Goal: Communication & Community: Answer question/provide support

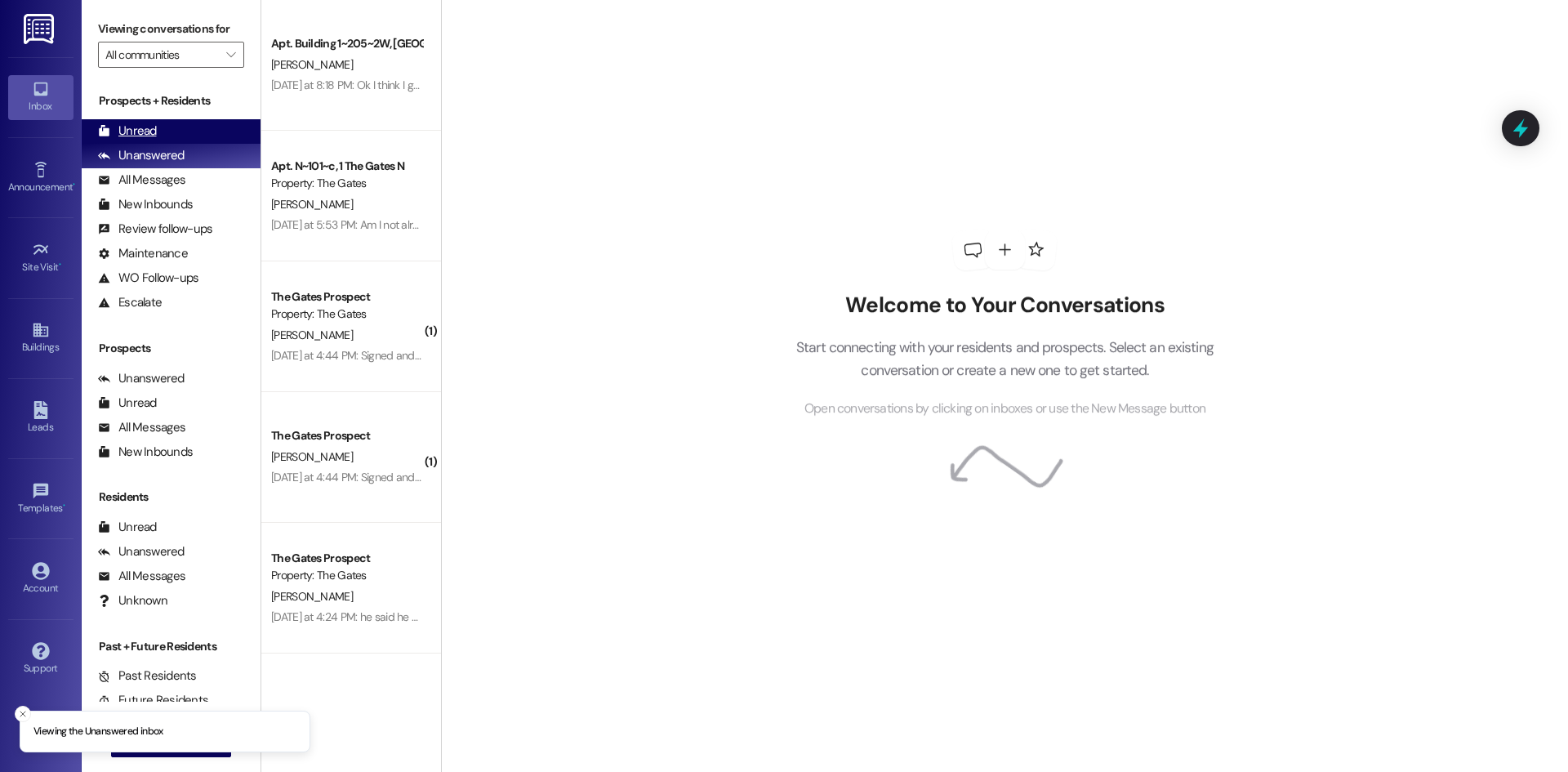
click at [185, 135] on div "Unread (0)" at bounding box center [172, 131] width 179 height 24
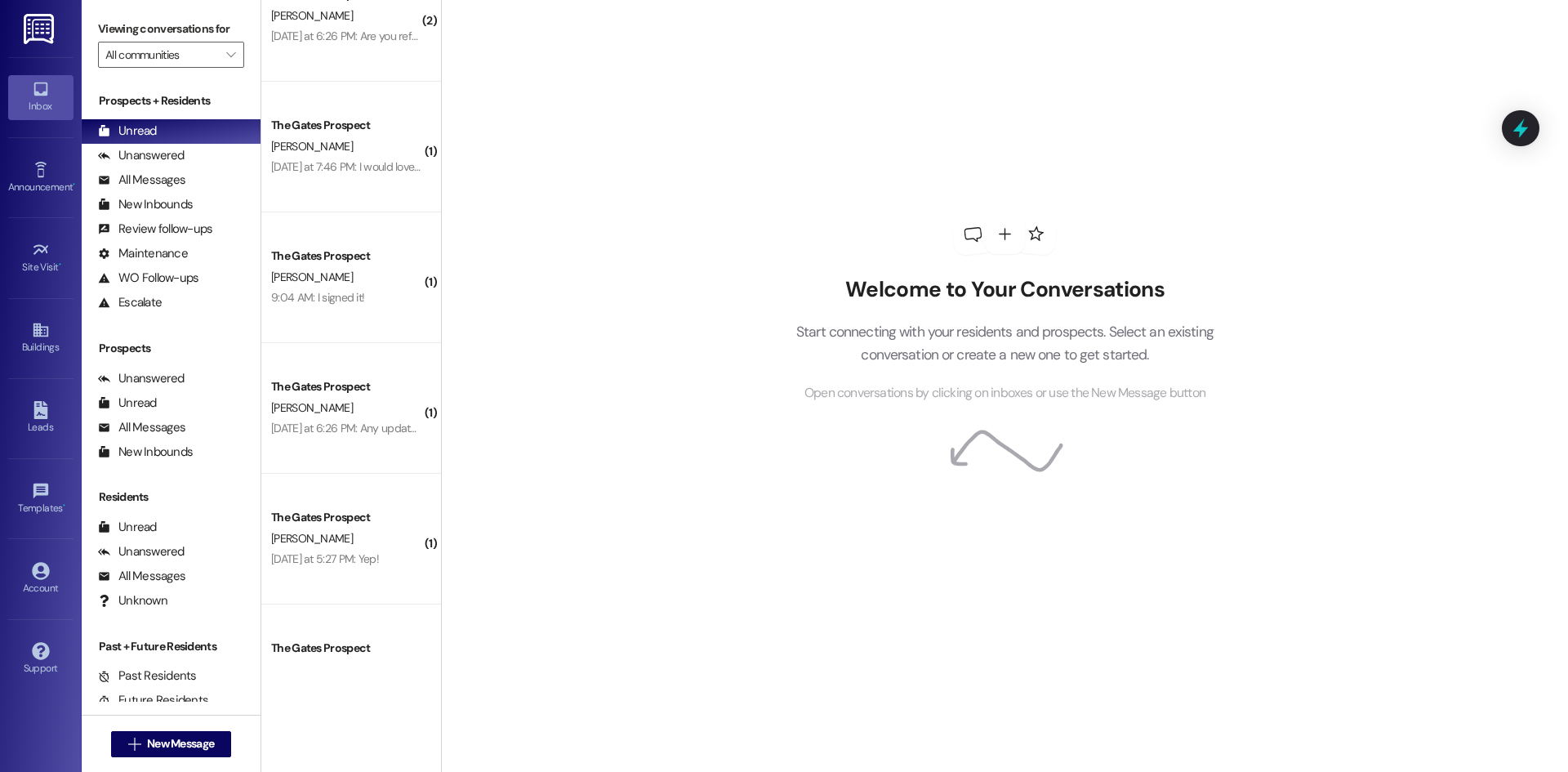
scroll to position [1663, 0]
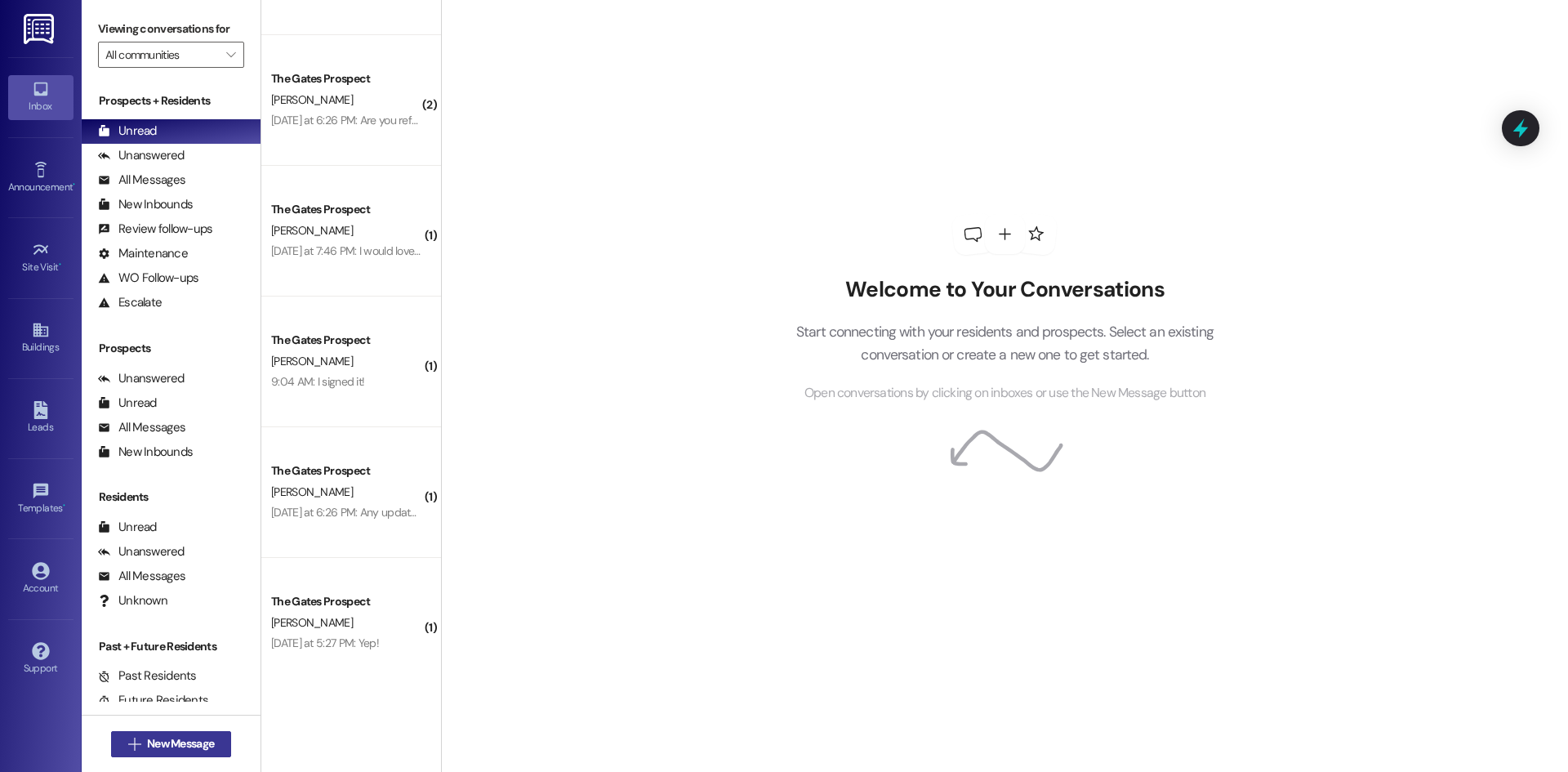
click at [178, 737] on span "New Message" at bounding box center [181, 744] width 67 height 17
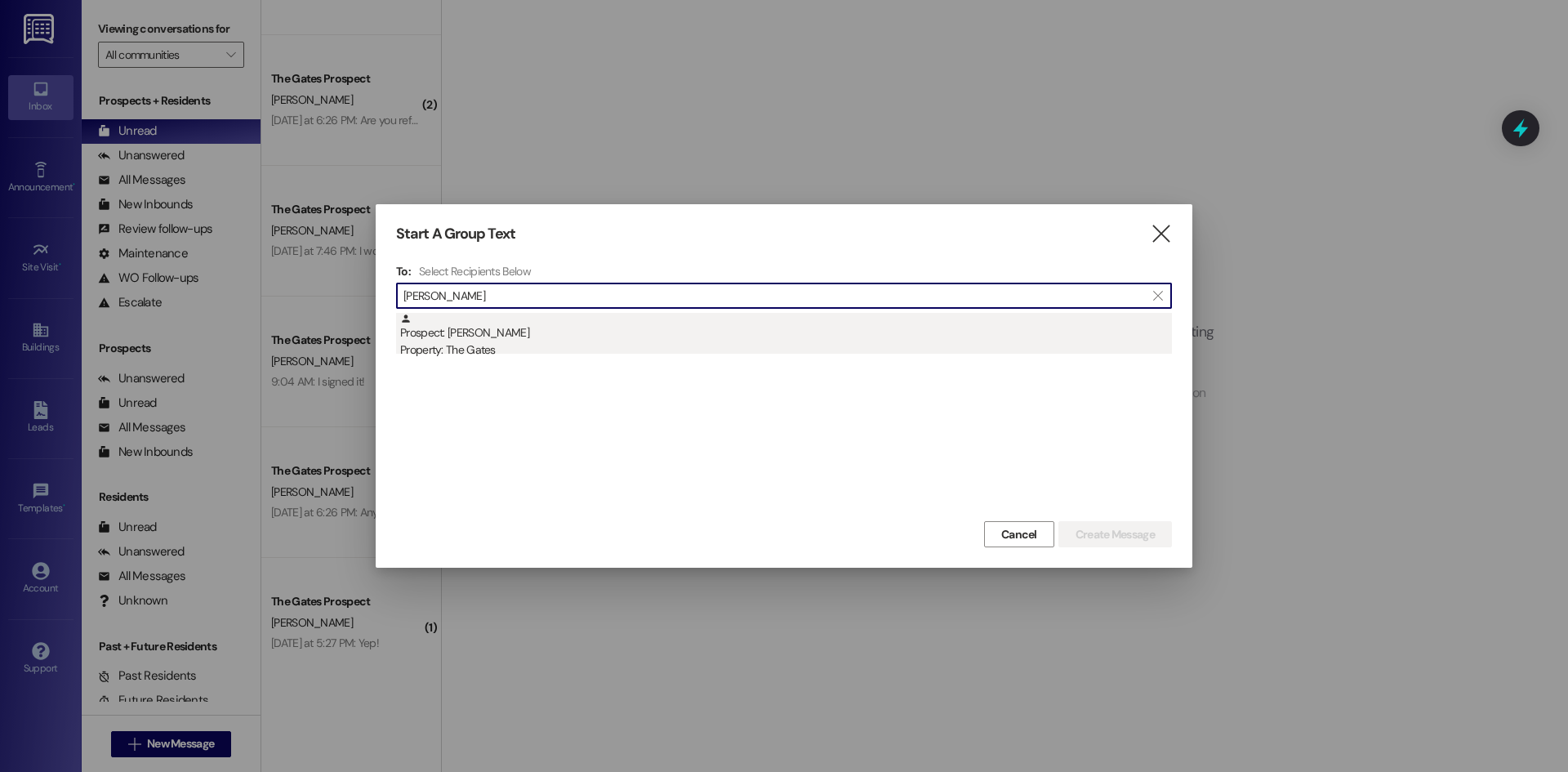
type input "[PERSON_NAME]"
click at [470, 332] on div "Prospect: [PERSON_NAME] Property: The Gates" at bounding box center [787, 336] width 772 height 47
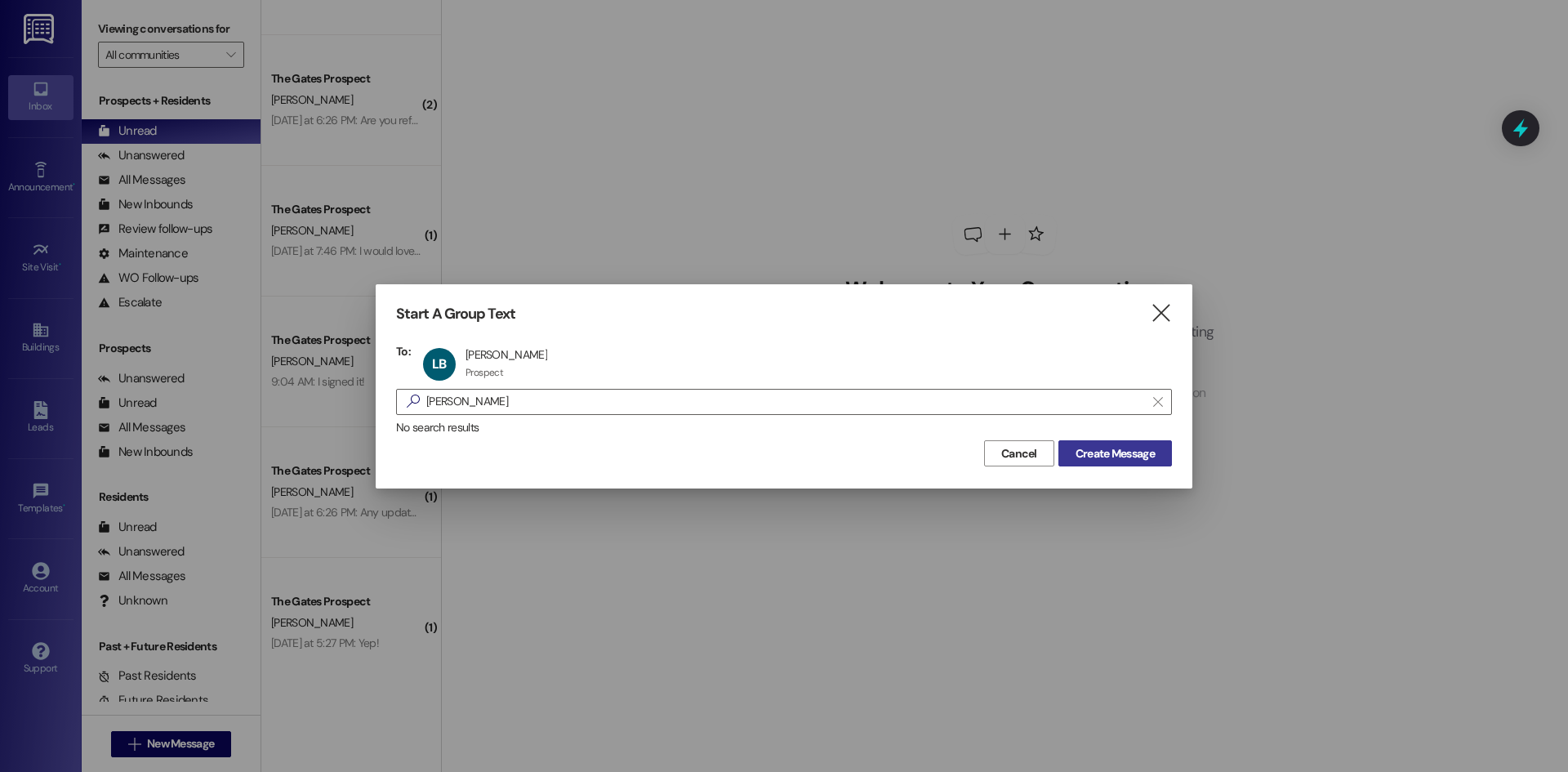
click at [1084, 456] on span "Create Message" at bounding box center [1115, 453] width 80 height 17
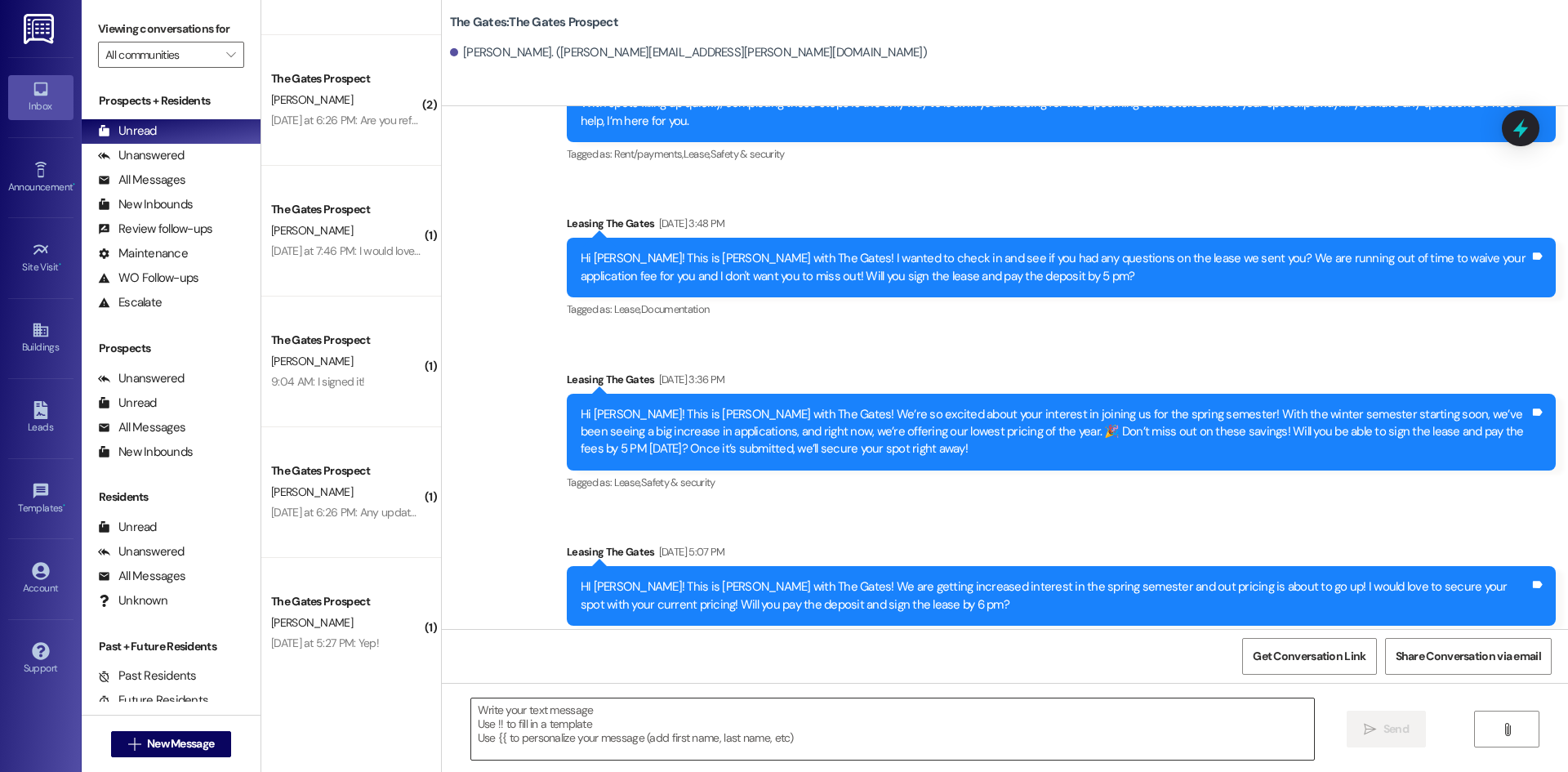
click at [549, 704] on textarea at bounding box center [893, 728] width 843 height 61
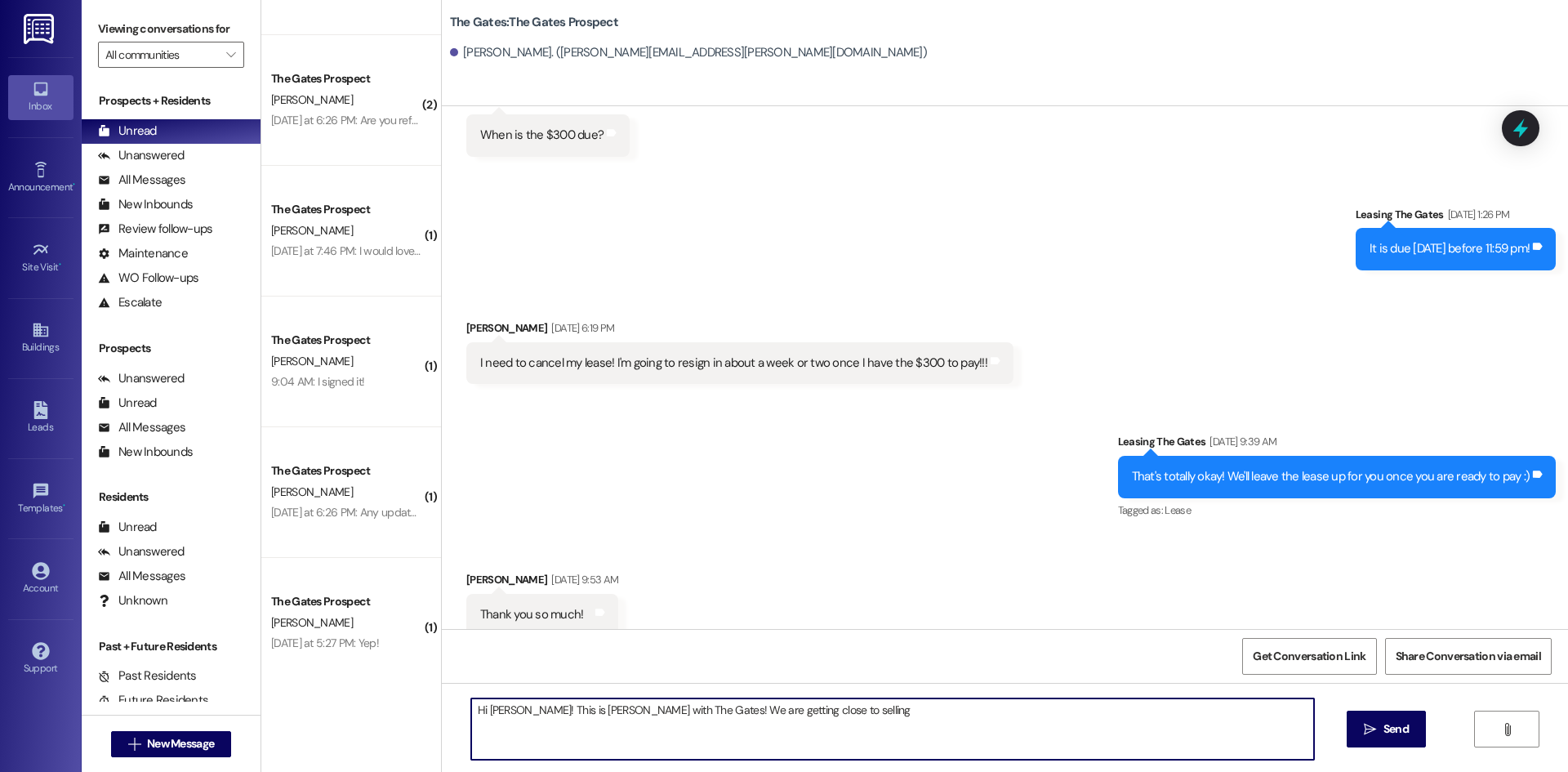
scroll to position [8806, 0]
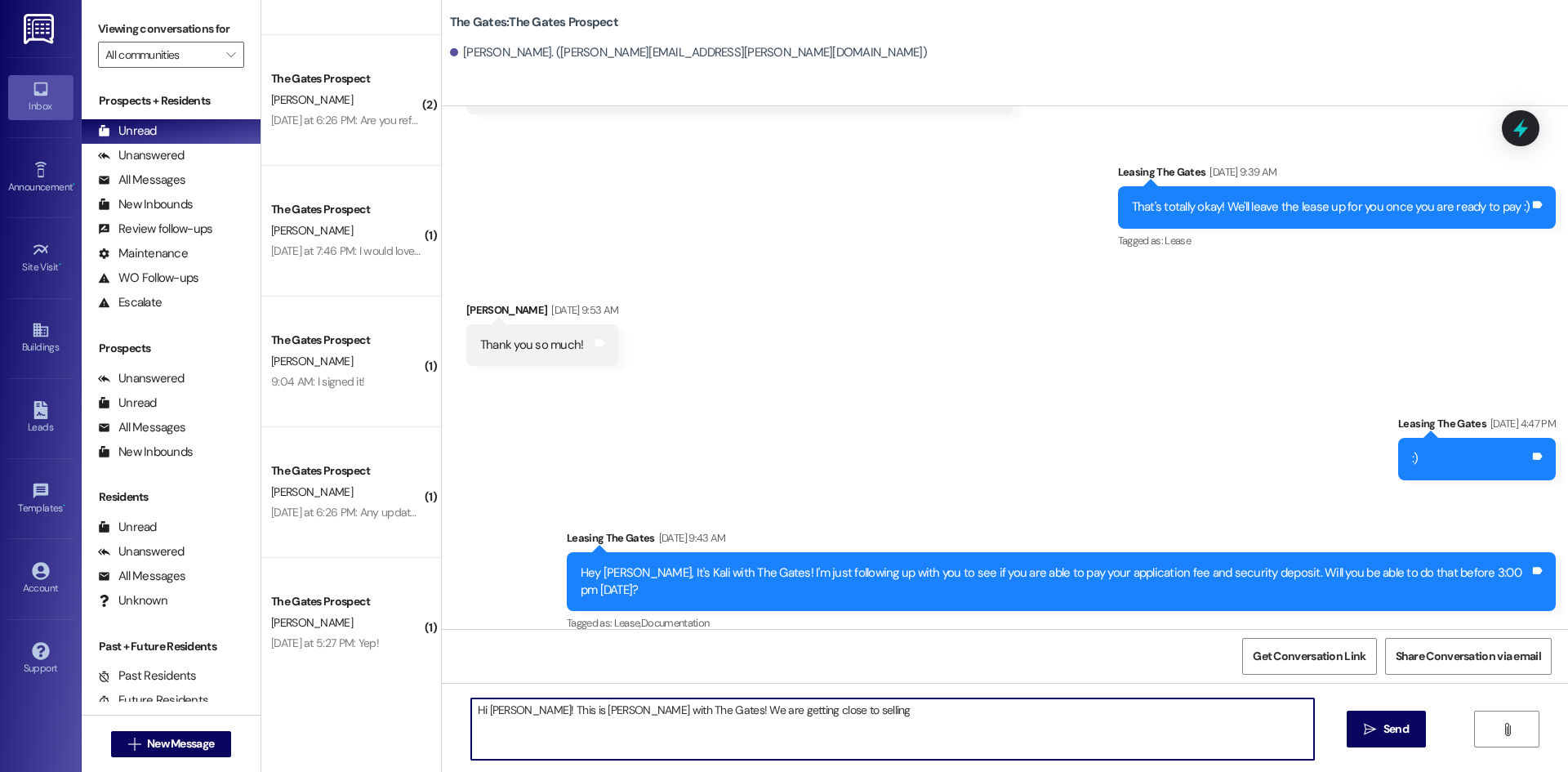
click at [835, 736] on textarea "Hi [PERSON_NAME]! This is [PERSON_NAME] with The Gates! We are getting close to…" at bounding box center [893, 728] width 843 height 61
click at [863, 722] on textarea "Hi [PERSON_NAME]! This is [PERSON_NAME] with The Gates! We are getting close to…" at bounding box center [893, 728] width 843 height 61
click at [870, 722] on textarea "Hi [PERSON_NAME]! This is [PERSON_NAME] with The Gates! We are getting close to…" at bounding box center [893, 728] width 843 height 61
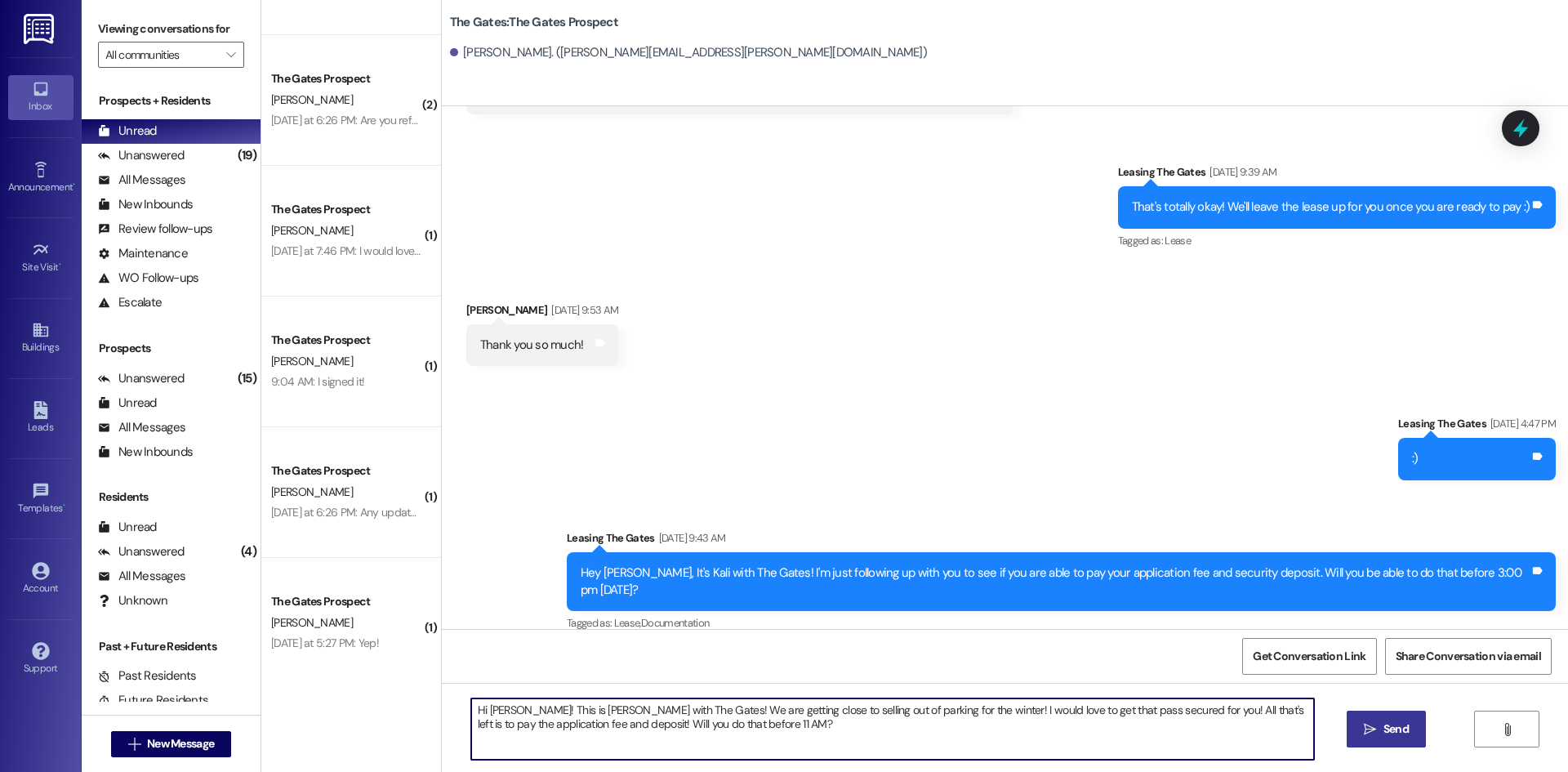
type textarea "Hi [PERSON_NAME]! This is [PERSON_NAME] with The Gates! We are getting close to…"
click at [1374, 730] on icon "" at bounding box center [1370, 729] width 13 height 13
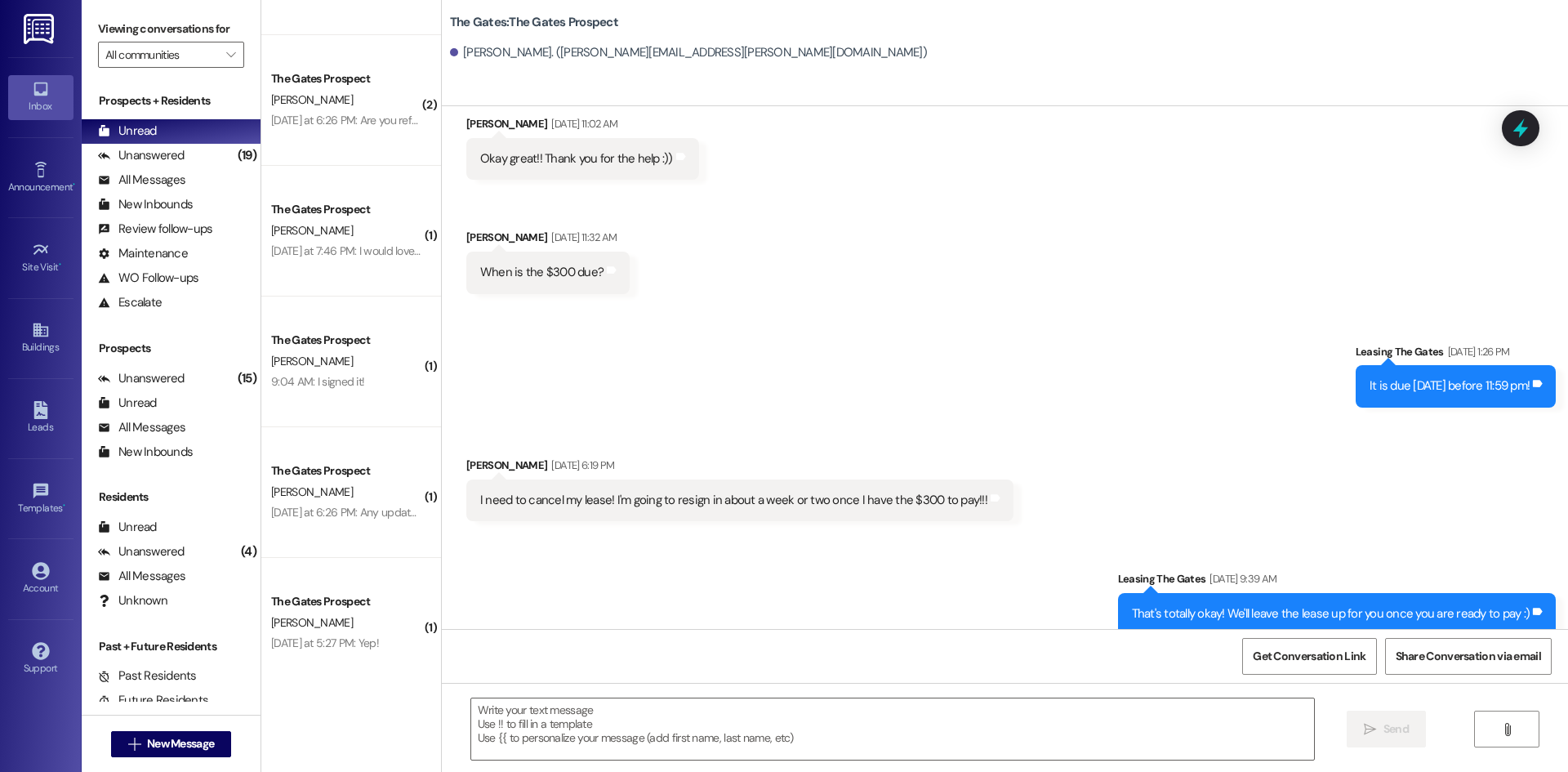
scroll to position [8399, 0]
click at [214, 743] on button " New Message" at bounding box center [172, 744] width 121 height 26
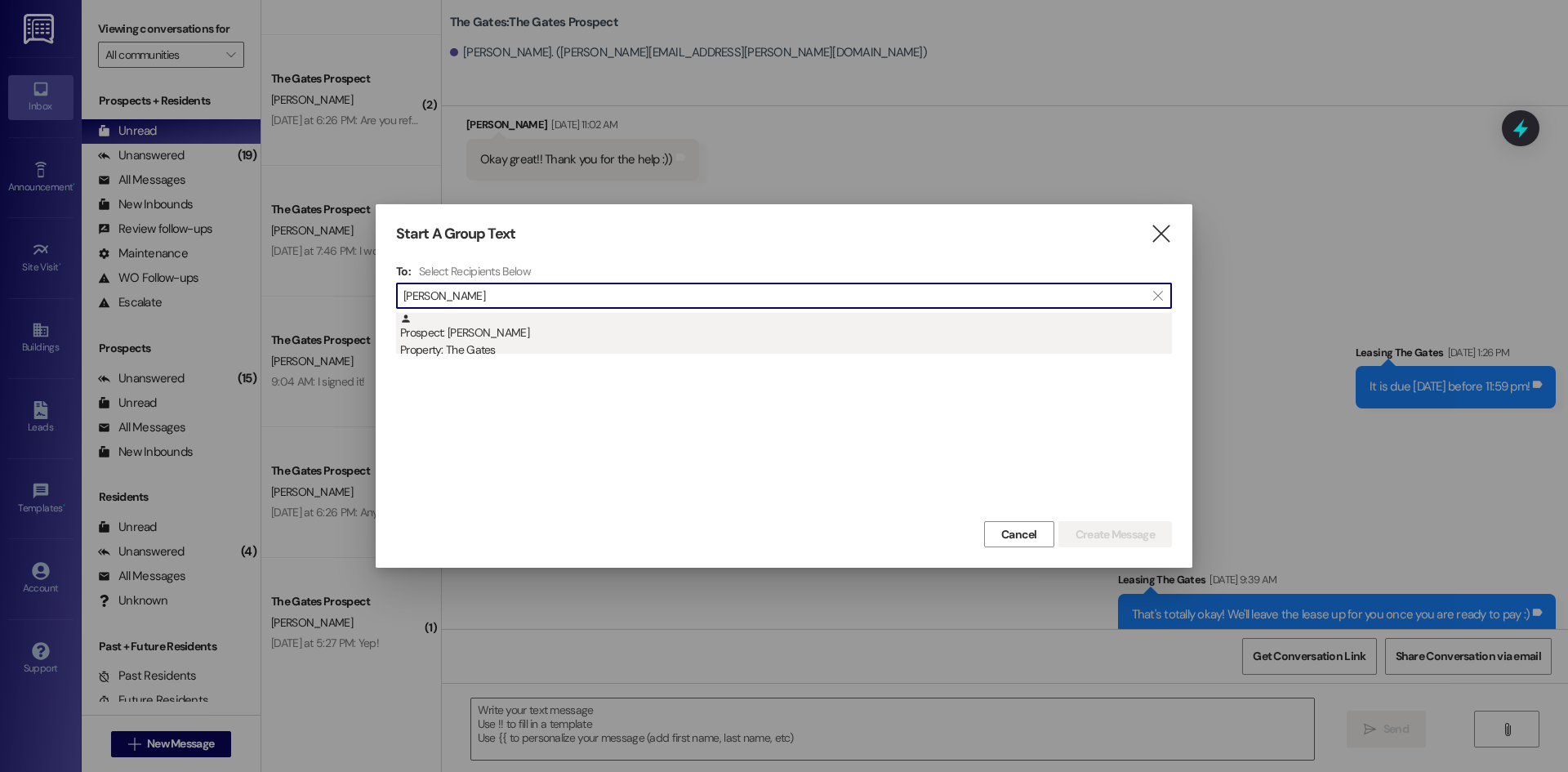
type input "[PERSON_NAME]"
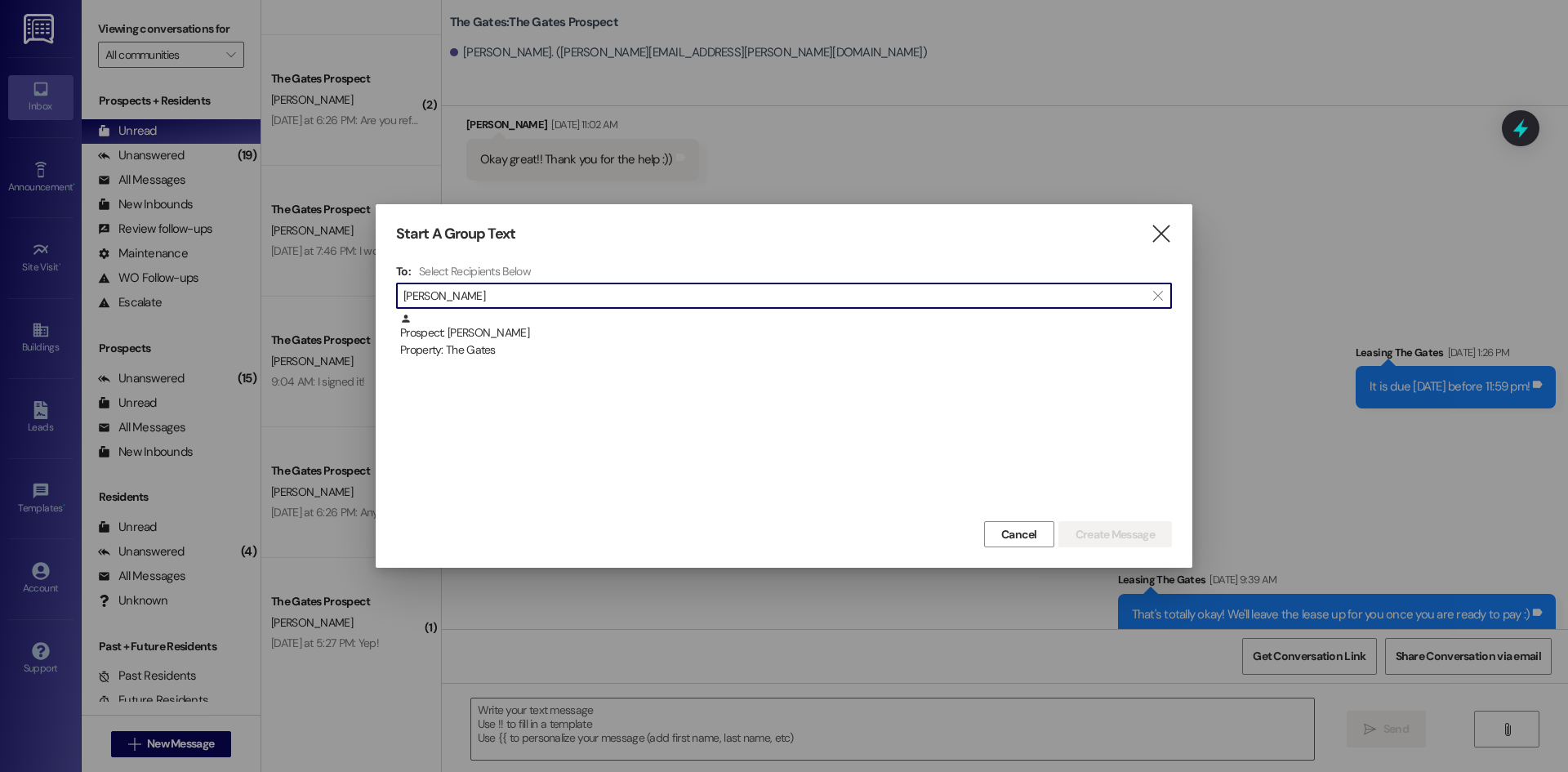
click at [499, 330] on div "Prospect: [PERSON_NAME] Property: The Gates" at bounding box center [787, 336] width 772 height 47
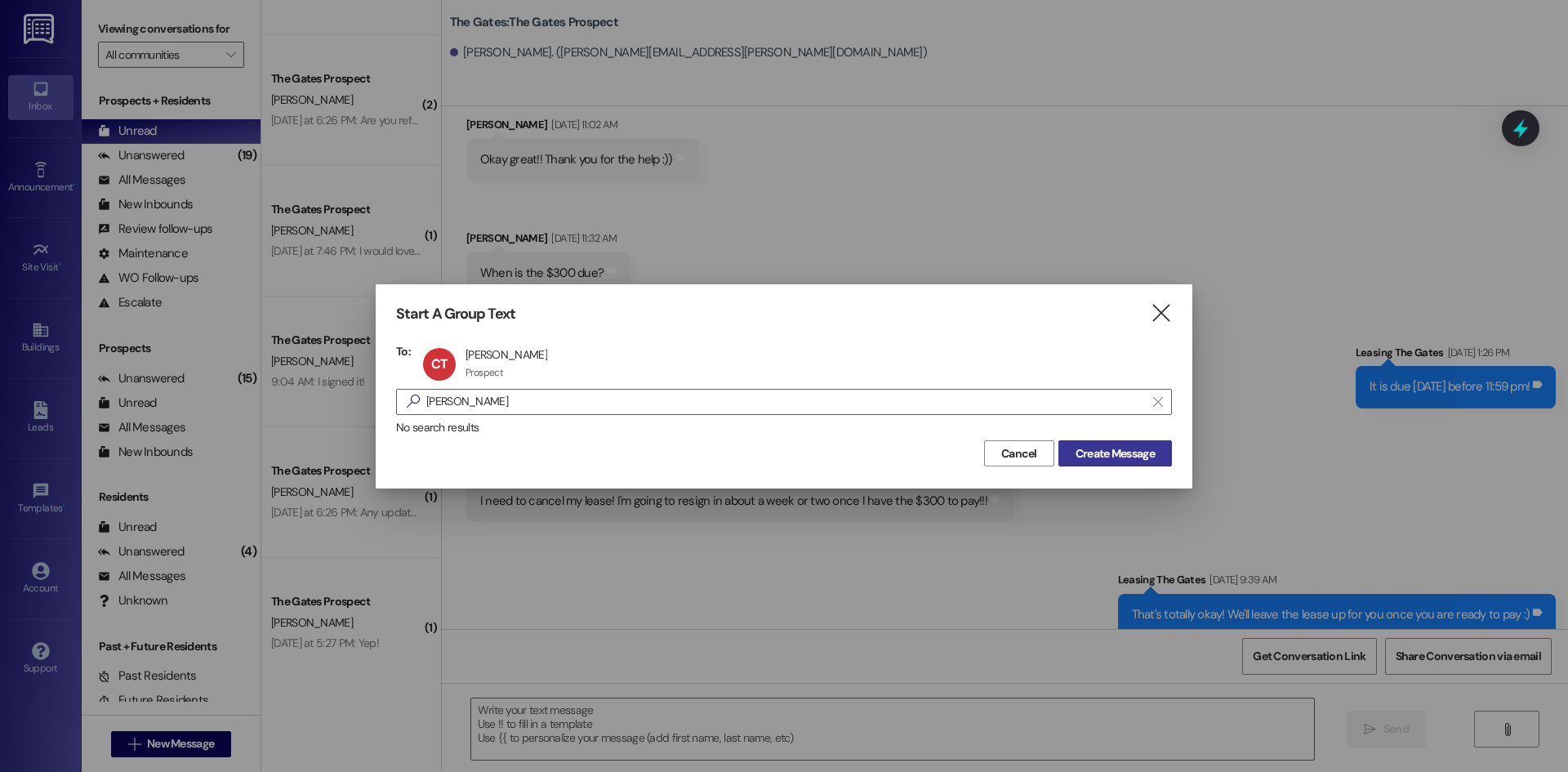
click at [1098, 442] on button "Create Message" at bounding box center [1116, 453] width 114 height 26
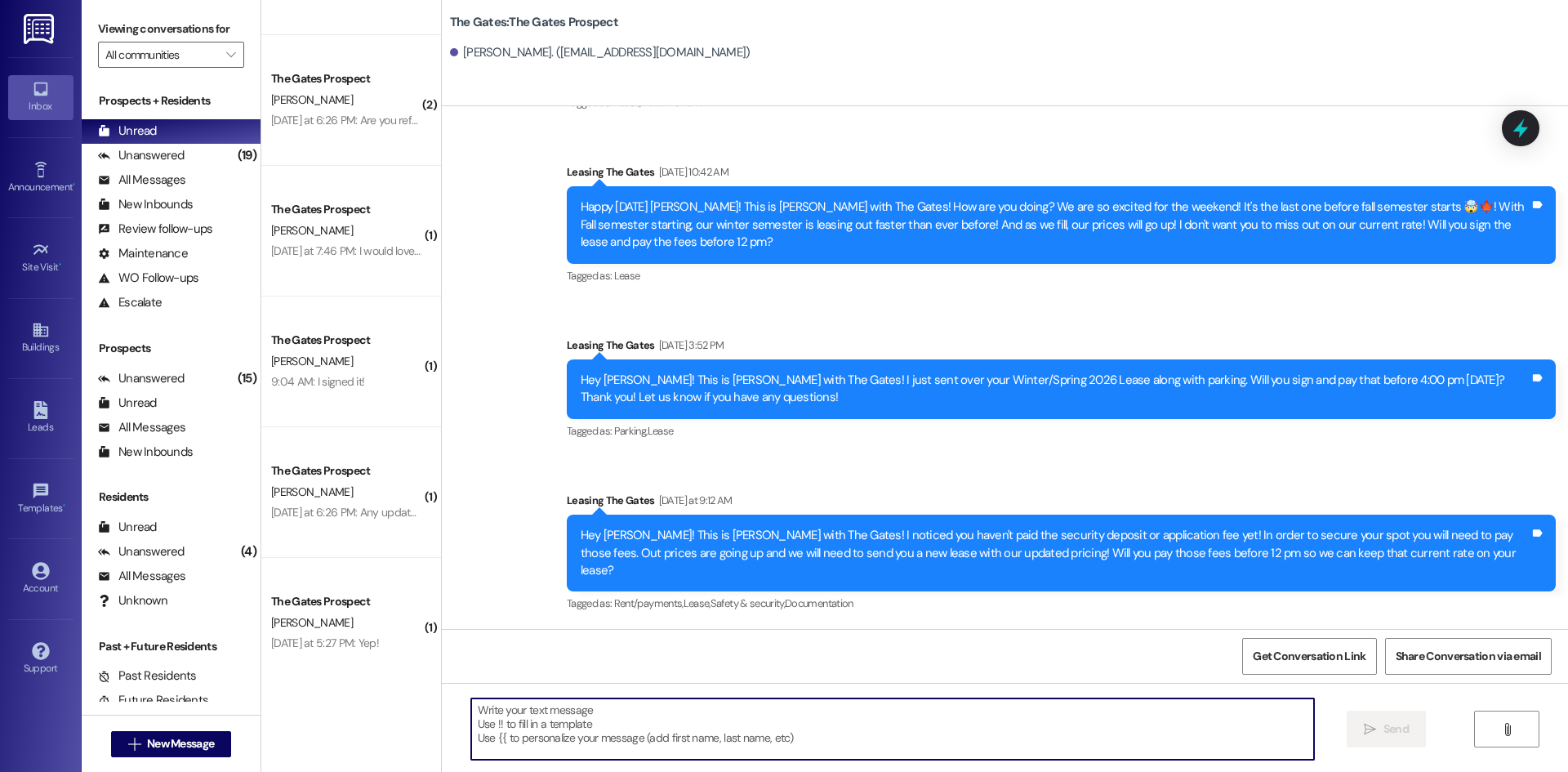
scroll to position [285, 0]
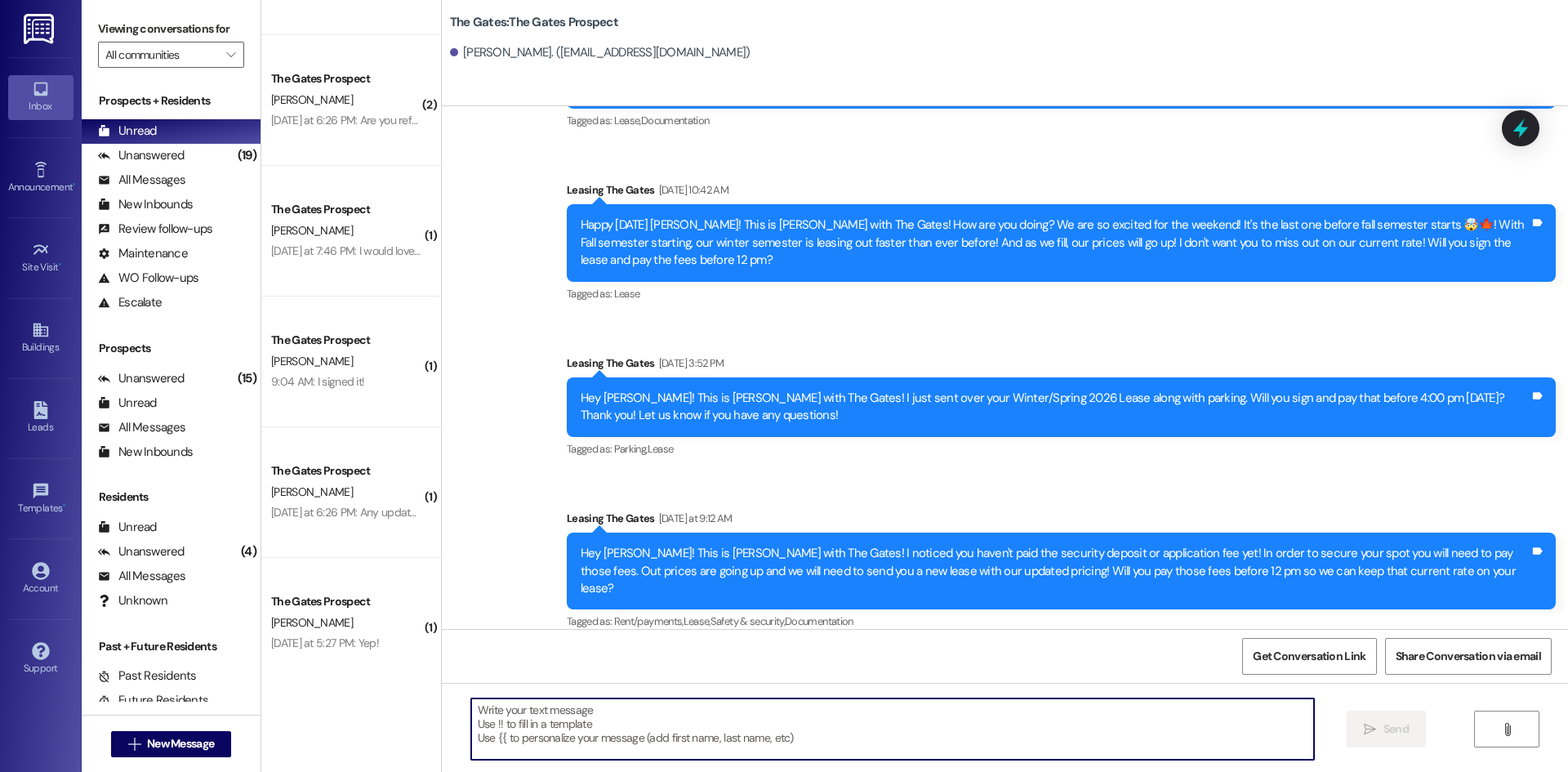
click at [547, 721] on textarea at bounding box center [893, 728] width 843 height 61
paste textarea "Hi [PERSON_NAME]! This is [PERSON_NAME] with The Gates! We are getting close to…"
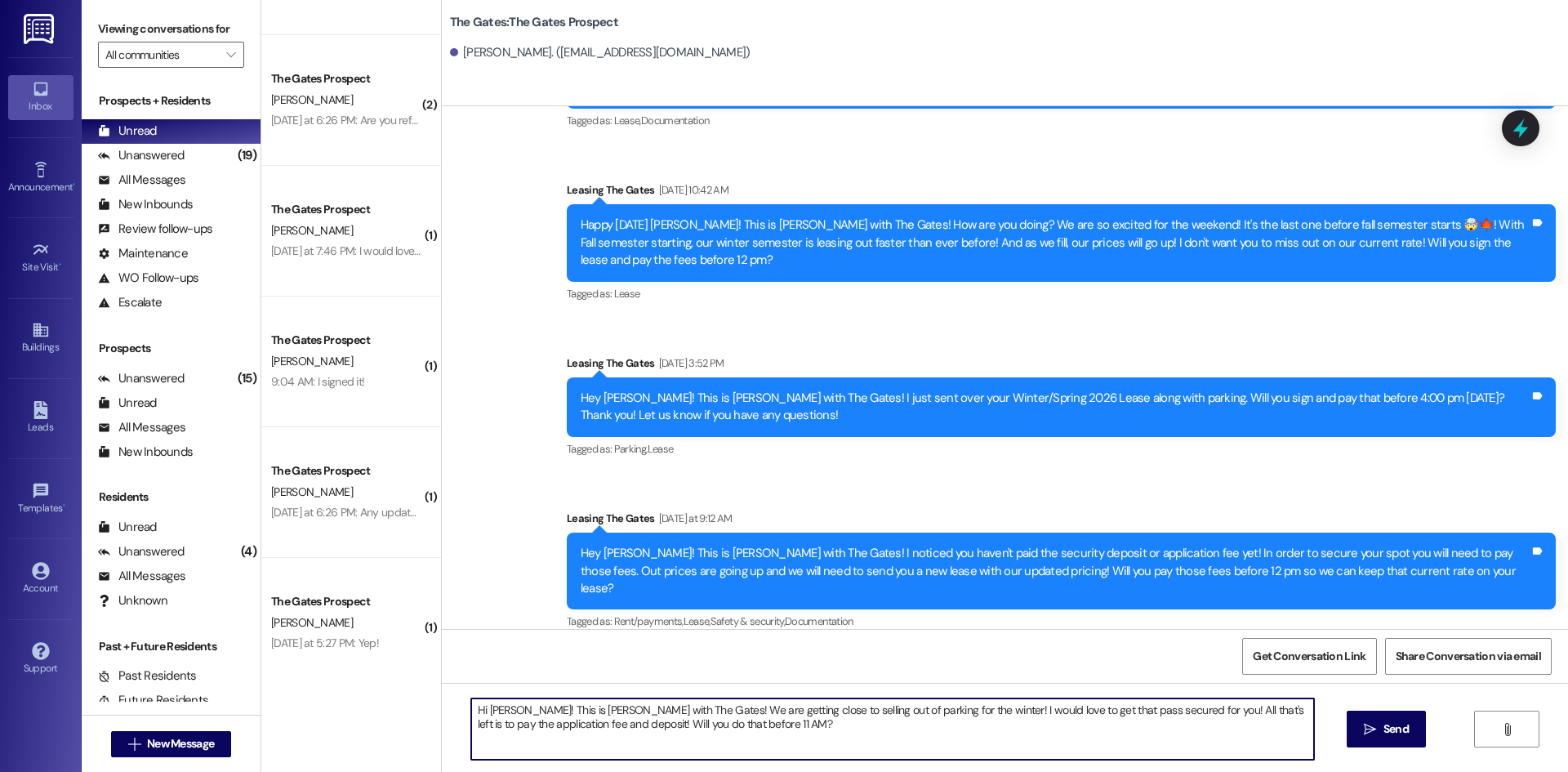
click at [499, 708] on textarea "Hi [PERSON_NAME]! This is [PERSON_NAME] with The Gates! We are getting close to…" at bounding box center [893, 728] width 843 height 61
type textarea "Hi [PERSON_NAME]! This is [PERSON_NAME] with The Gates! We are getting close to…"
click at [1385, 730] on span "Send" at bounding box center [1396, 728] width 25 height 17
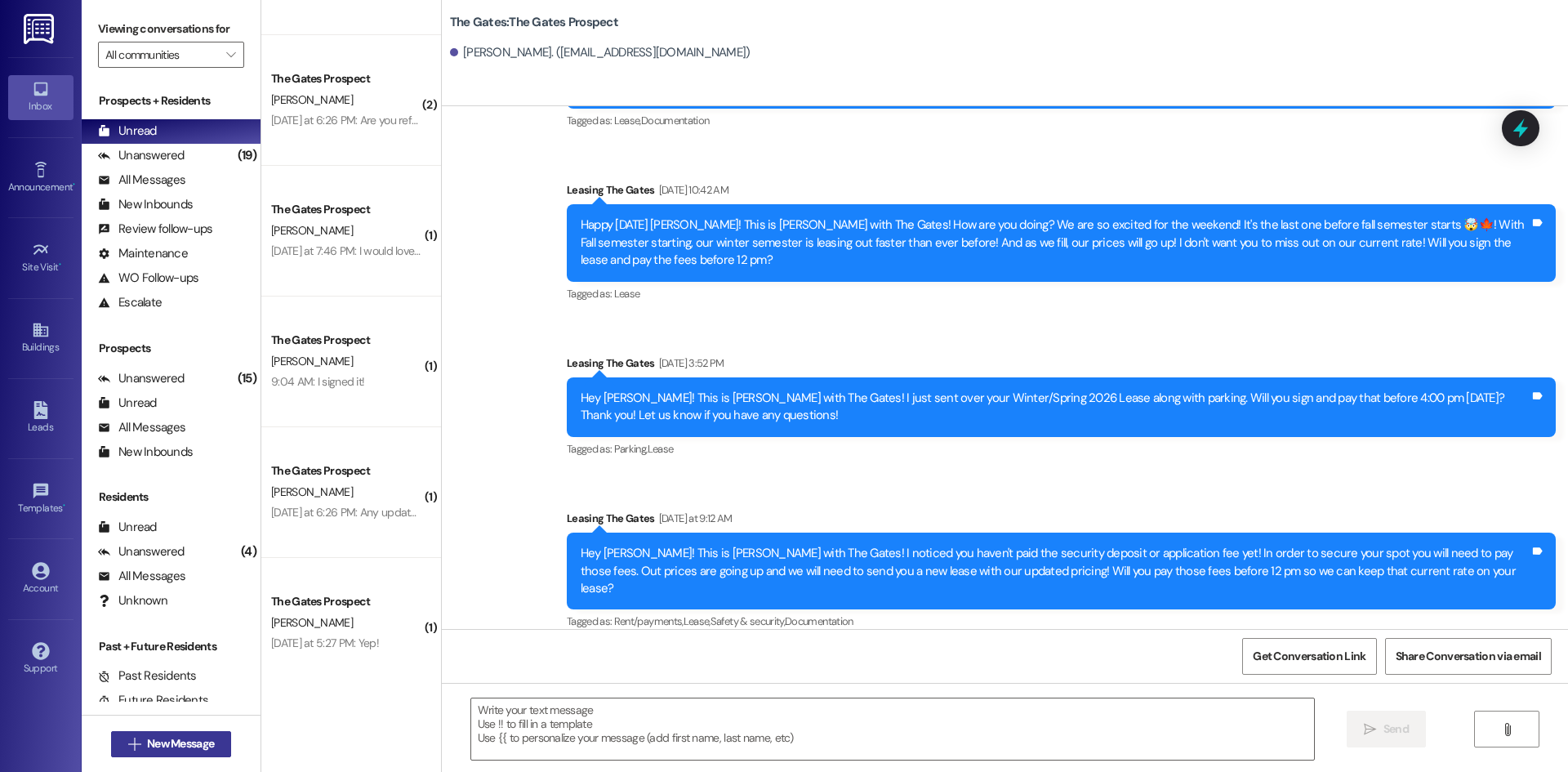
click at [132, 746] on icon "" at bounding box center [134, 744] width 13 height 13
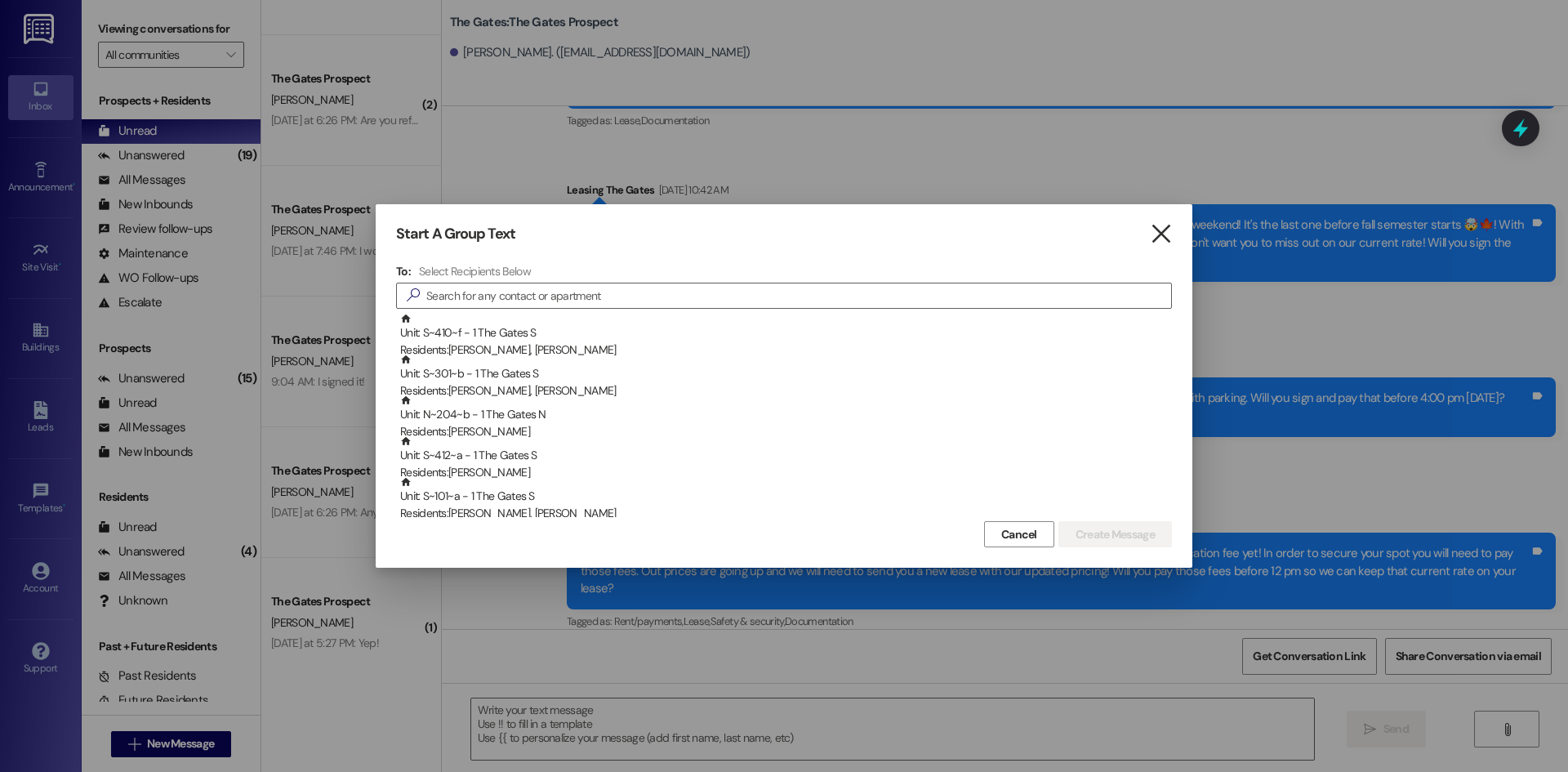
click at [1168, 226] on icon "" at bounding box center [1161, 234] width 22 height 17
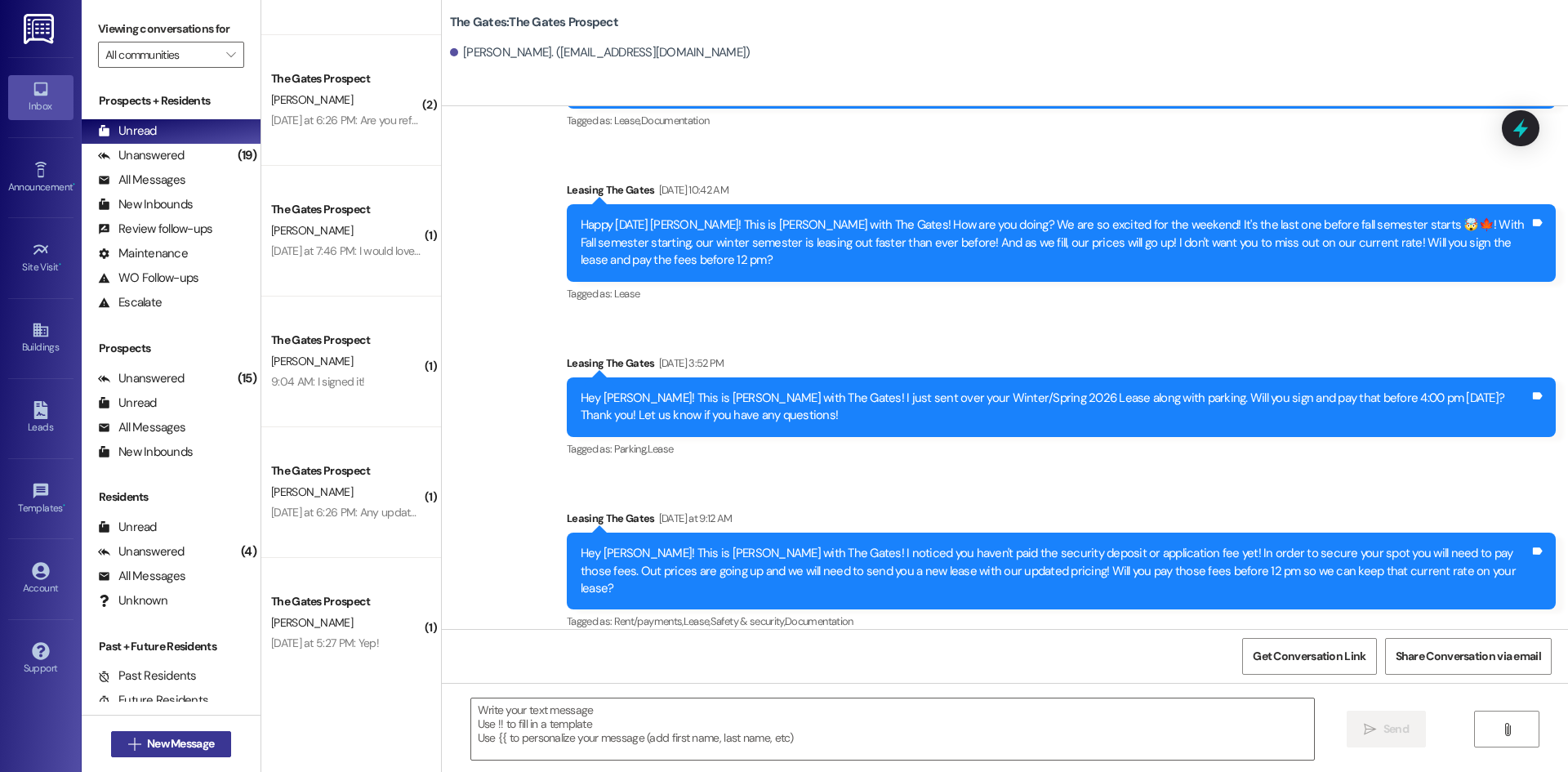
click at [147, 742] on span "New Message" at bounding box center [181, 744] width 67 height 17
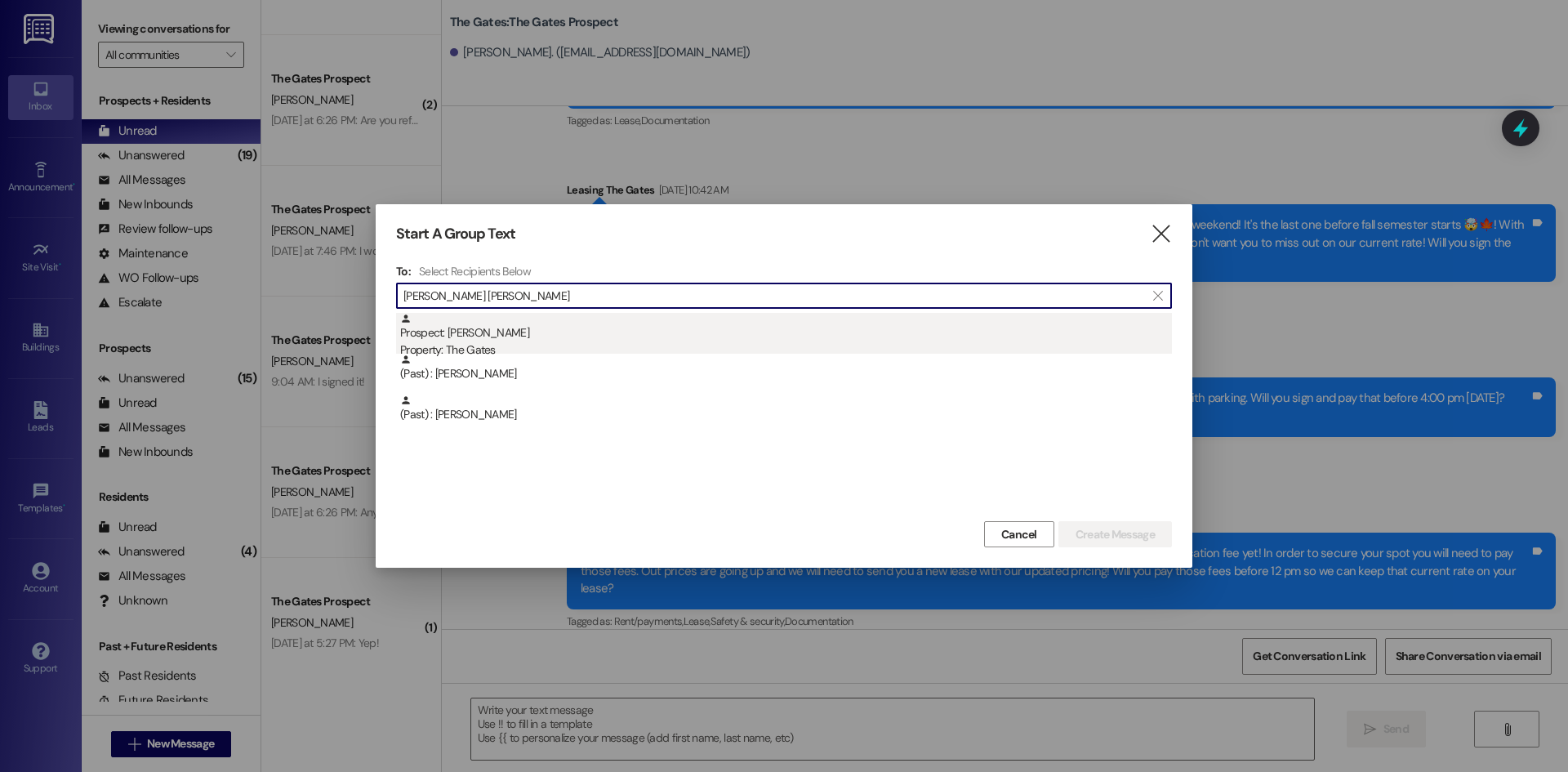
type input "[PERSON_NAME] [PERSON_NAME]"
click at [529, 331] on div "Prospect: [PERSON_NAME] Property: The Gates" at bounding box center [787, 336] width 772 height 47
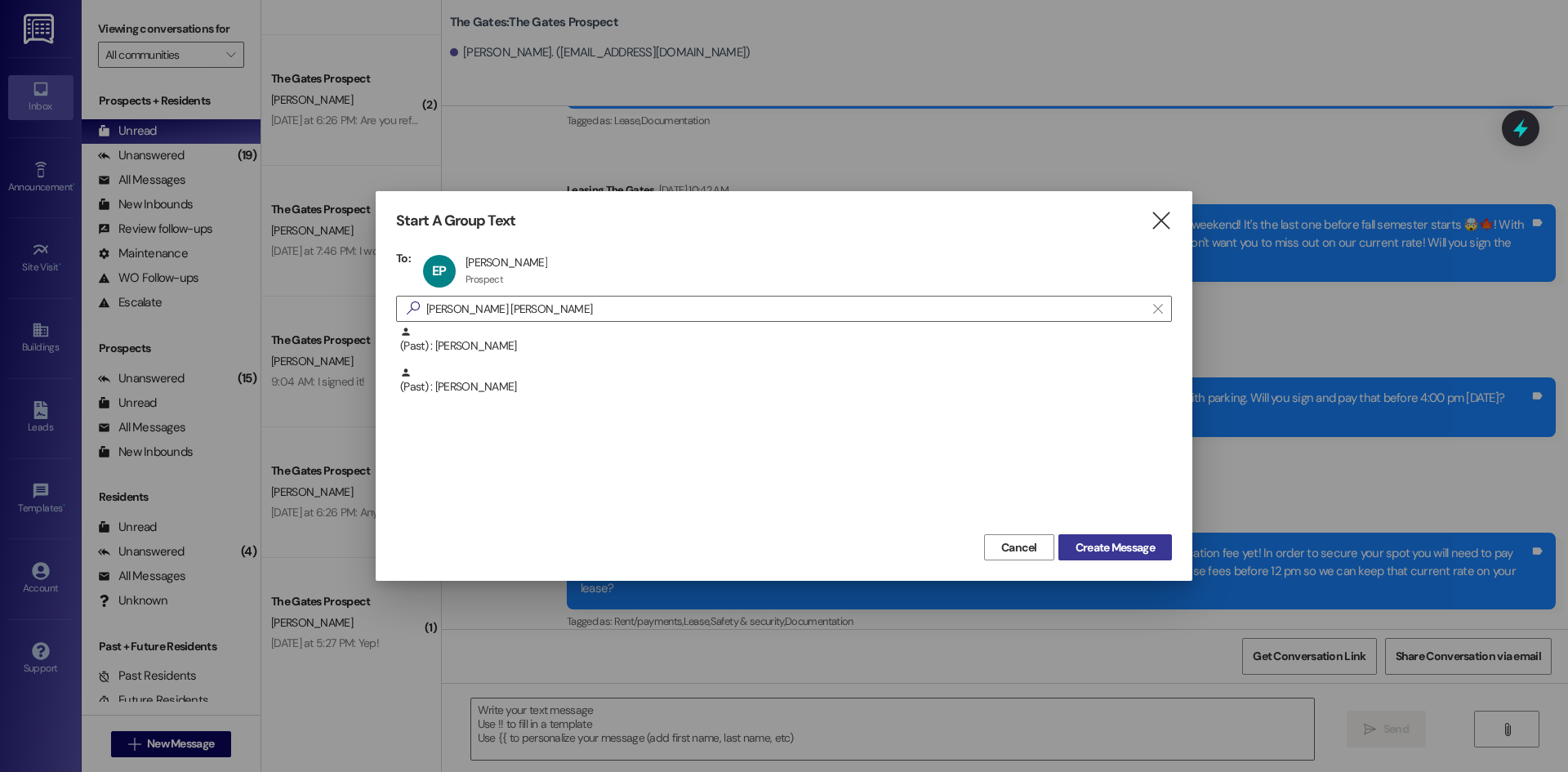
click at [1103, 548] on span "Create Message" at bounding box center [1115, 548] width 80 height 17
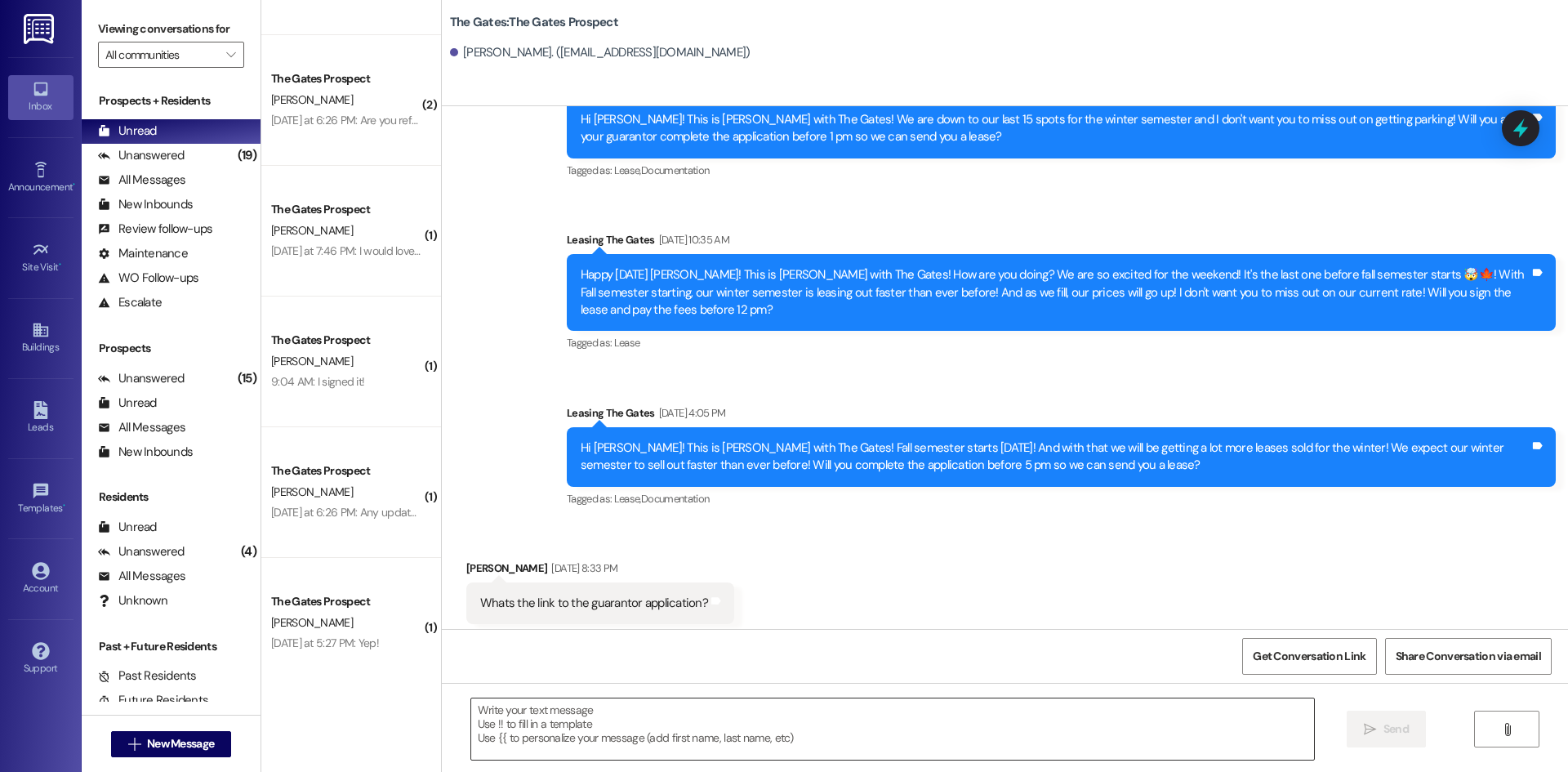
scroll to position [571, 0]
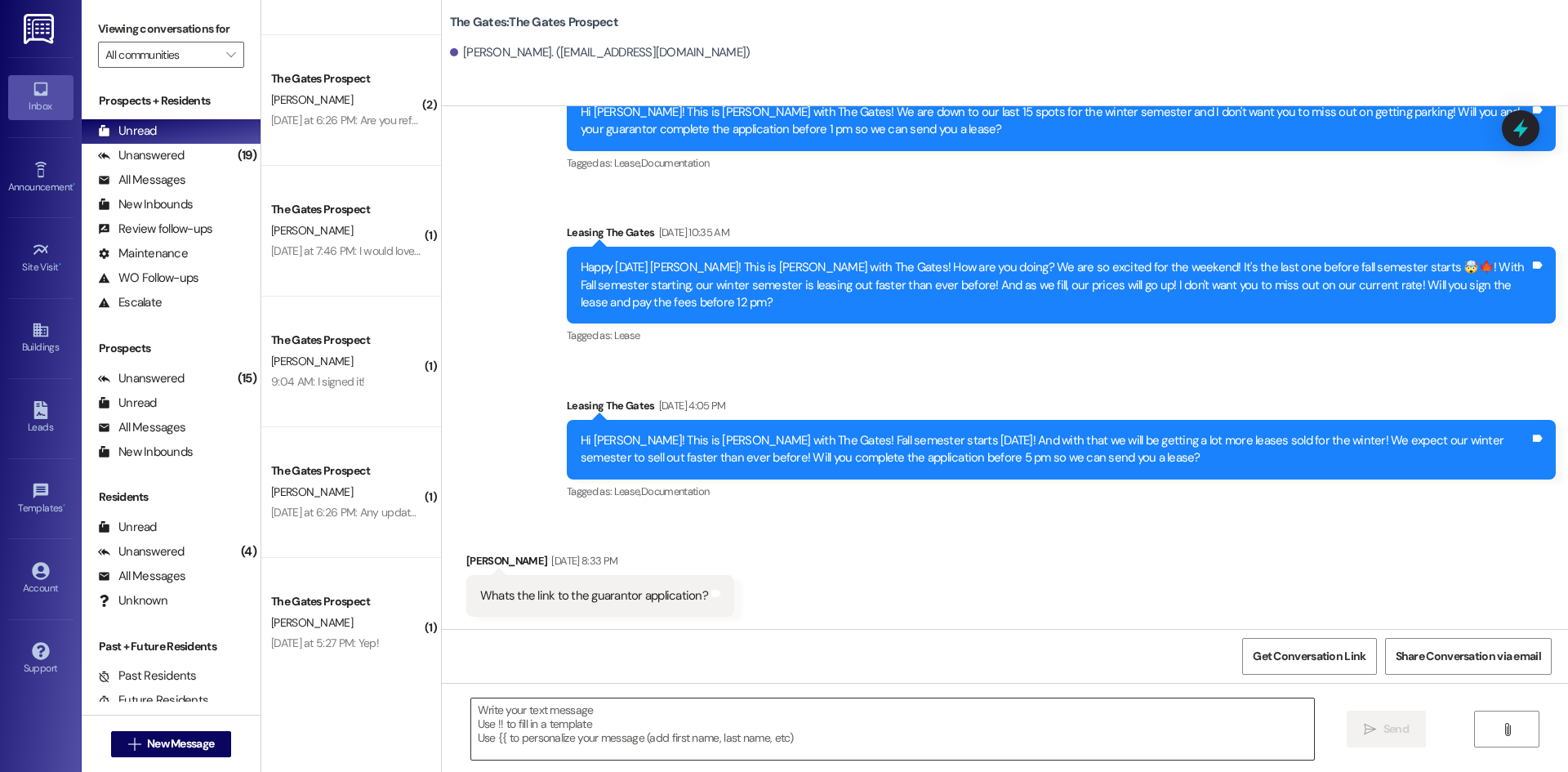
click at [500, 716] on textarea at bounding box center [893, 728] width 843 height 61
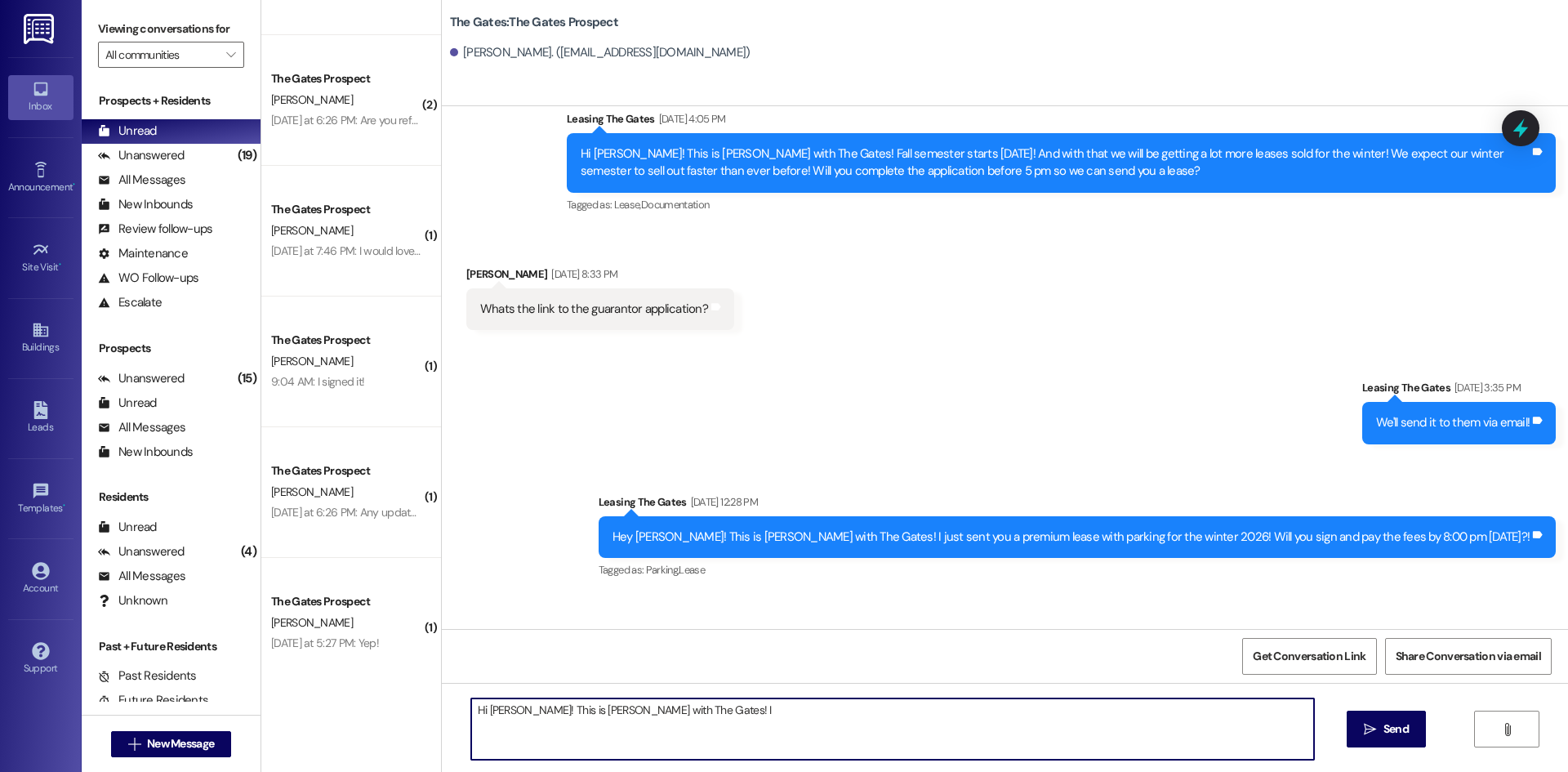
scroll to position [979, 0]
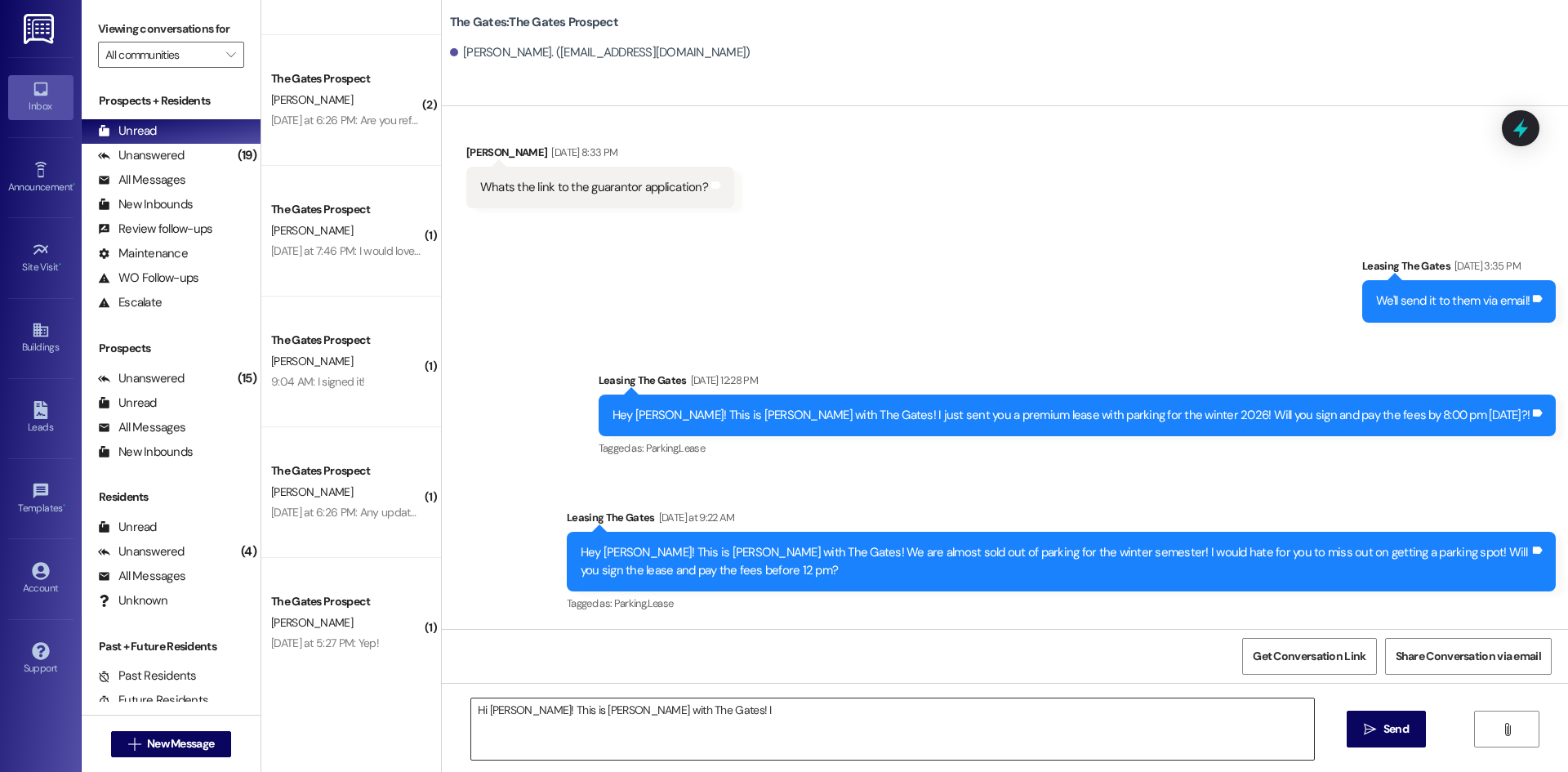
click at [812, 735] on textarea "Hi [PERSON_NAME]! This is [PERSON_NAME] with The Gates! I" at bounding box center [893, 728] width 843 height 61
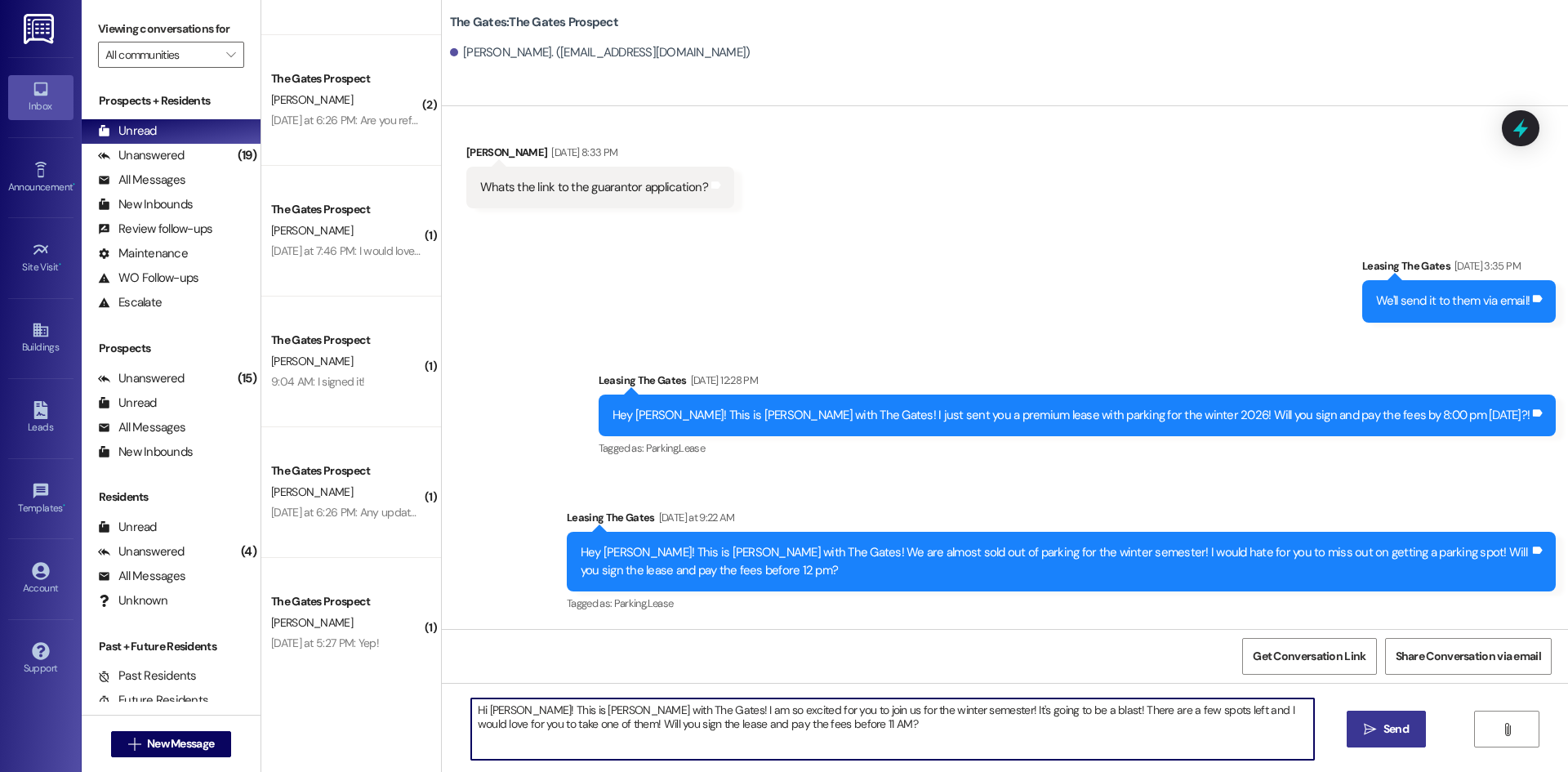
type textarea "Hi [PERSON_NAME]! This is [PERSON_NAME] with The Gates! I am so excited for you…"
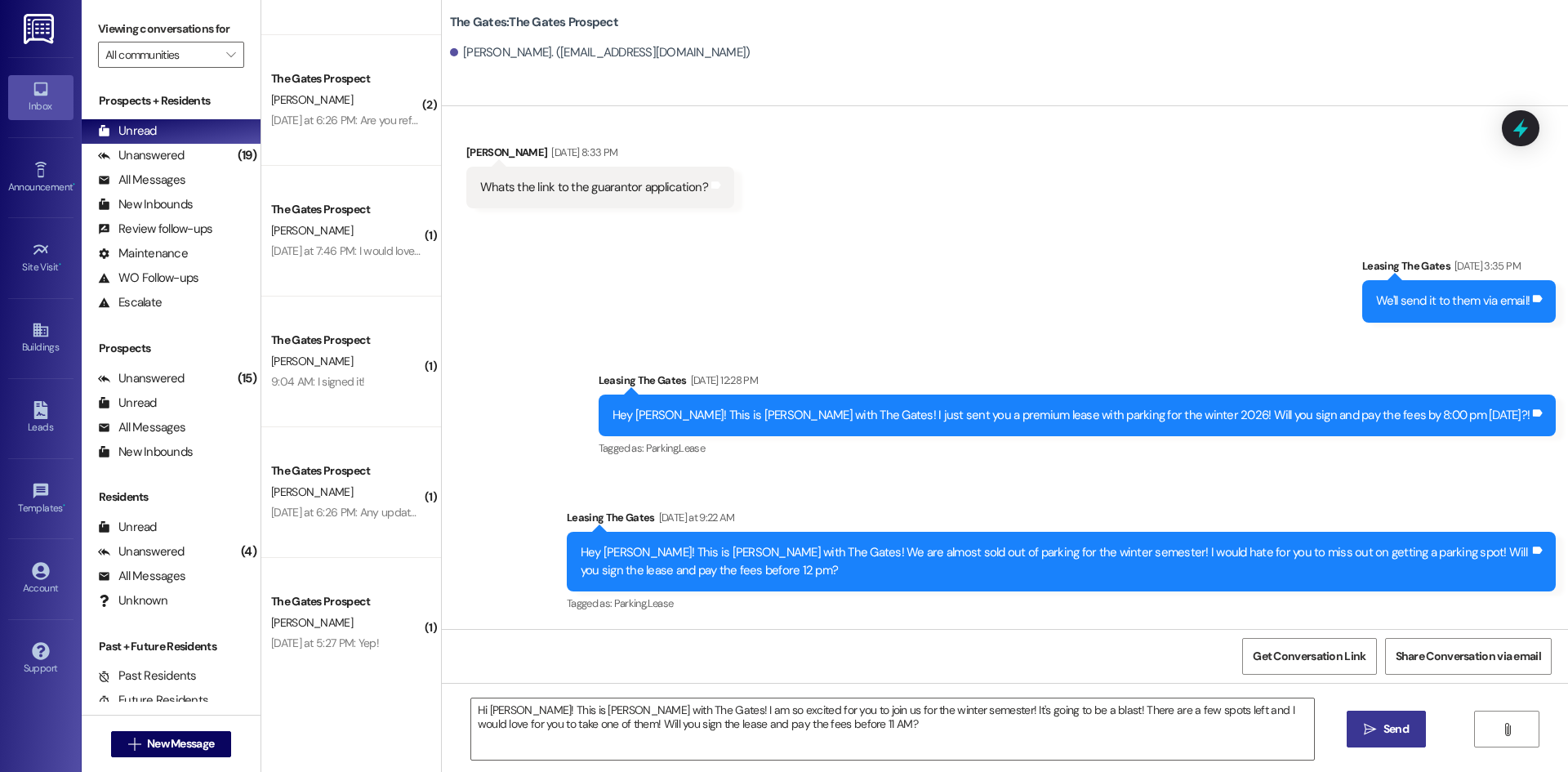
click at [1423, 715] on button " Send" at bounding box center [1386, 728] width 80 height 37
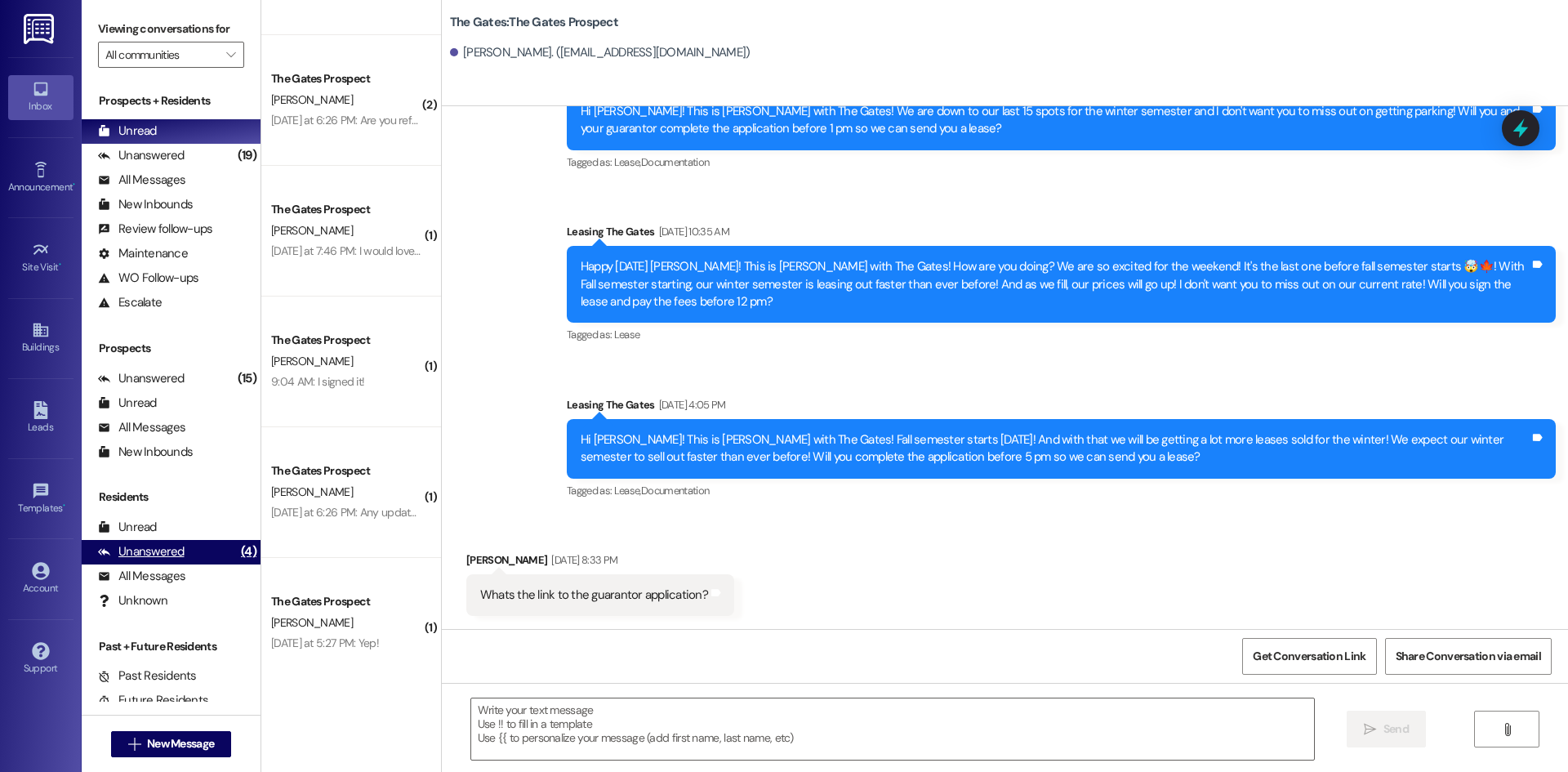
scroll to position [571, 0]
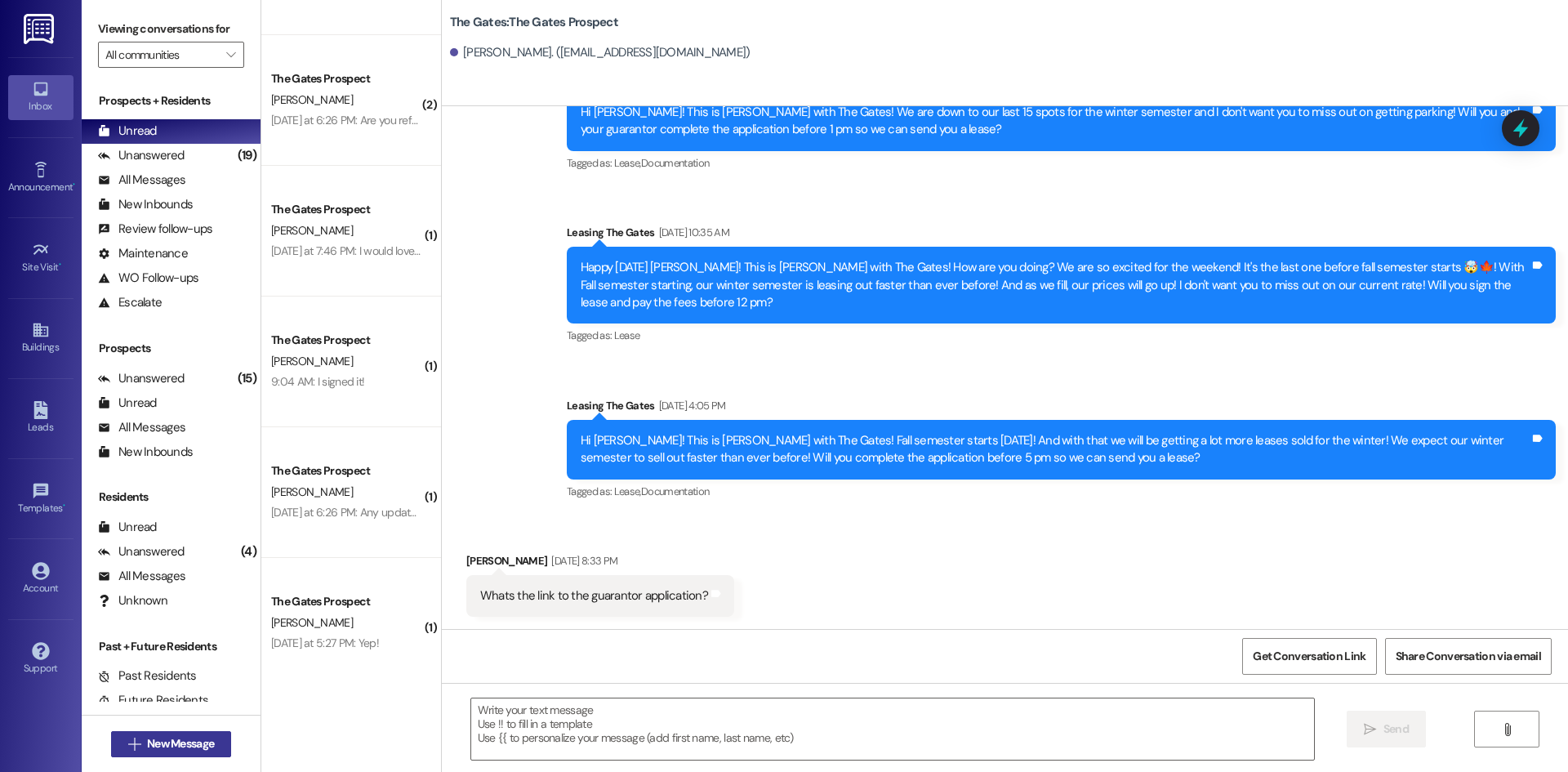
click at [182, 740] on span "New Message" at bounding box center [181, 744] width 67 height 17
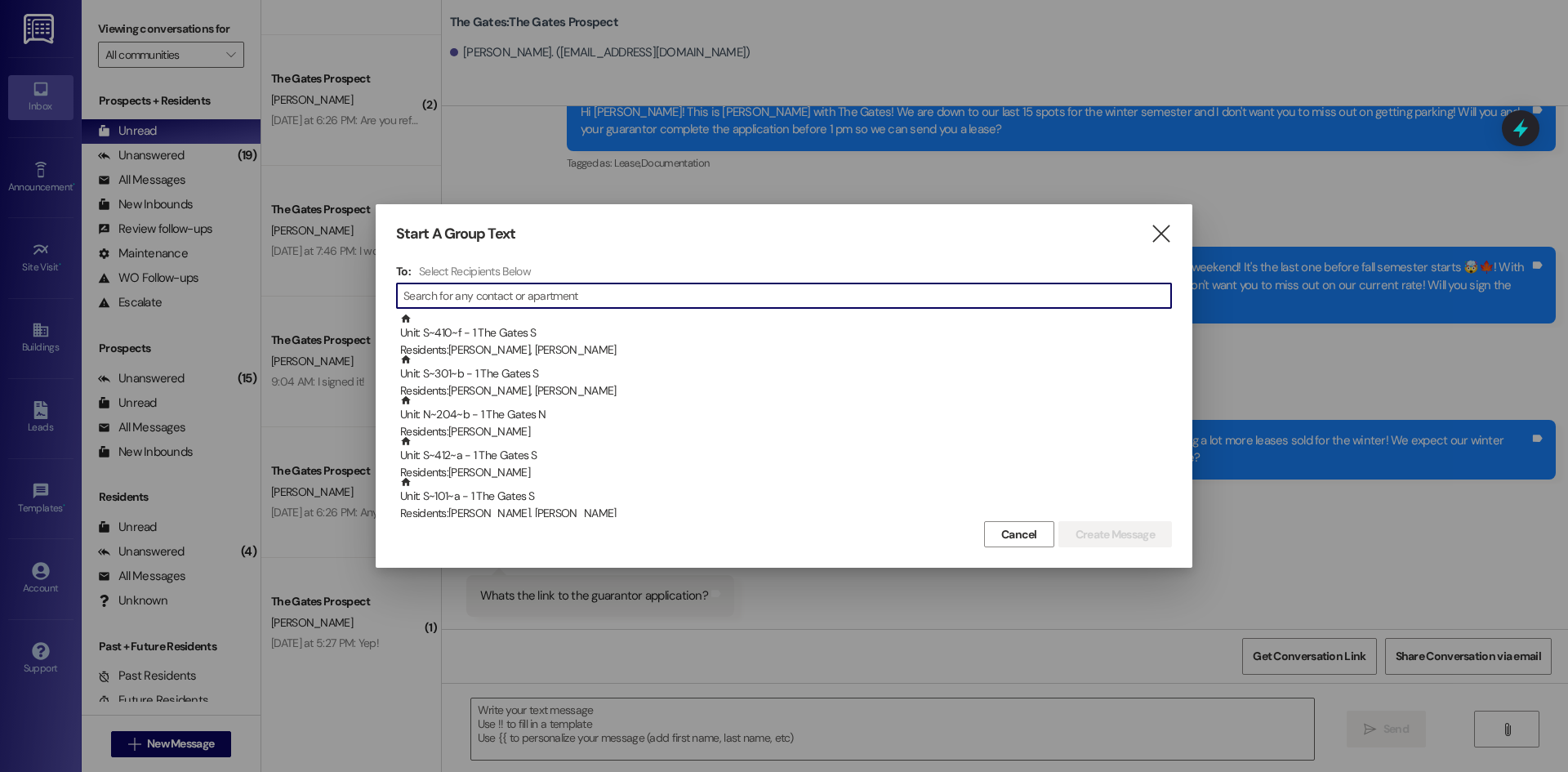
click at [458, 284] on input at bounding box center [787, 295] width 768 height 23
click at [460, 299] on input at bounding box center [787, 295] width 768 height 23
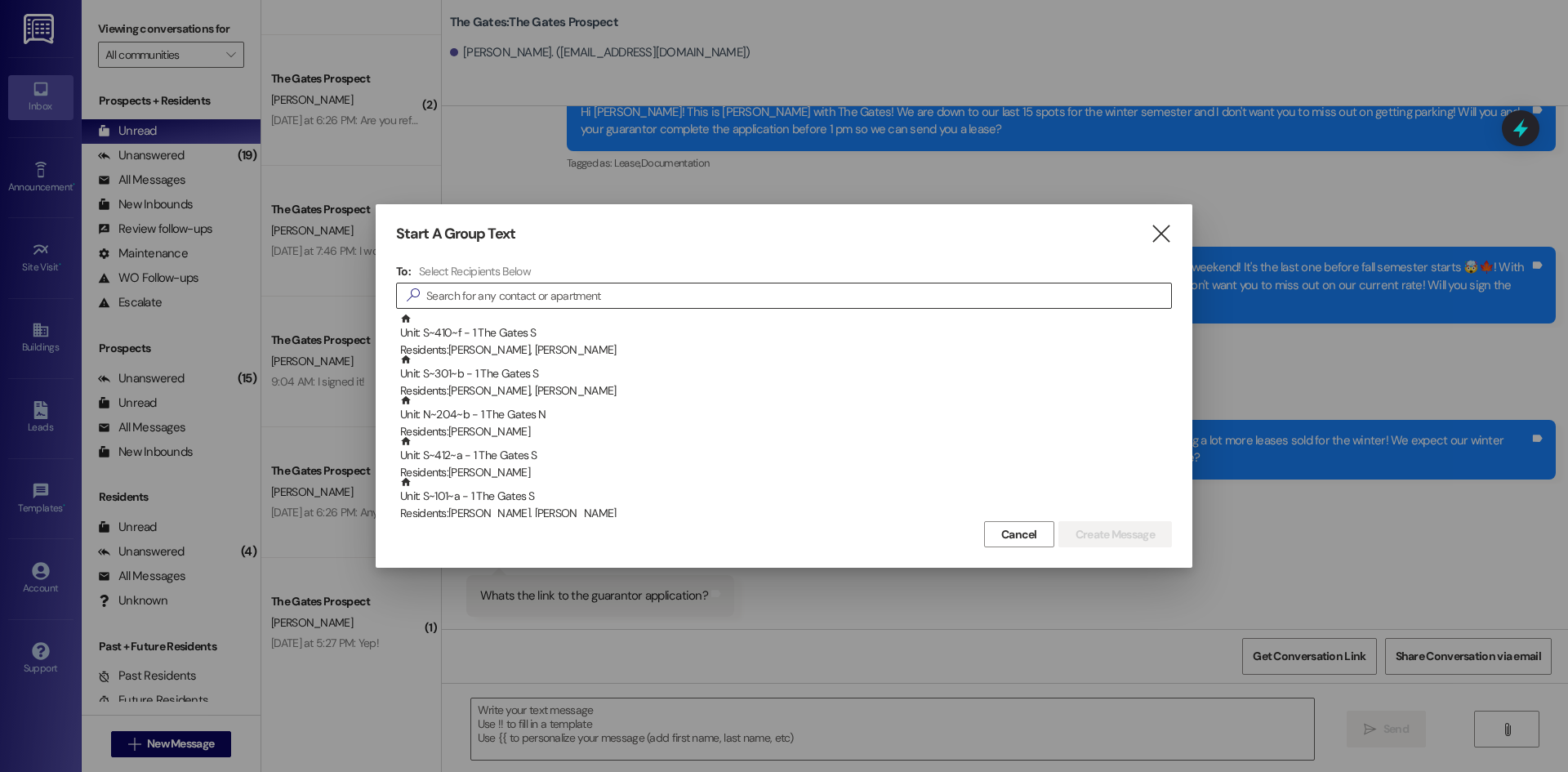
click at [503, 303] on input at bounding box center [798, 295] width 745 height 23
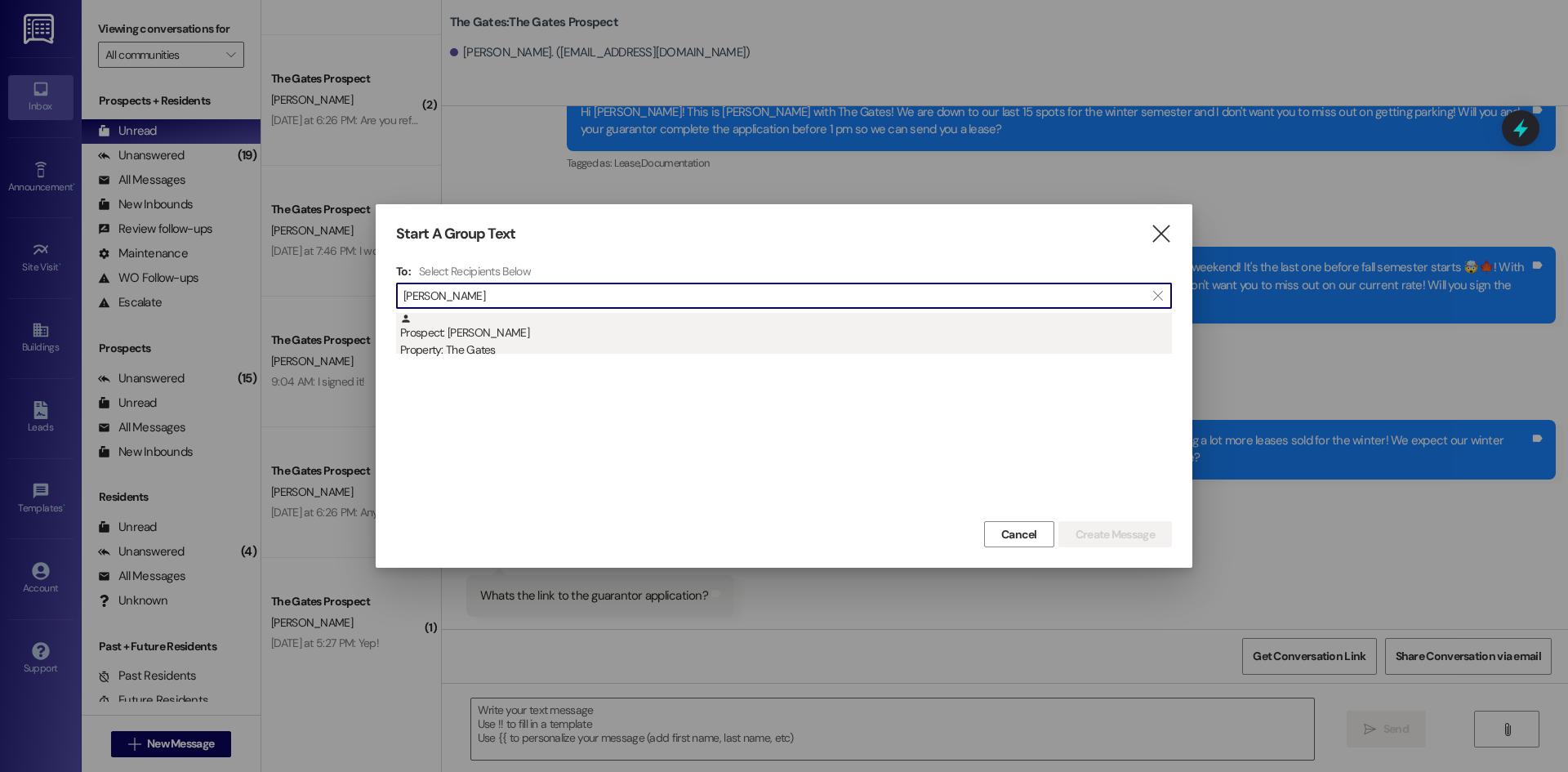
type input "[PERSON_NAME]"
click at [508, 313] on div "Prospect: [PERSON_NAME] Property: The Gates" at bounding box center [787, 336] width 772 height 47
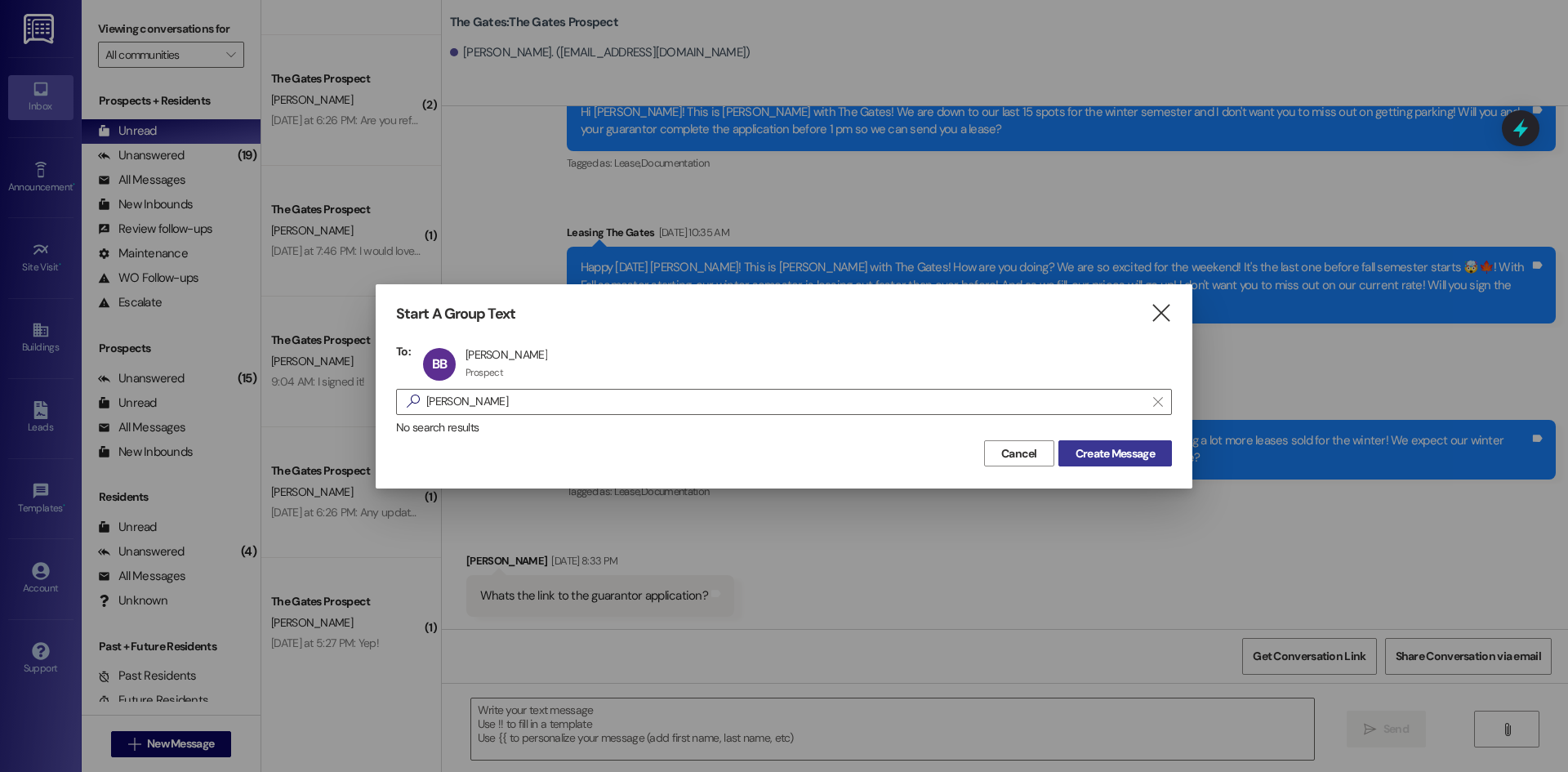
click at [1091, 449] on span "Create Message" at bounding box center [1115, 453] width 80 height 17
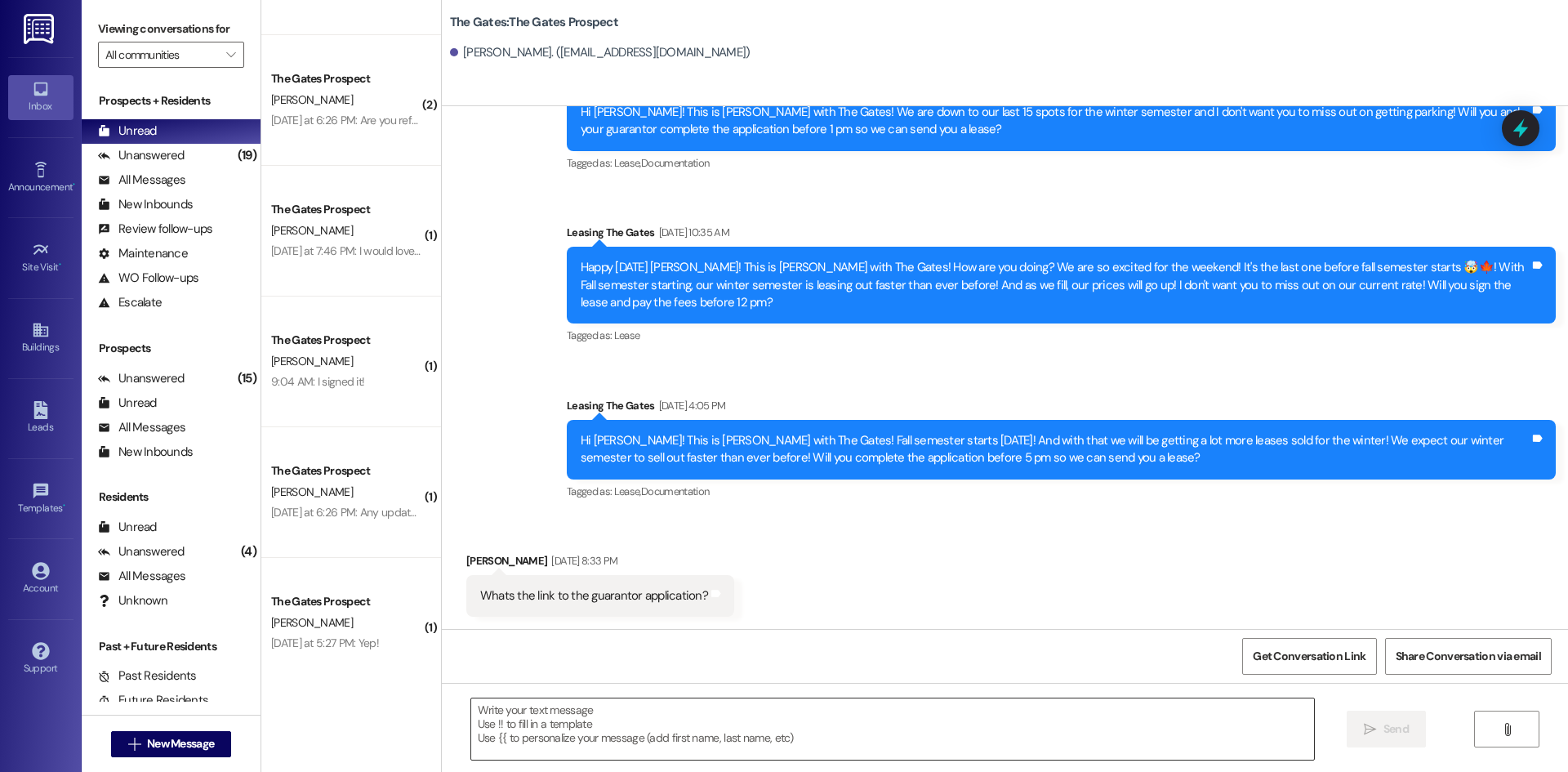
scroll to position [280, 0]
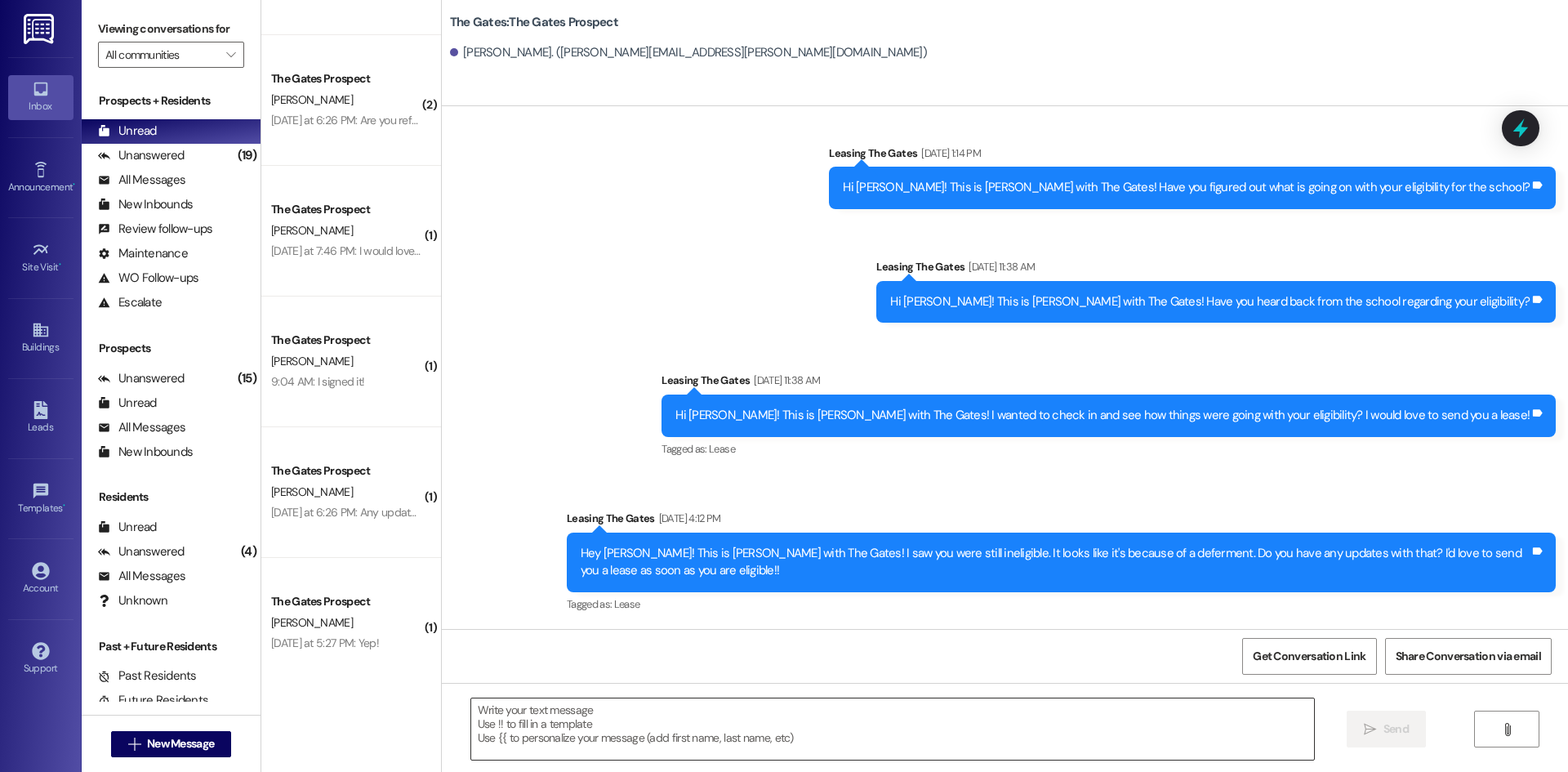
click at [527, 728] on textarea at bounding box center [893, 728] width 843 height 61
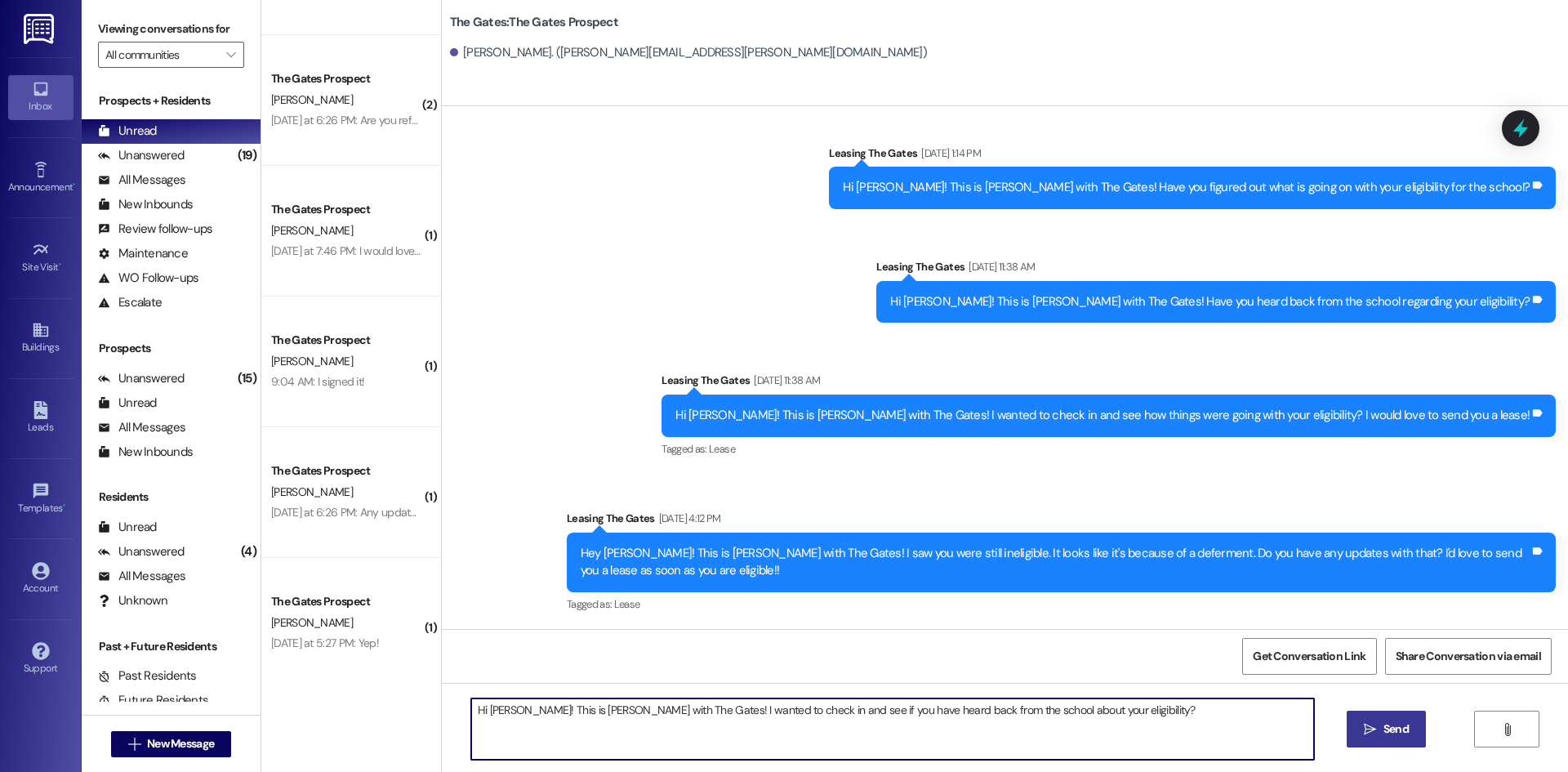
type textarea "Hi [PERSON_NAME]! This is [PERSON_NAME] with The Gates! I wanted to check in an…"
click at [1384, 727] on span "Send" at bounding box center [1396, 728] width 25 height 17
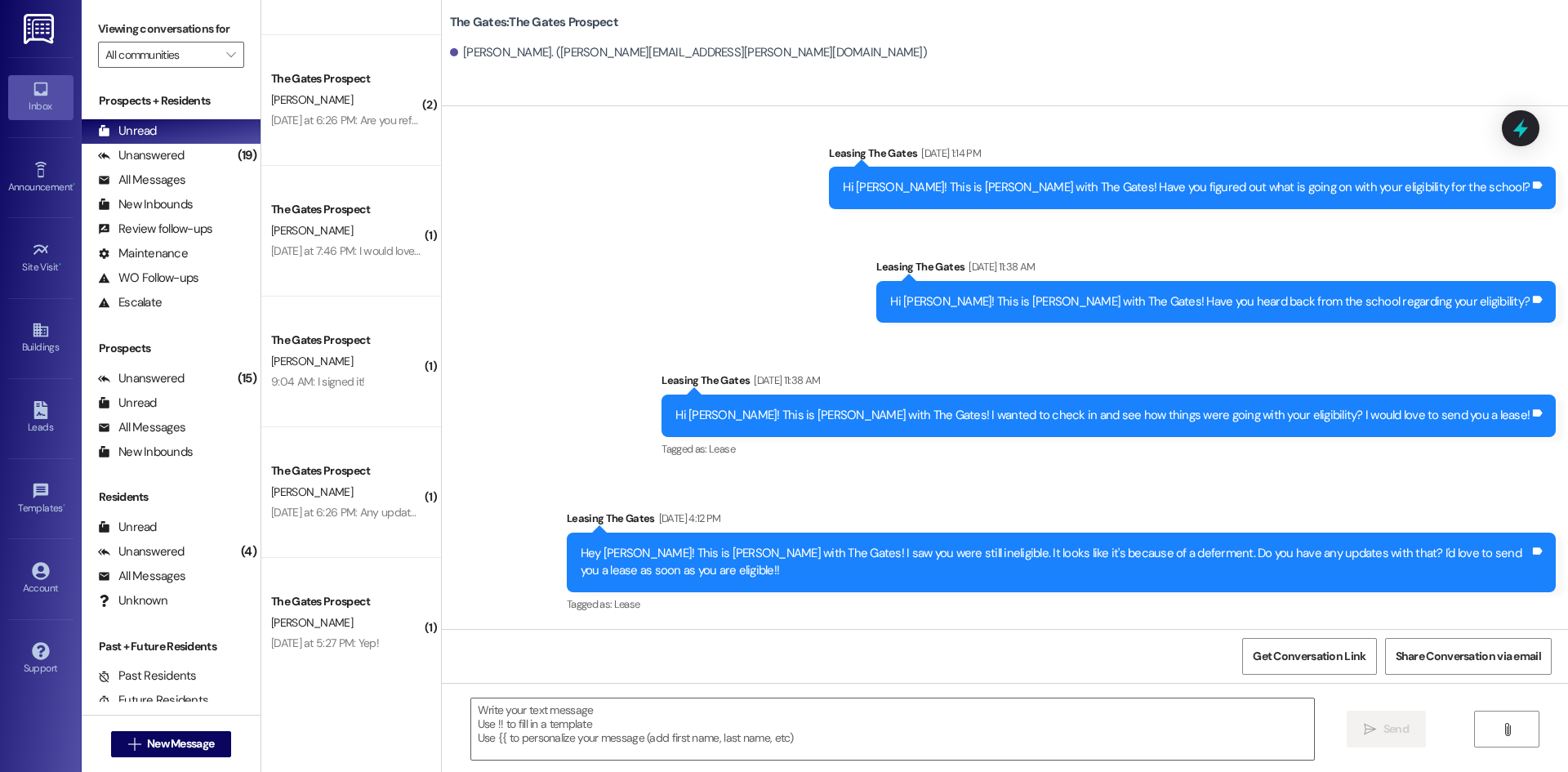
scroll to position [395, 0]
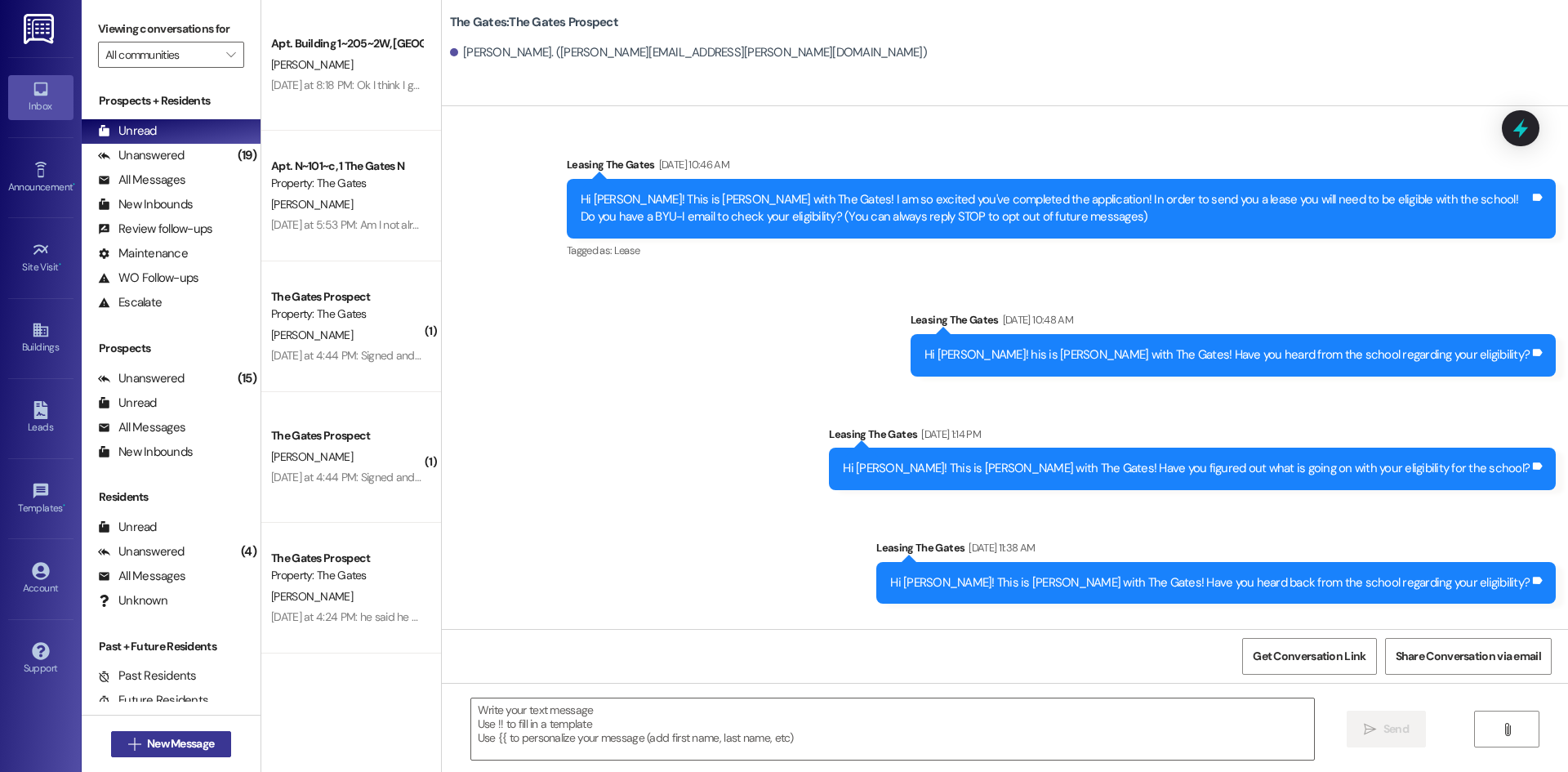
click at [168, 740] on span "New Message" at bounding box center [181, 744] width 67 height 17
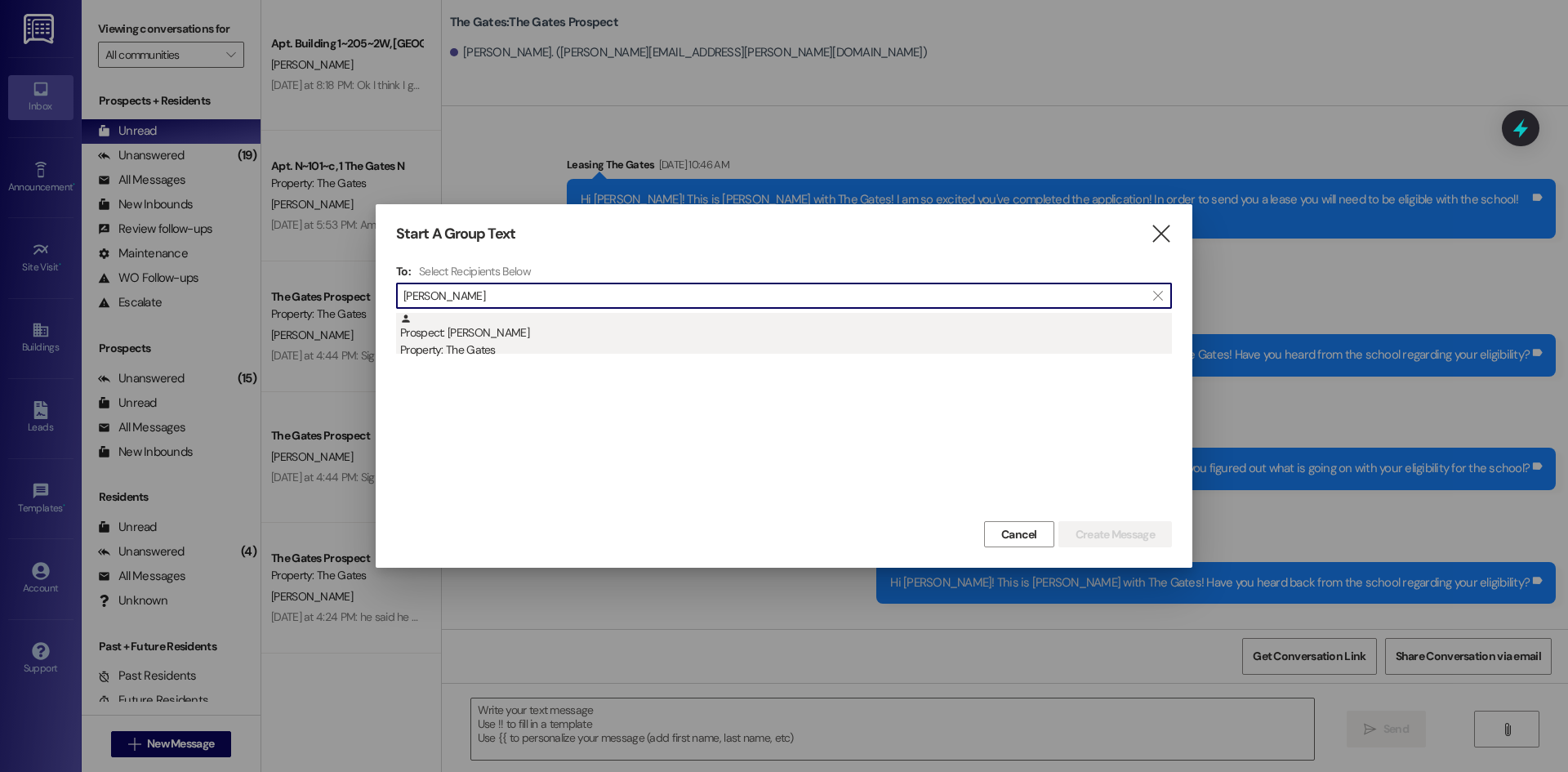
type input "[PERSON_NAME]"
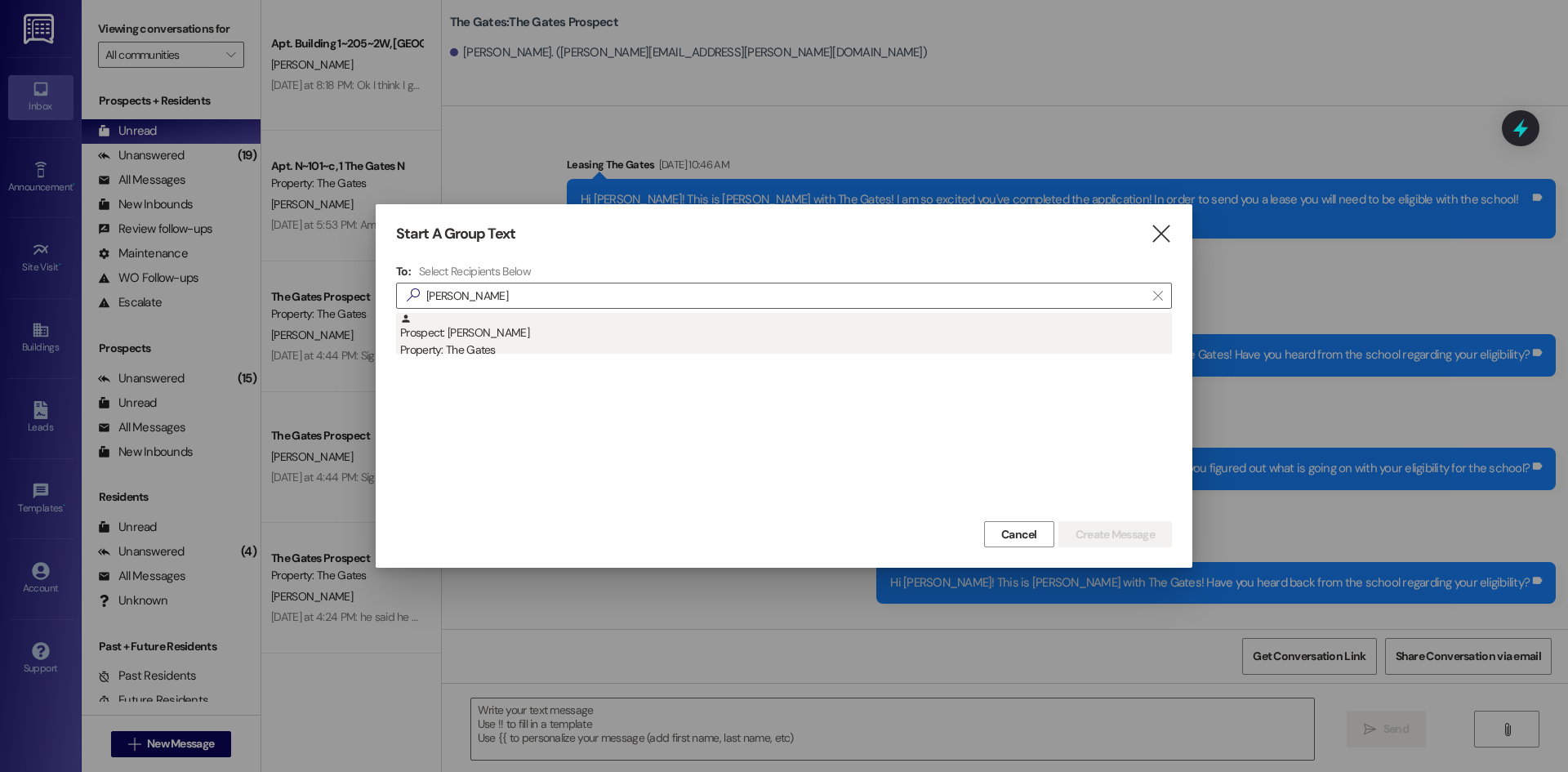
click at [548, 333] on div "Prospect: [PERSON_NAME] Property: The Gates" at bounding box center [787, 336] width 772 height 47
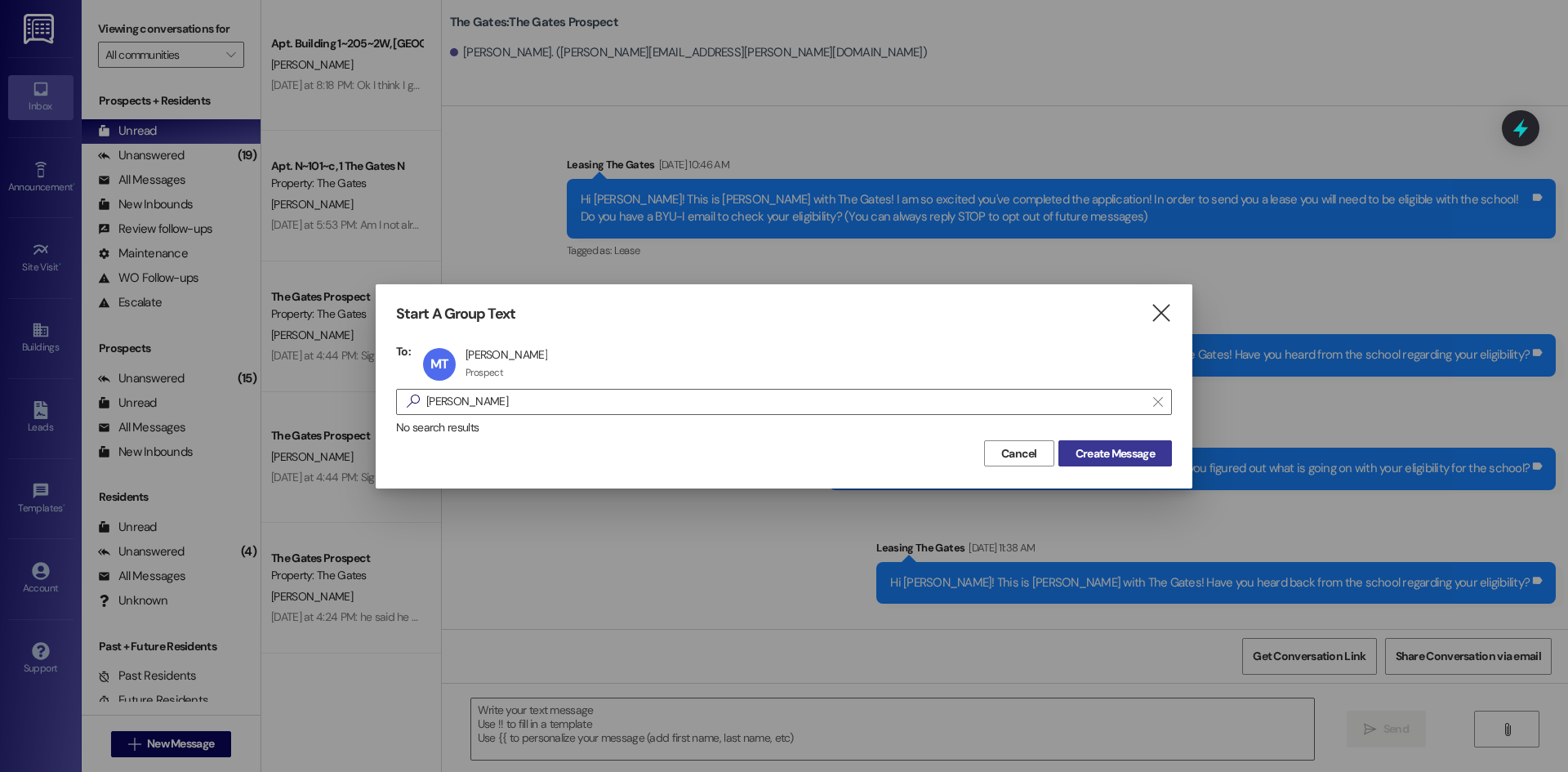
click at [1140, 456] on span "Create Message" at bounding box center [1115, 453] width 80 height 17
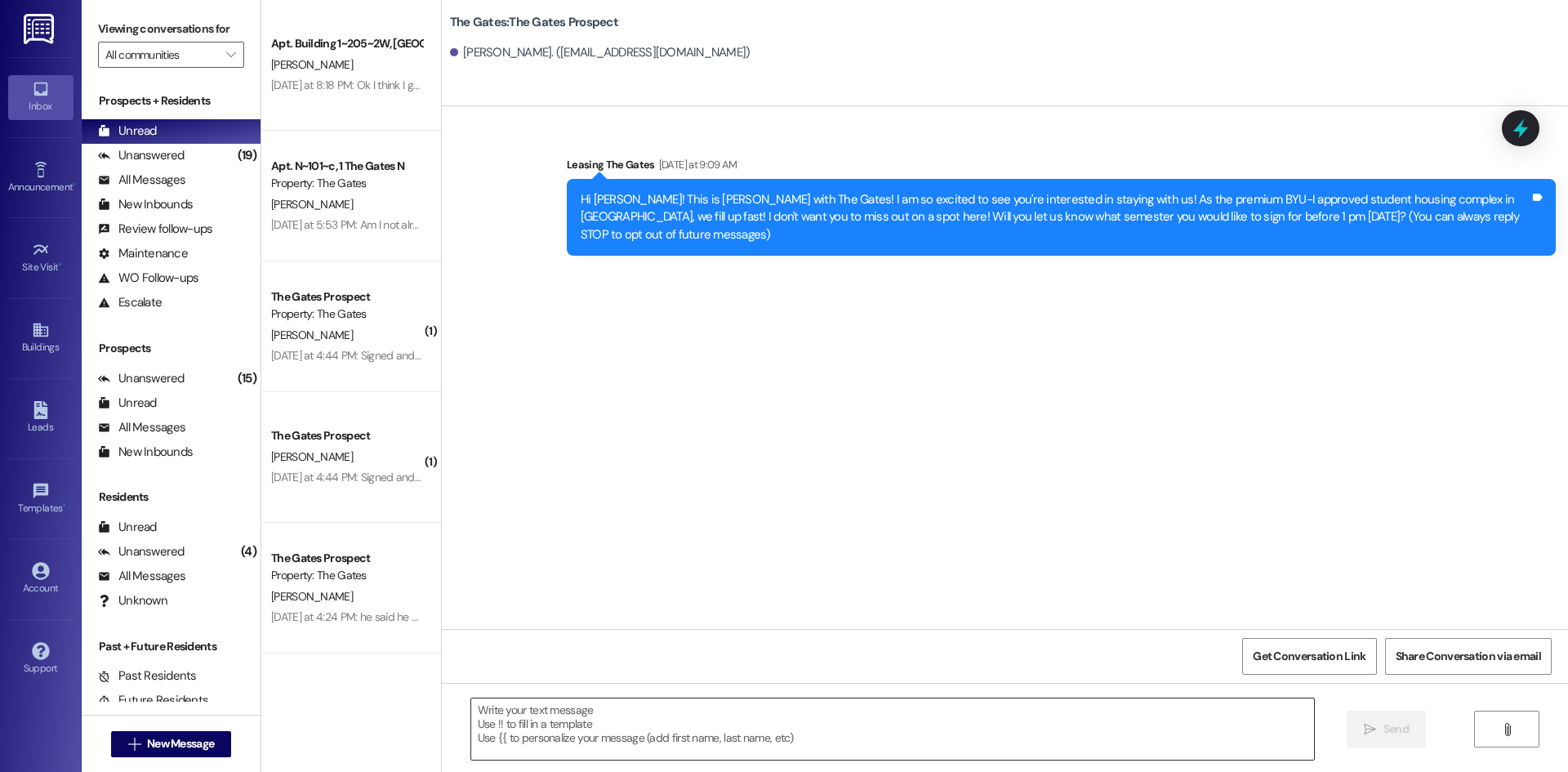
click at [540, 737] on textarea at bounding box center [893, 728] width 843 height 61
paste textarea "Hi [PERSON_NAME]! This is [PERSON_NAME] with The Gates! Our future semesters ar…"
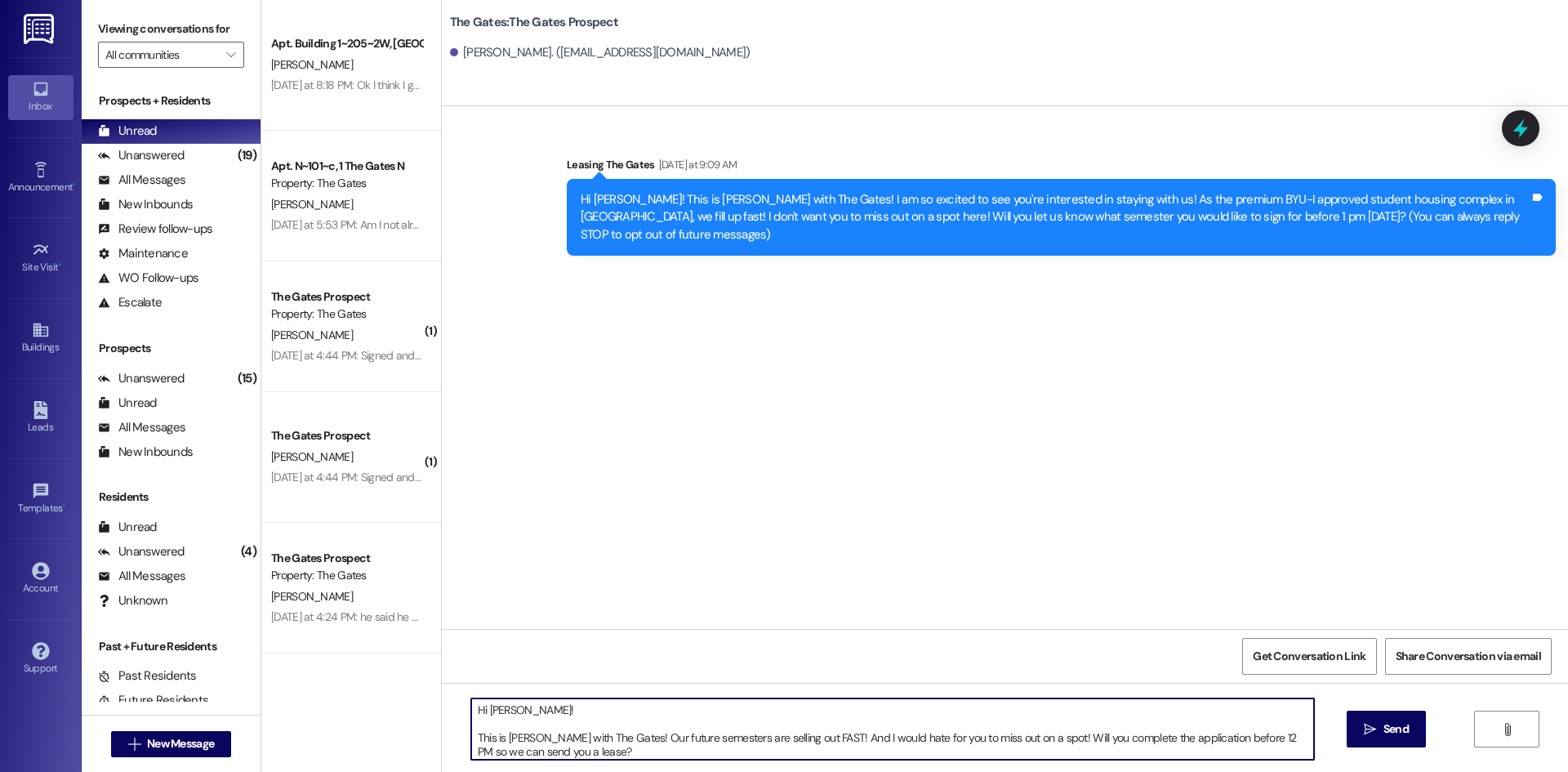
click at [472, 734] on textarea "Hi [PERSON_NAME]! This is [PERSON_NAME] with The Gates! Our future semesters ar…" at bounding box center [893, 728] width 843 height 61
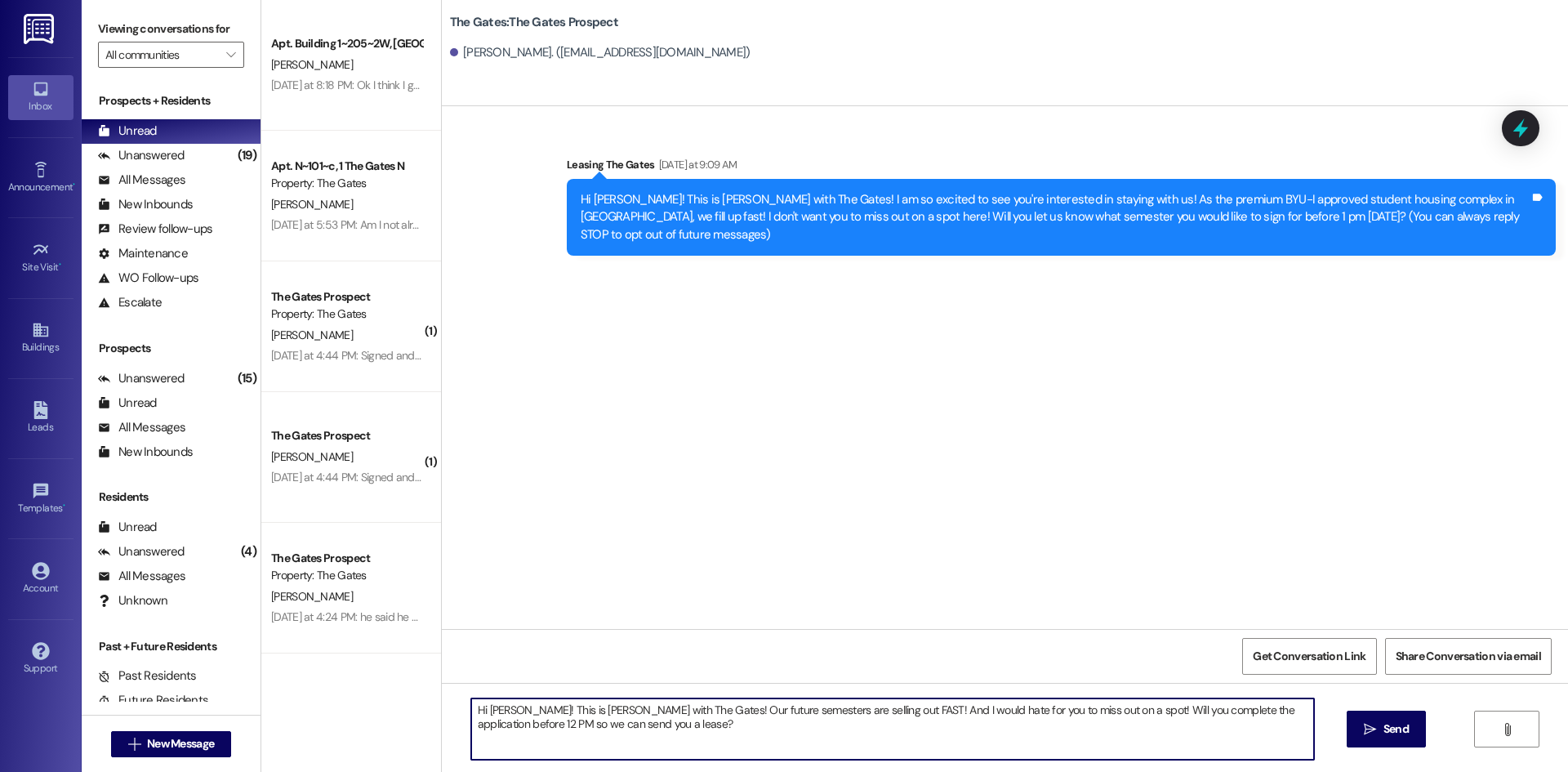
type textarea "Hi [PERSON_NAME]! This is [PERSON_NAME] with The Gates! Our future semesters ar…"
click at [1344, 734] on div "Hi [PERSON_NAME]! This is [PERSON_NAME] with The Gates! Our future semesters ar…" at bounding box center [1005, 744] width 1127 height 122
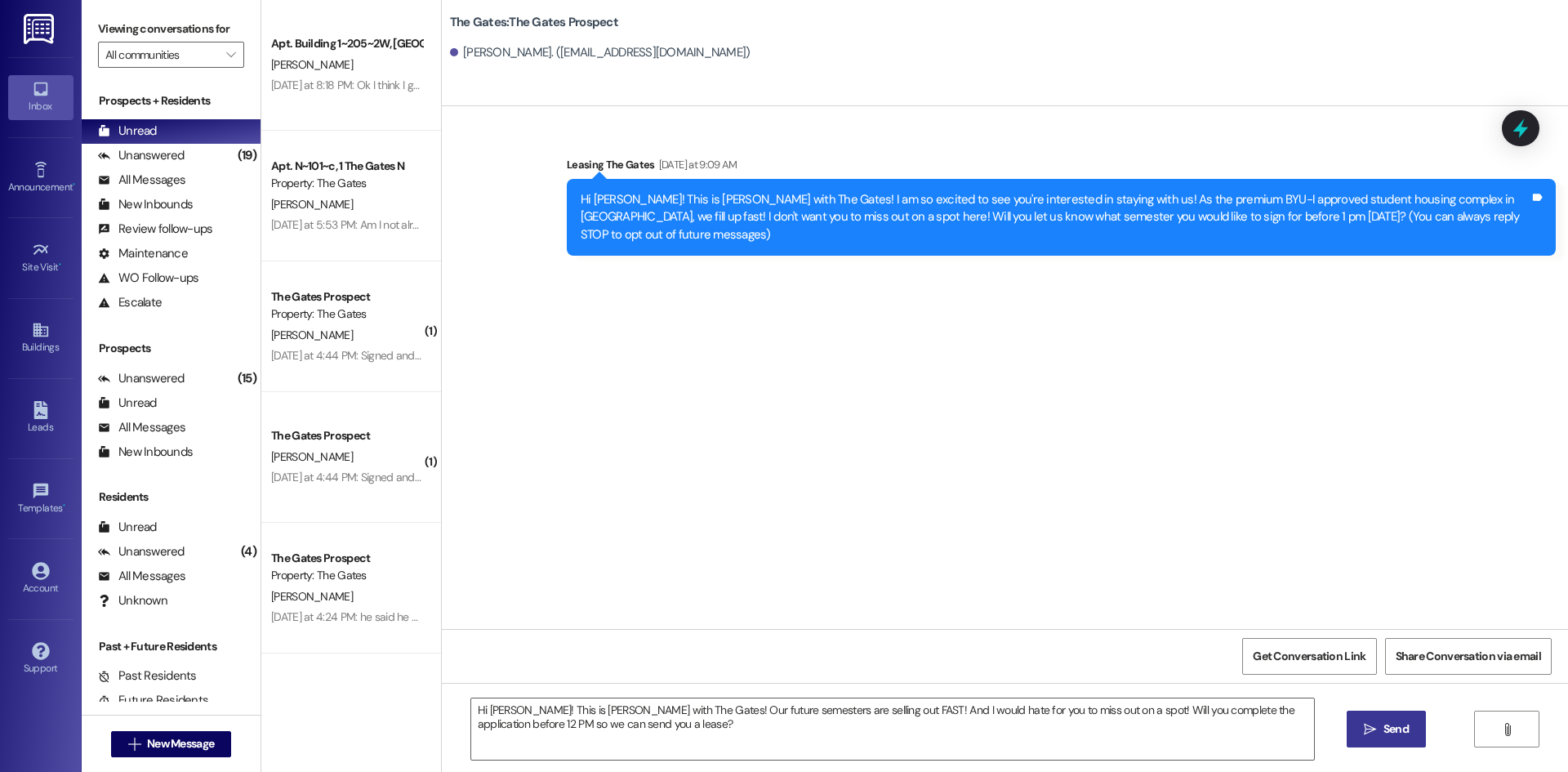
click at [1384, 734] on span "Send" at bounding box center [1396, 728] width 25 height 17
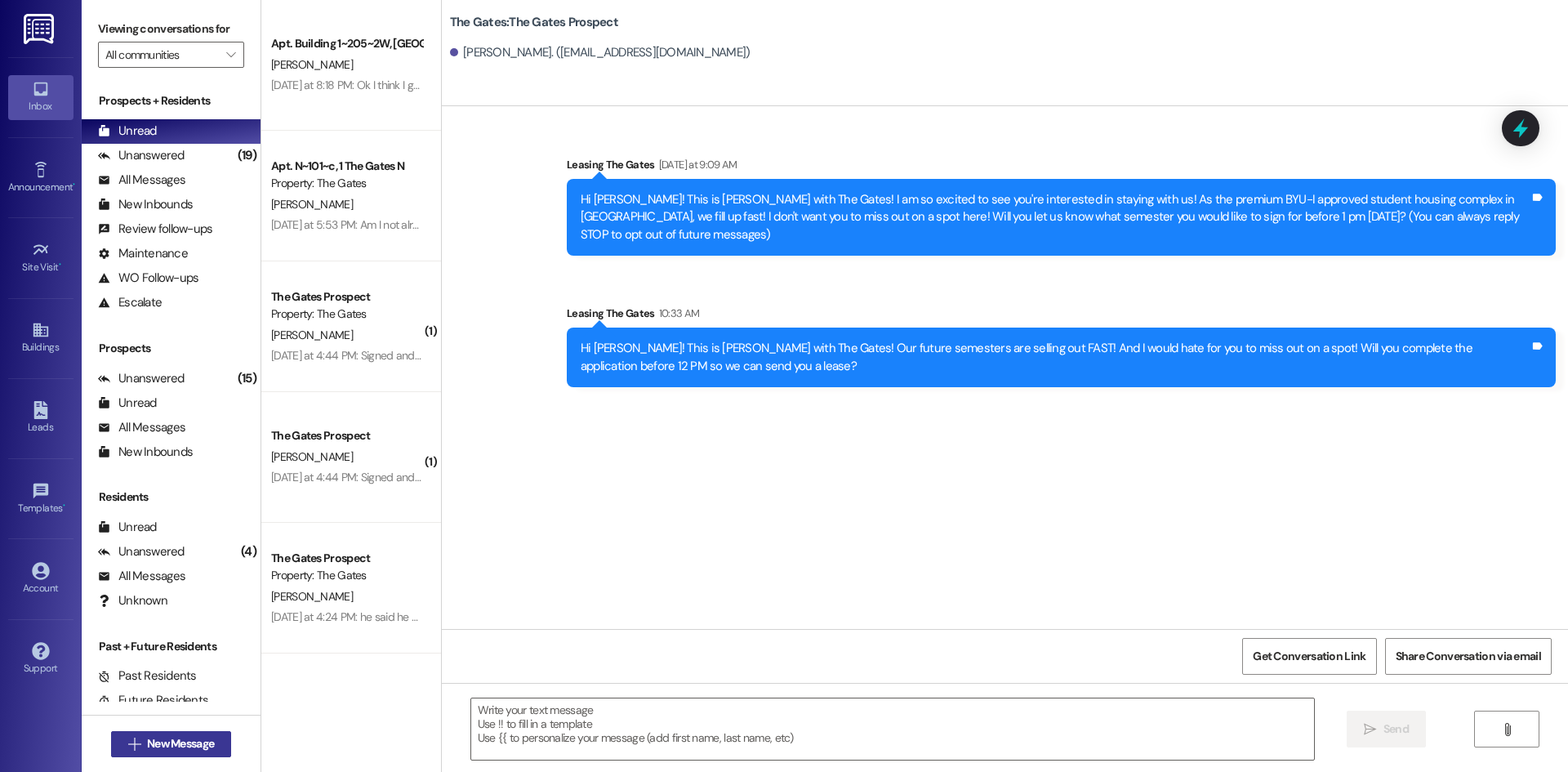
click at [170, 741] on span "New Message" at bounding box center [181, 744] width 67 height 17
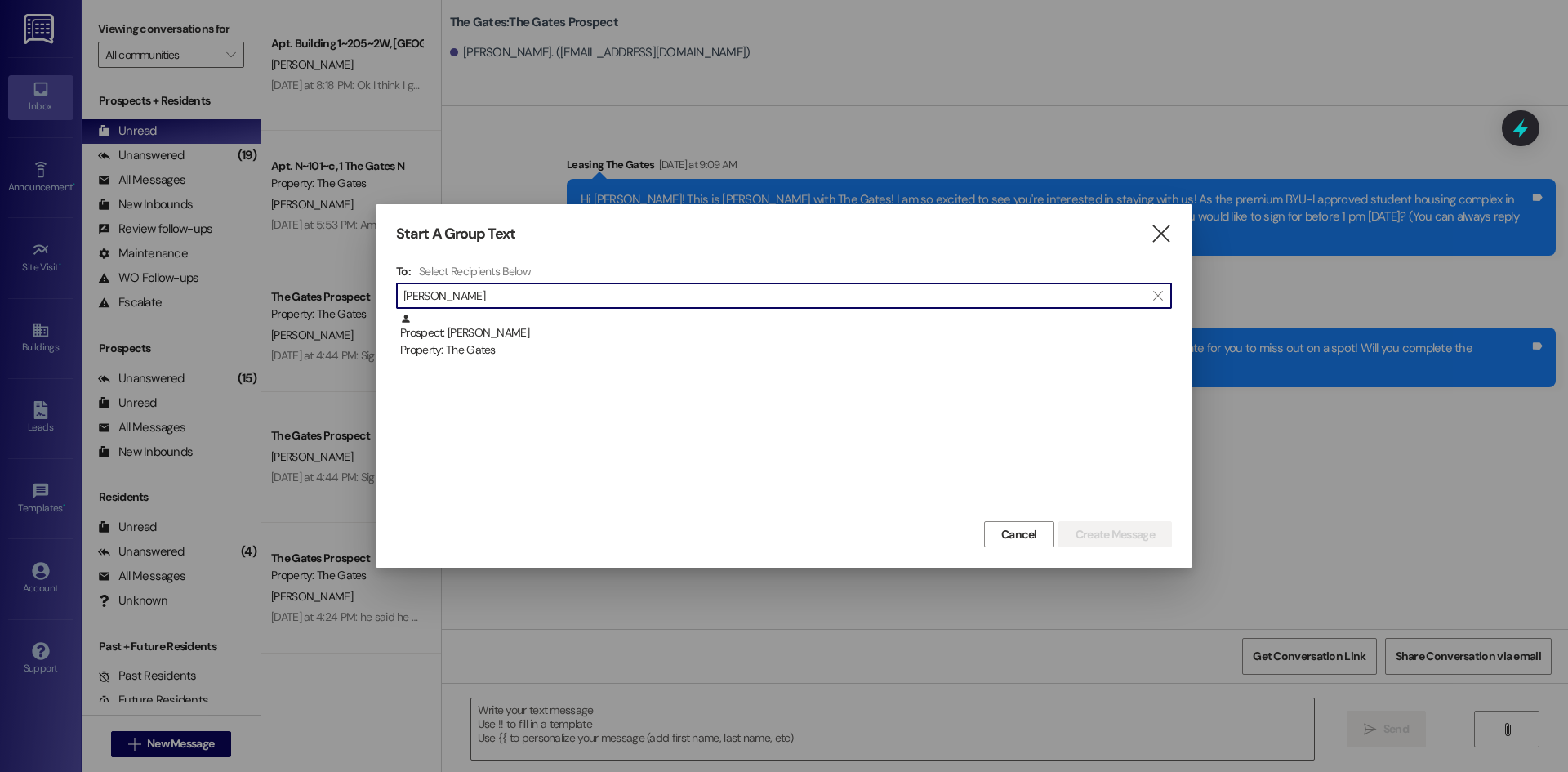
type input "[PERSON_NAME]"
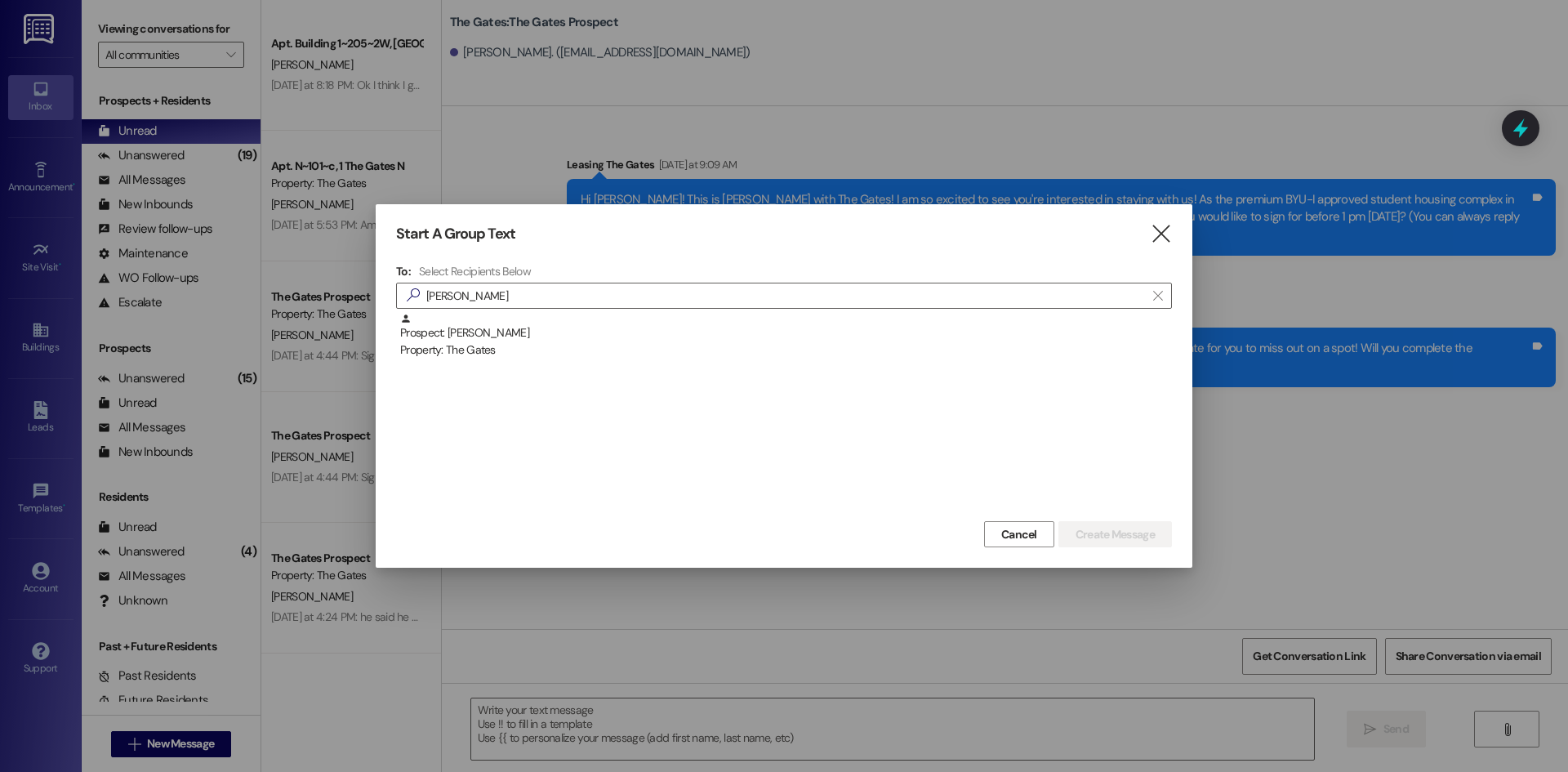
click at [523, 361] on div "Prospect: [PERSON_NAME] Property: The Gates" at bounding box center [784, 414] width 776 height 204
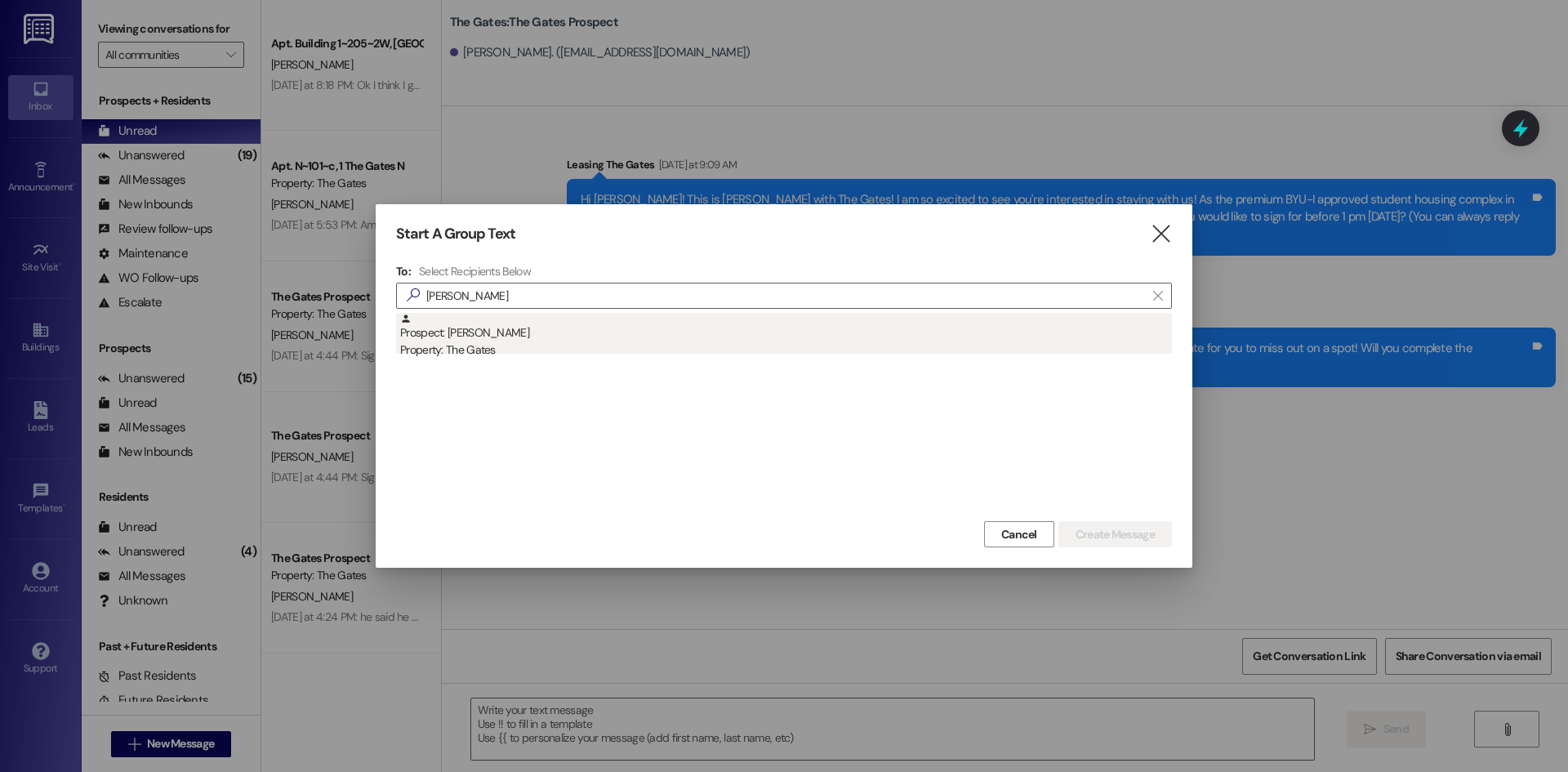
click at [513, 343] on div "Property: The Gates" at bounding box center [787, 350] width 772 height 17
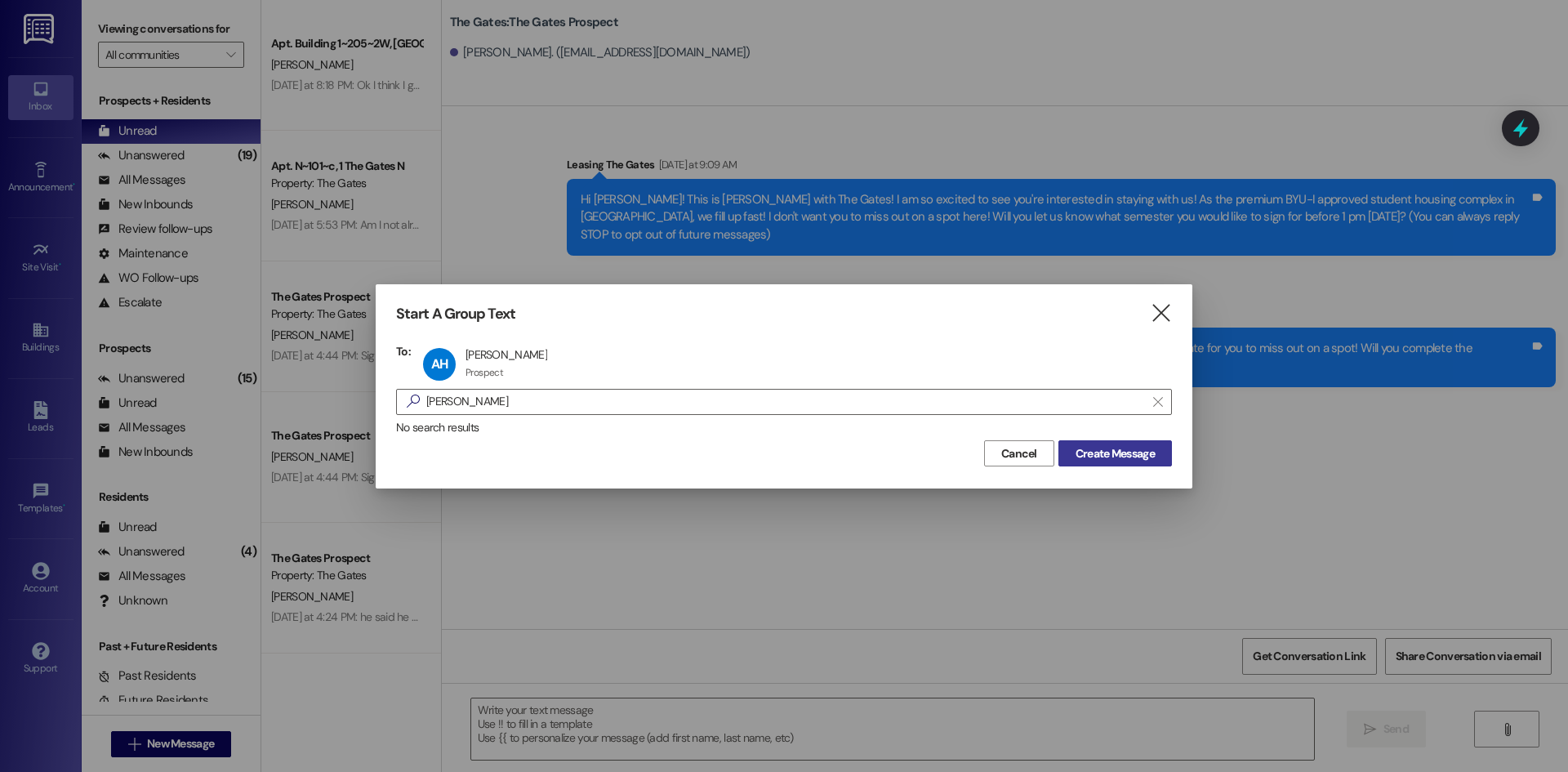
click at [1146, 458] on span "Create Message" at bounding box center [1115, 453] width 80 height 17
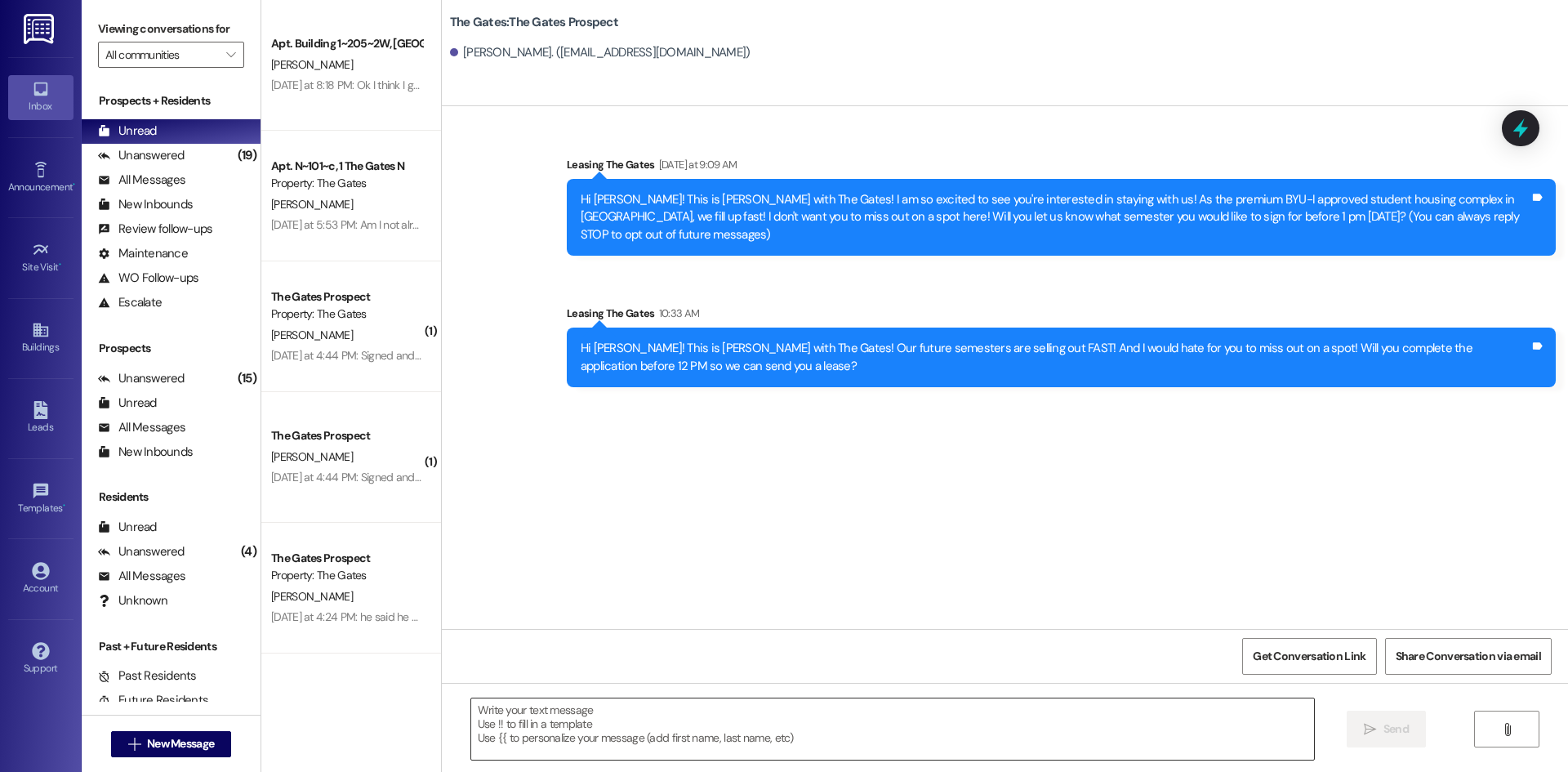
click at [508, 724] on textarea at bounding box center [893, 728] width 843 height 61
paste textarea "Hi [PERSON_NAME]! This is [PERSON_NAME] with The Gates! Our future semesters ar…"
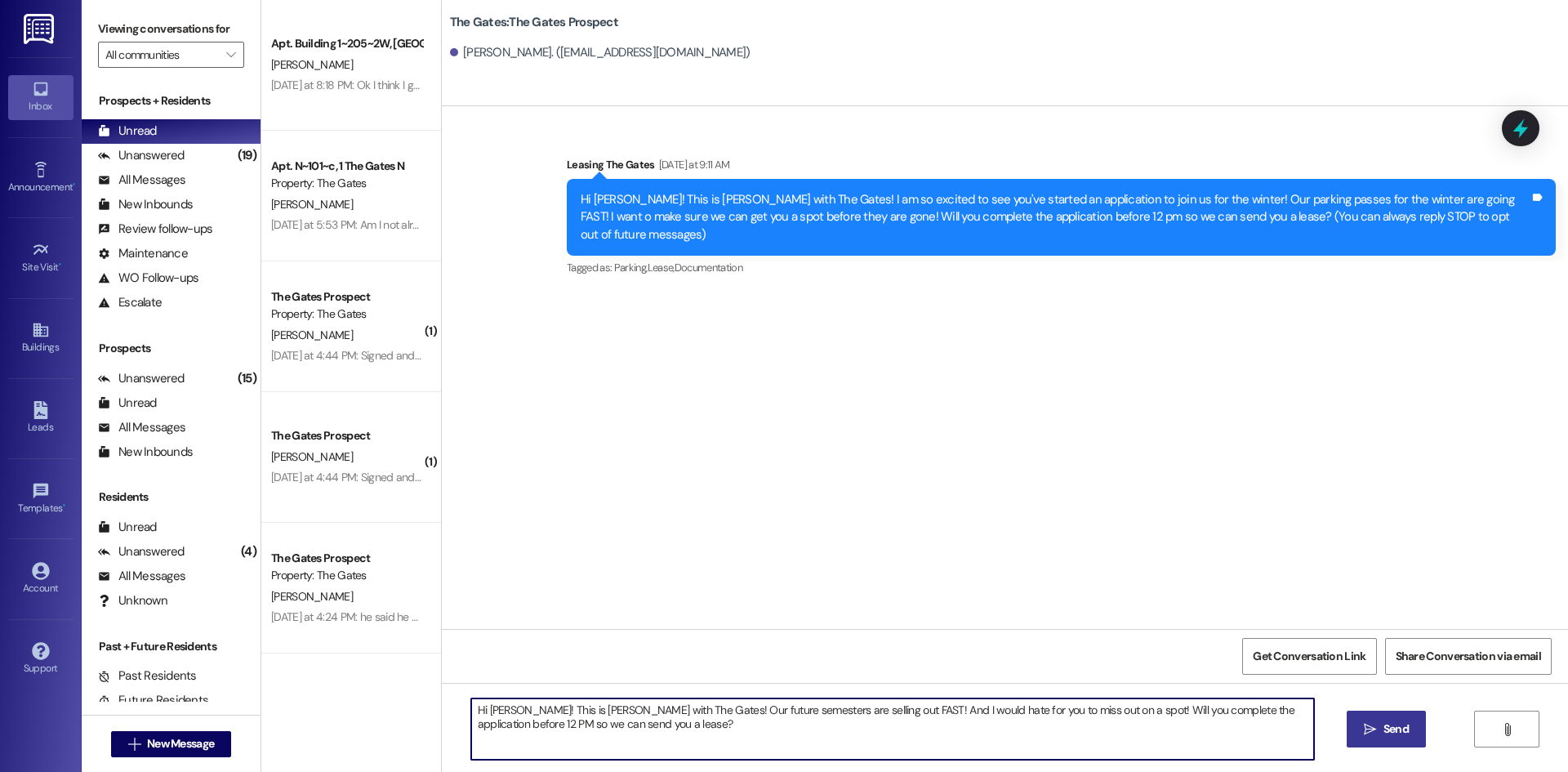
click at [501, 708] on textarea "Hi [PERSON_NAME]! This is [PERSON_NAME] with The Gates! Our future semesters ar…" at bounding box center [893, 728] width 843 height 61
type textarea "Hi [PERSON_NAME]! This is [PERSON_NAME] with The Gates! Our future semesters ar…"
click at [1370, 743] on button " Send" at bounding box center [1386, 728] width 80 height 37
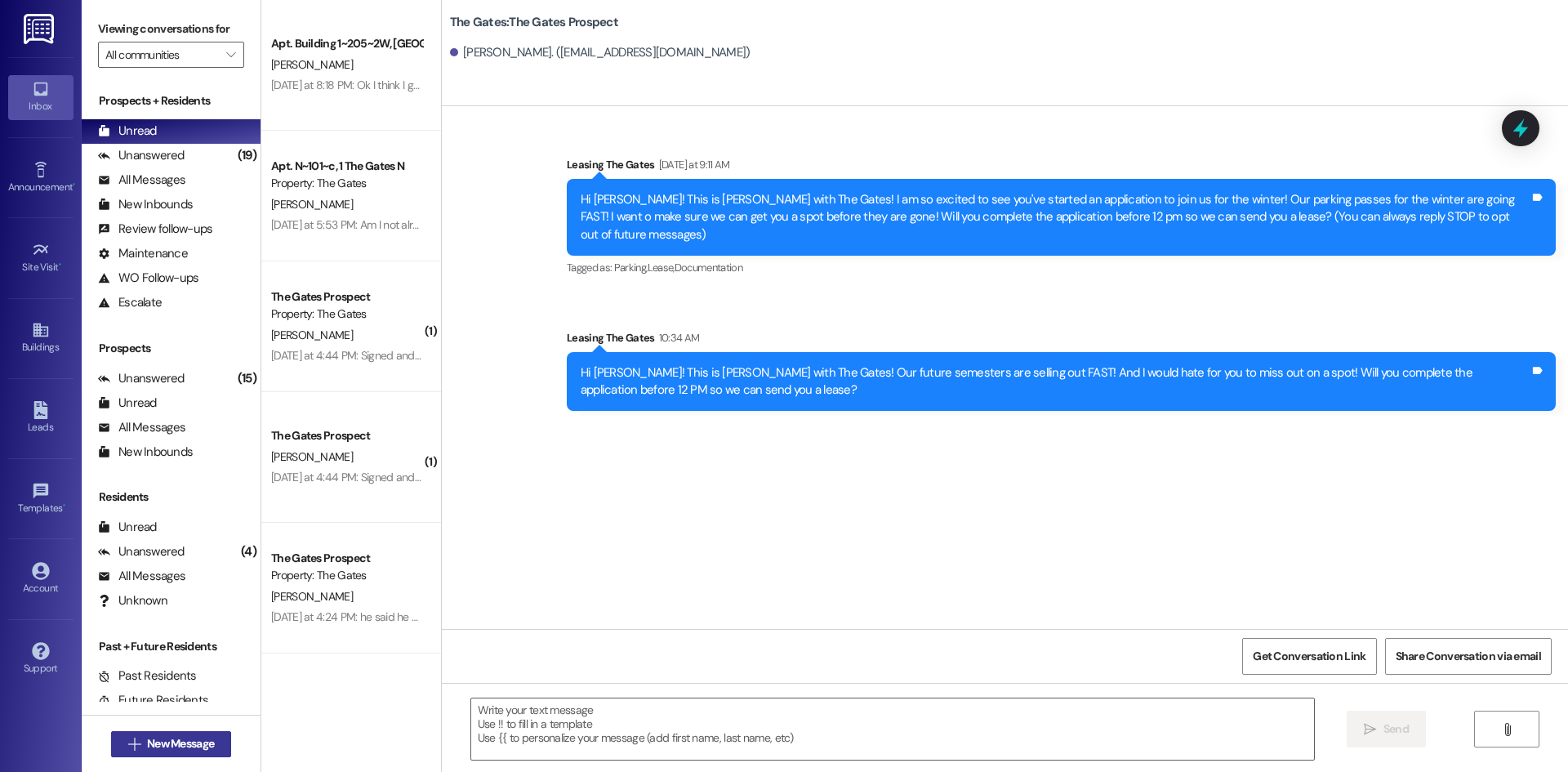
click at [166, 744] on span "New Message" at bounding box center [181, 744] width 67 height 17
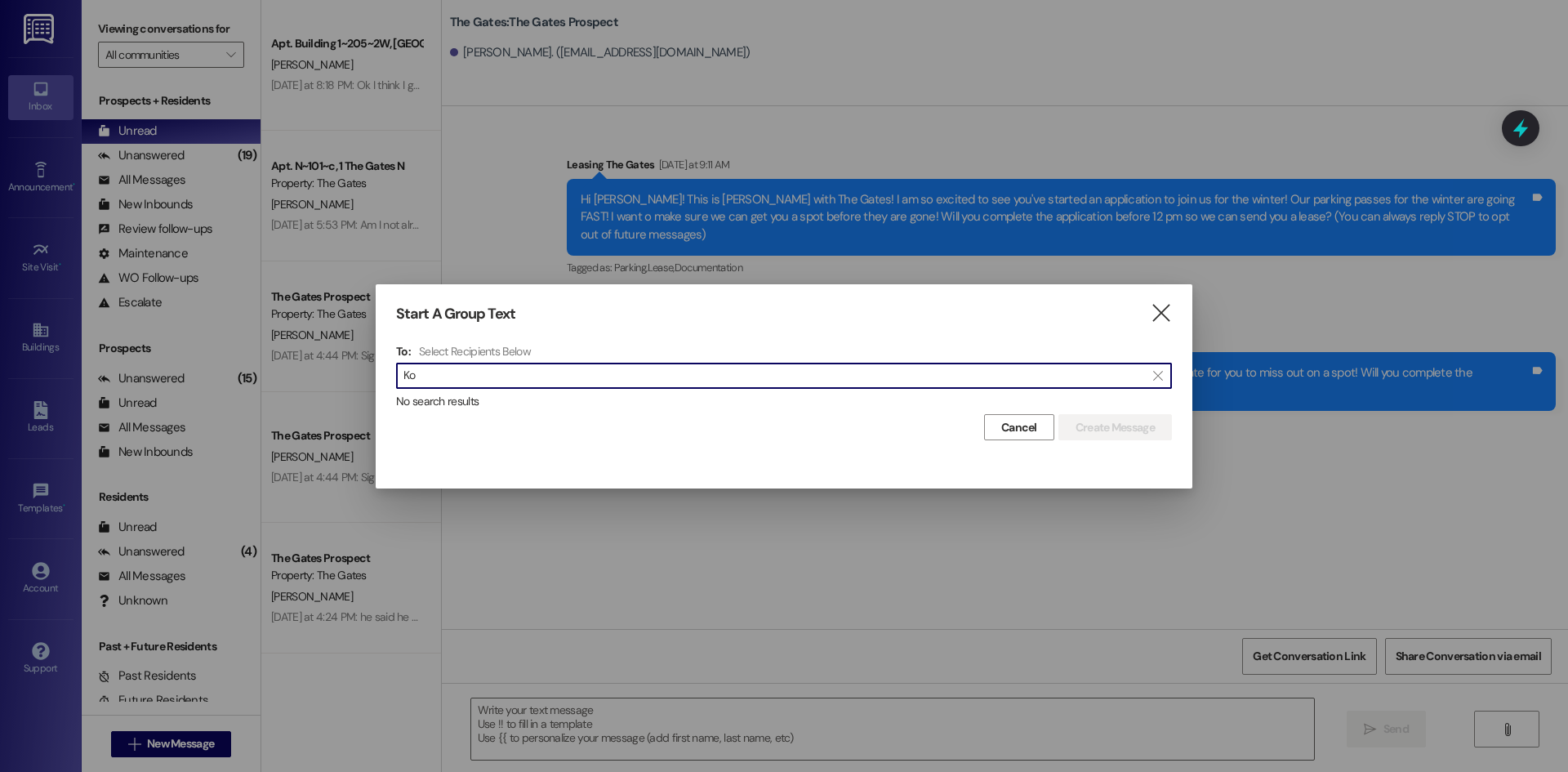
type input "K"
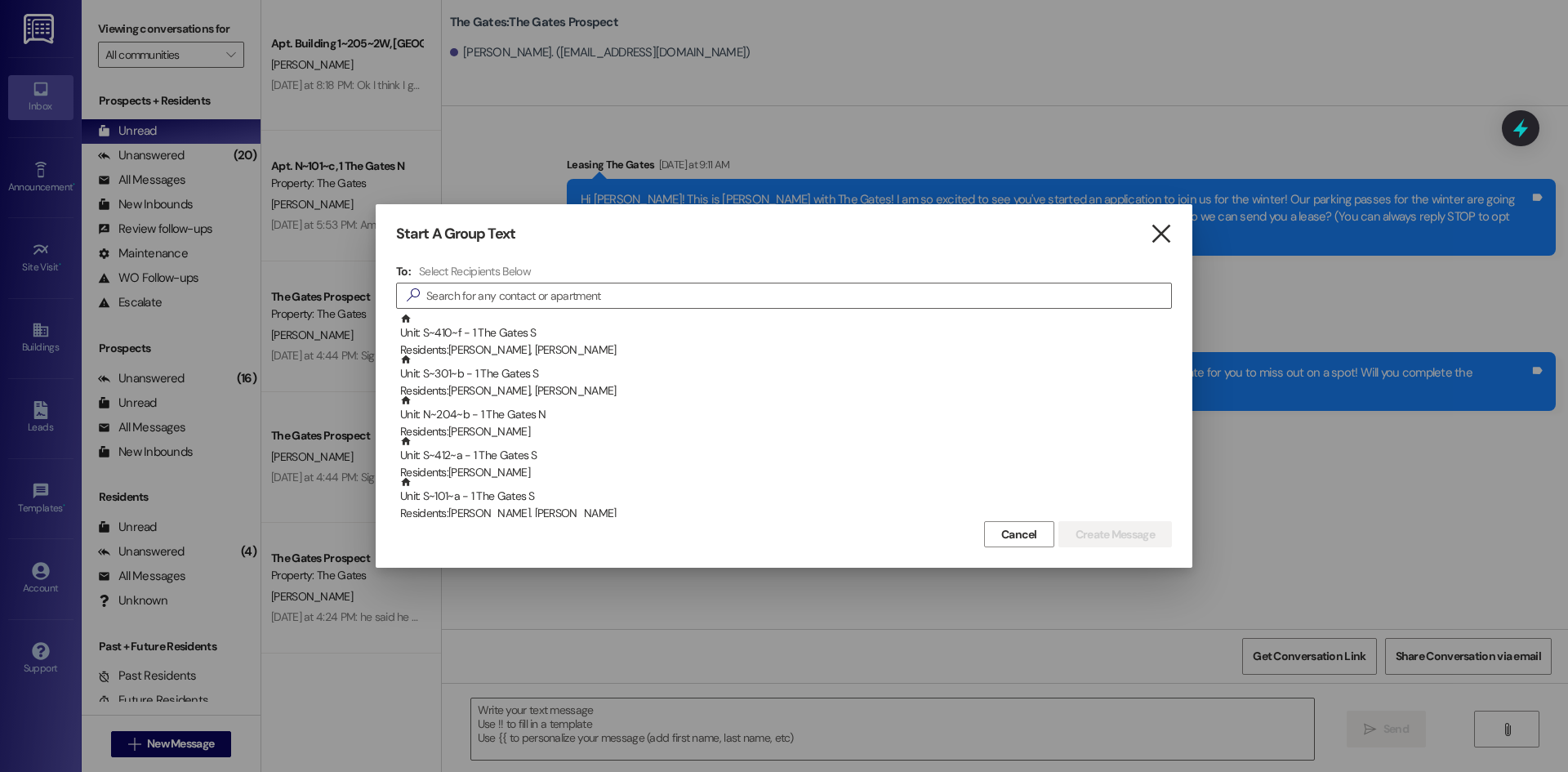
click at [1167, 232] on icon "" at bounding box center [1161, 234] width 22 height 17
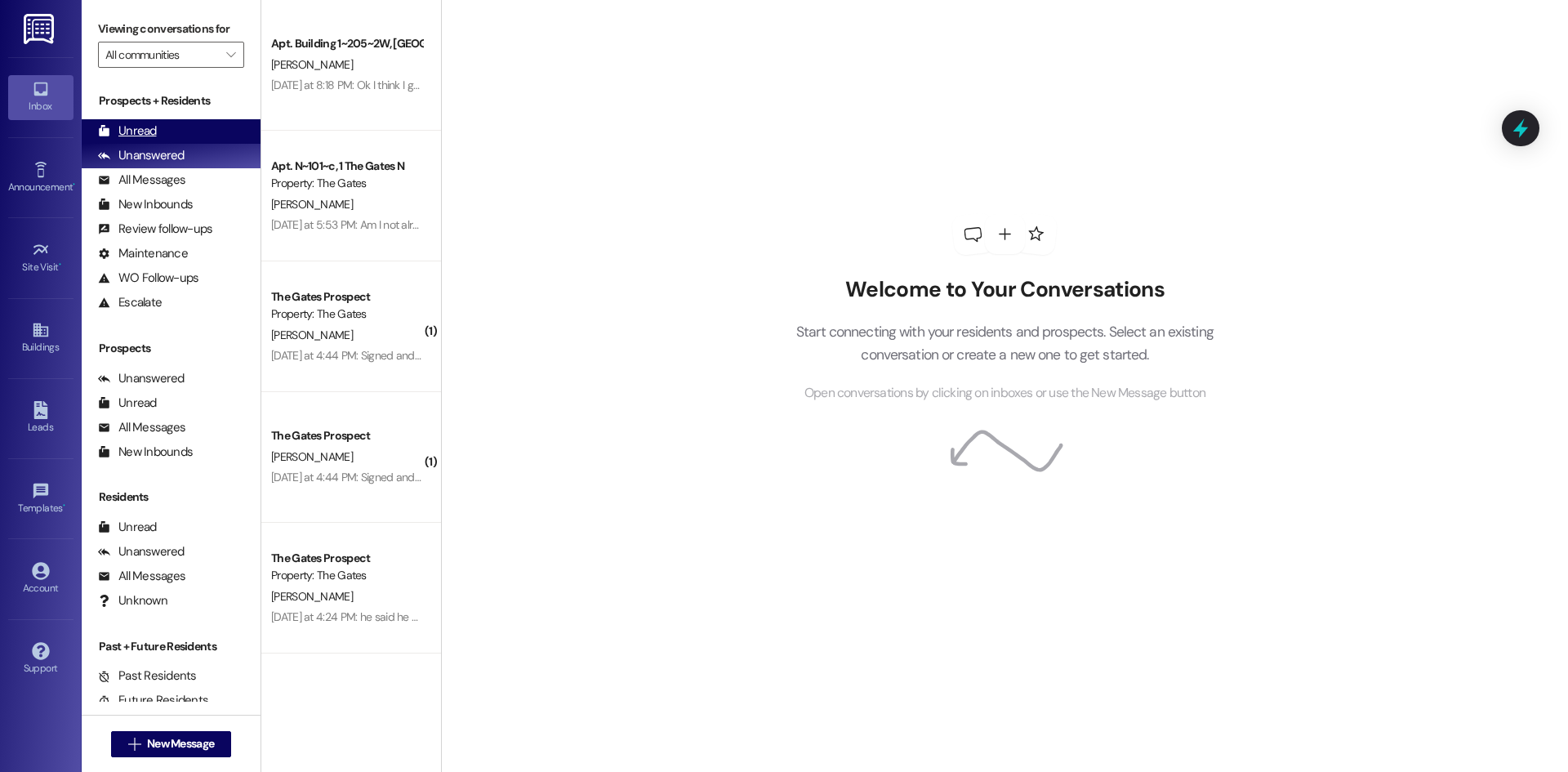
click at [148, 129] on div "Unread" at bounding box center [127, 131] width 59 height 17
click at [130, 158] on div "Unanswered" at bounding box center [141, 156] width 86 height 17
click at [131, 129] on div "Unread" at bounding box center [127, 131] width 59 height 17
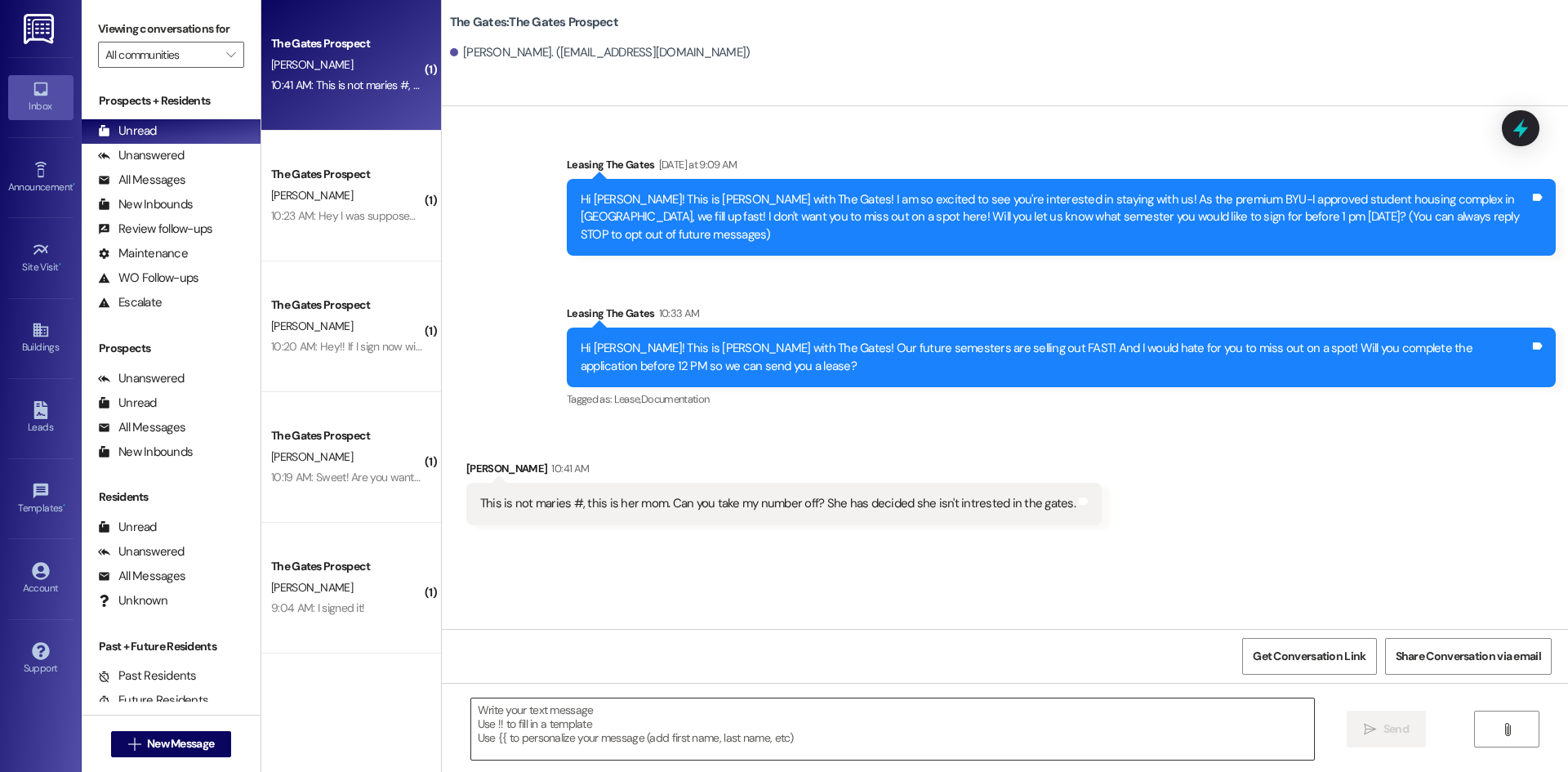
click at [537, 721] on textarea at bounding box center [893, 728] width 843 height 61
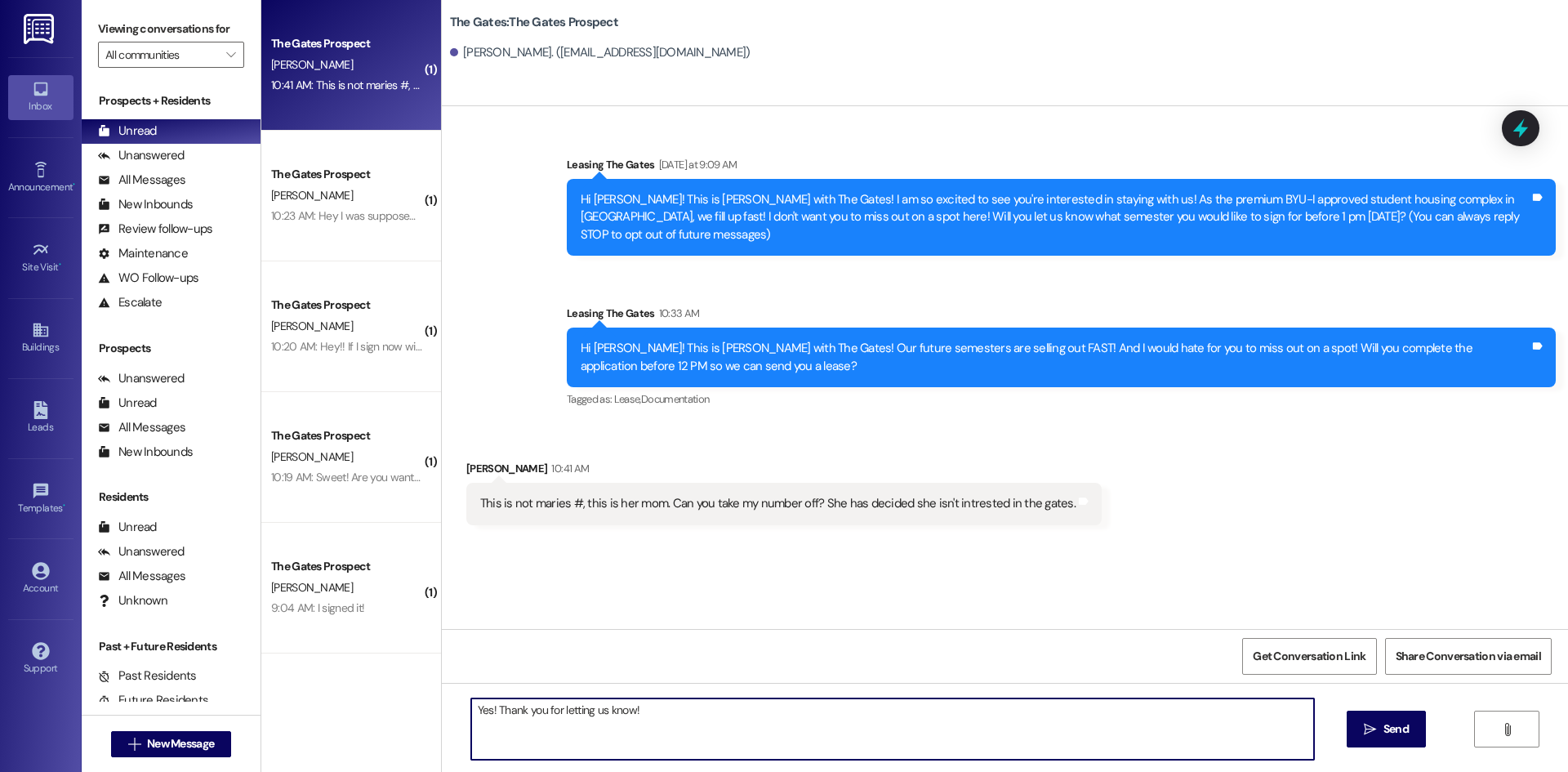
type textarea "Yes! Thank you for letting us know!"
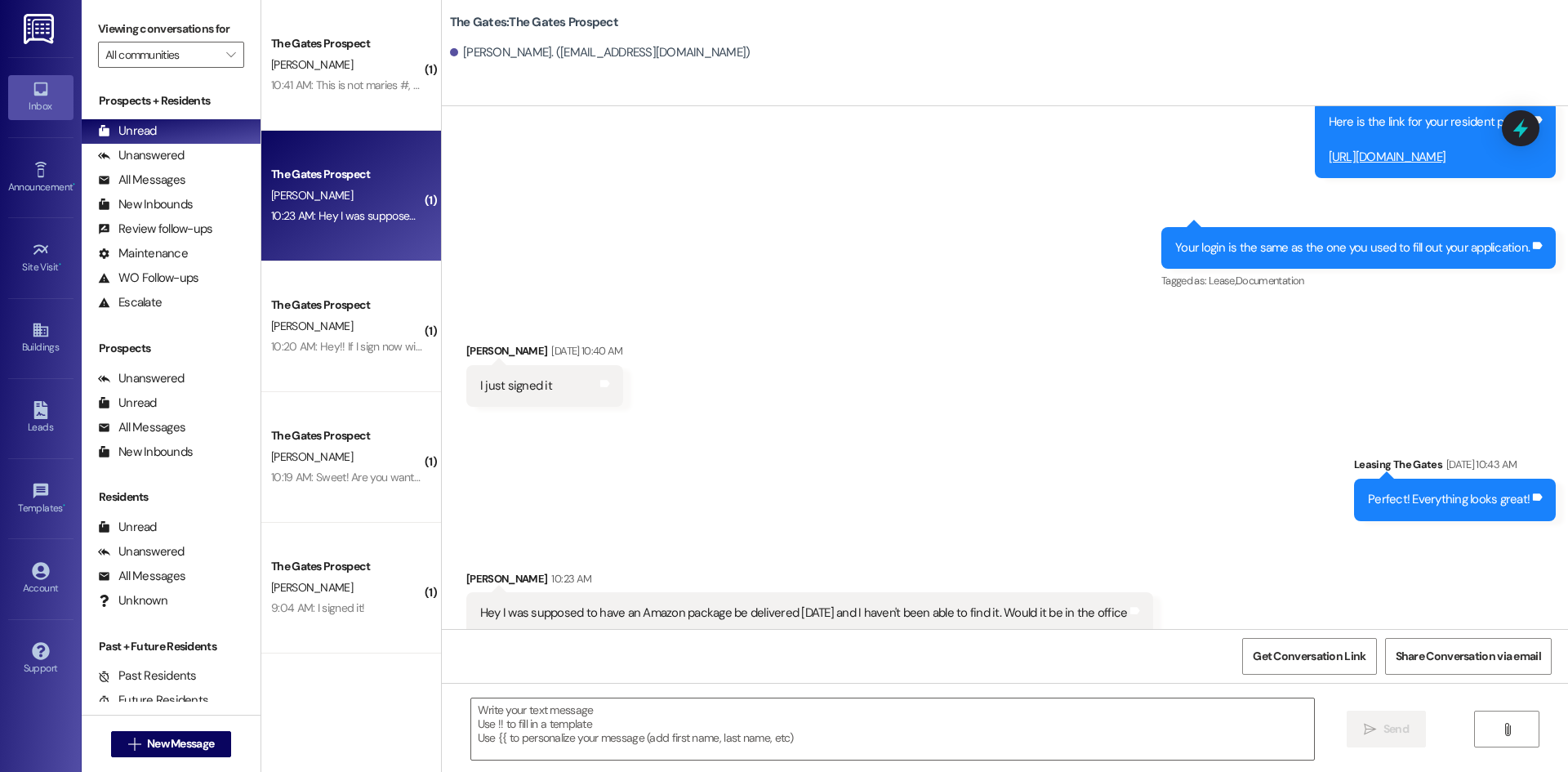
scroll to position [5087, 0]
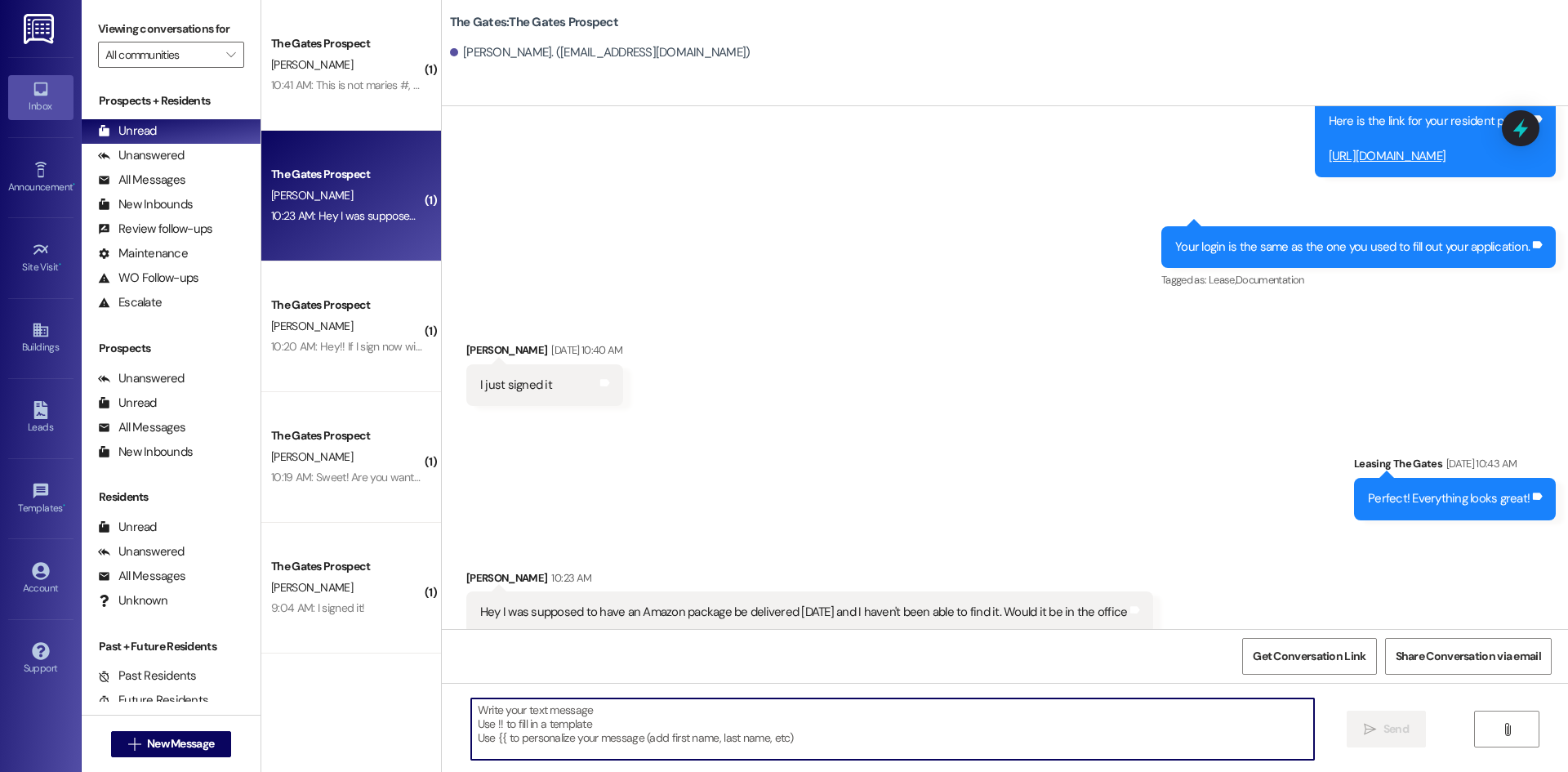
click at [700, 728] on textarea at bounding box center [893, 728] width 843 height 61
type textarea "We do not have it in the office"
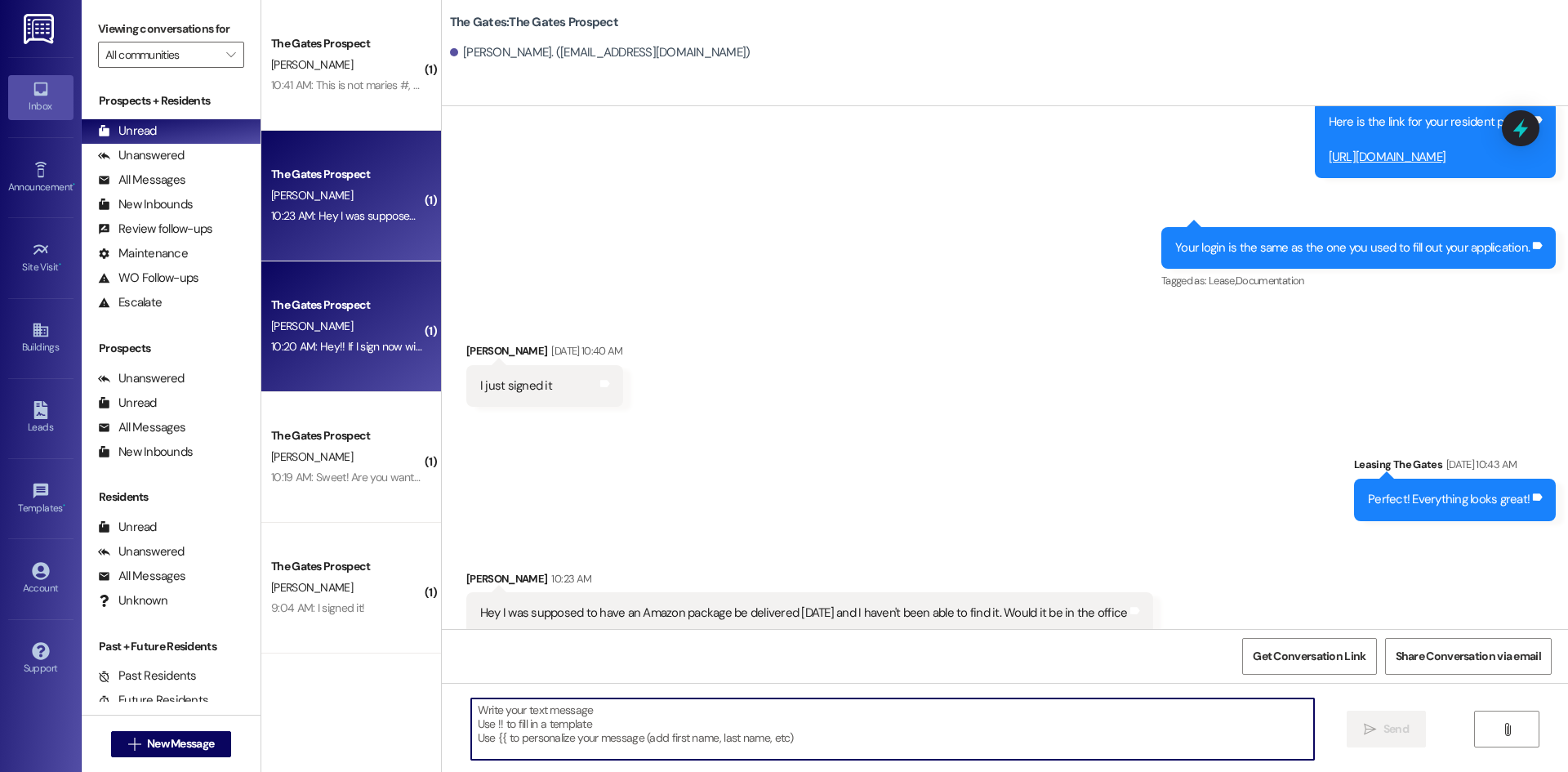
click at [327, 344] on div "10:20 AM: Hey!! If I sign now will I have a parking pass? 10:20 AM: Hey!! If I …" at bounding box center [399, 347] width 255 height 15
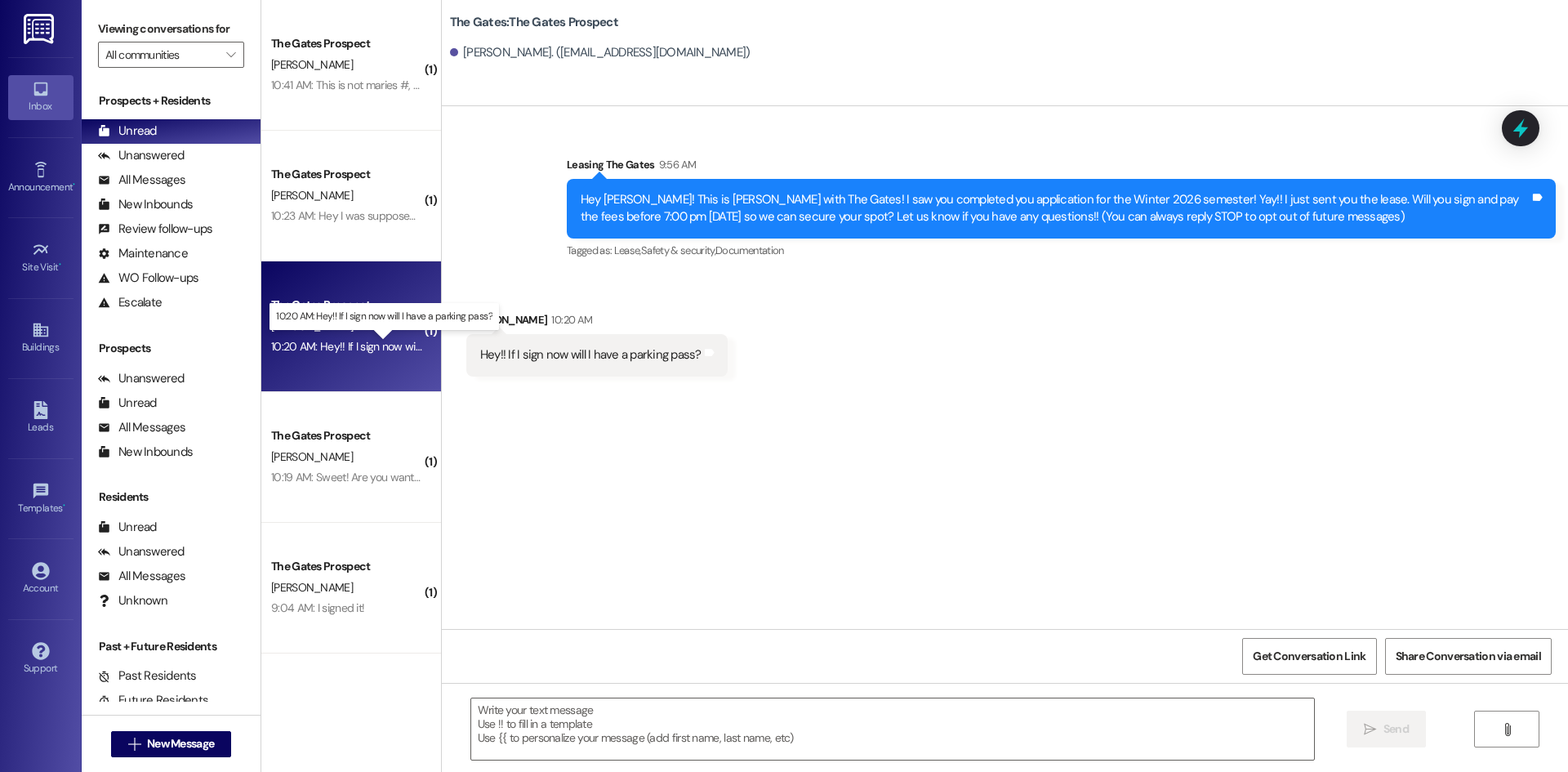
scroll to position [0, 0]
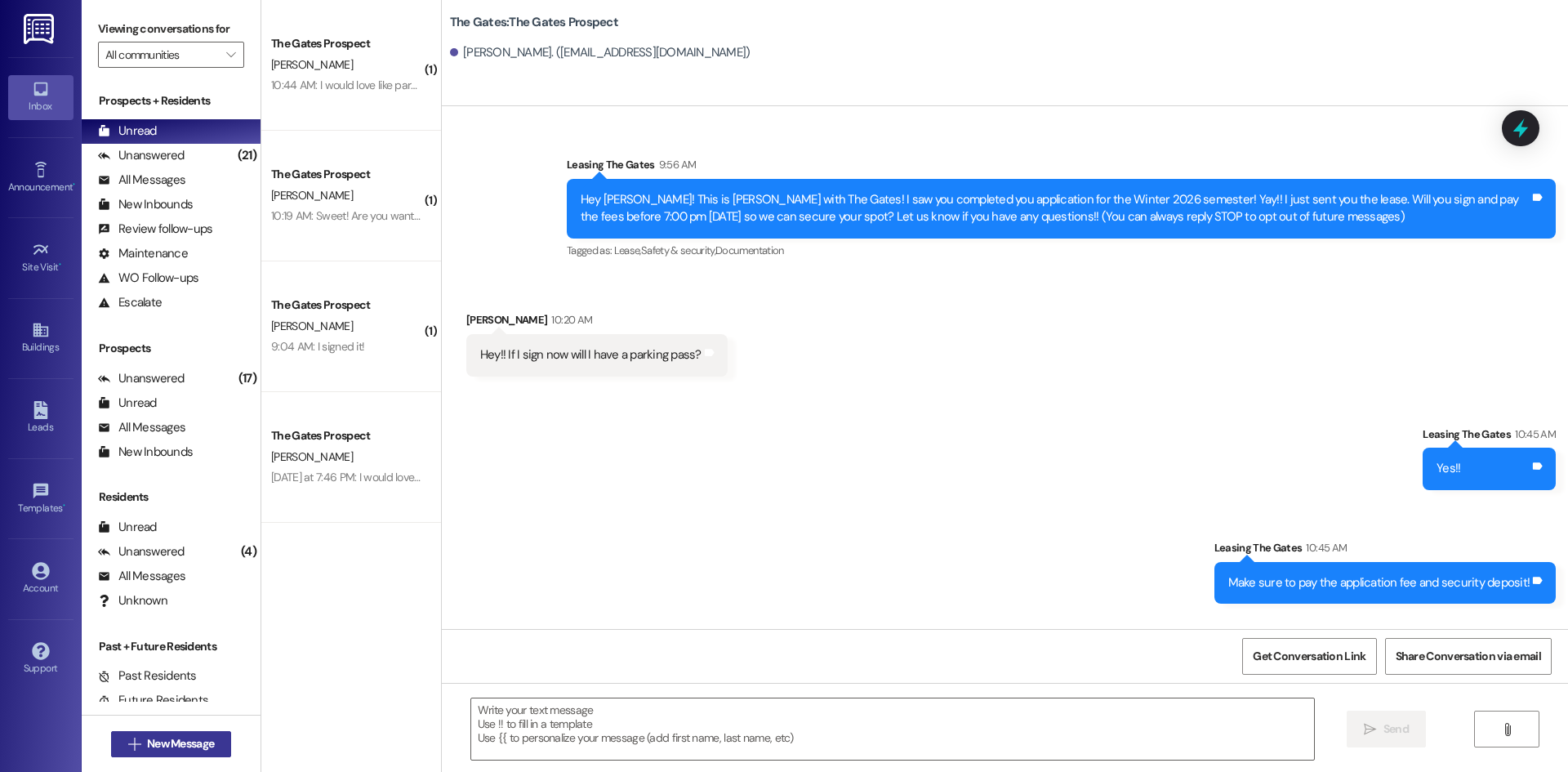
click at [179, 731] on button " New Message" at bounding box center [172, 744] width 121 height 26
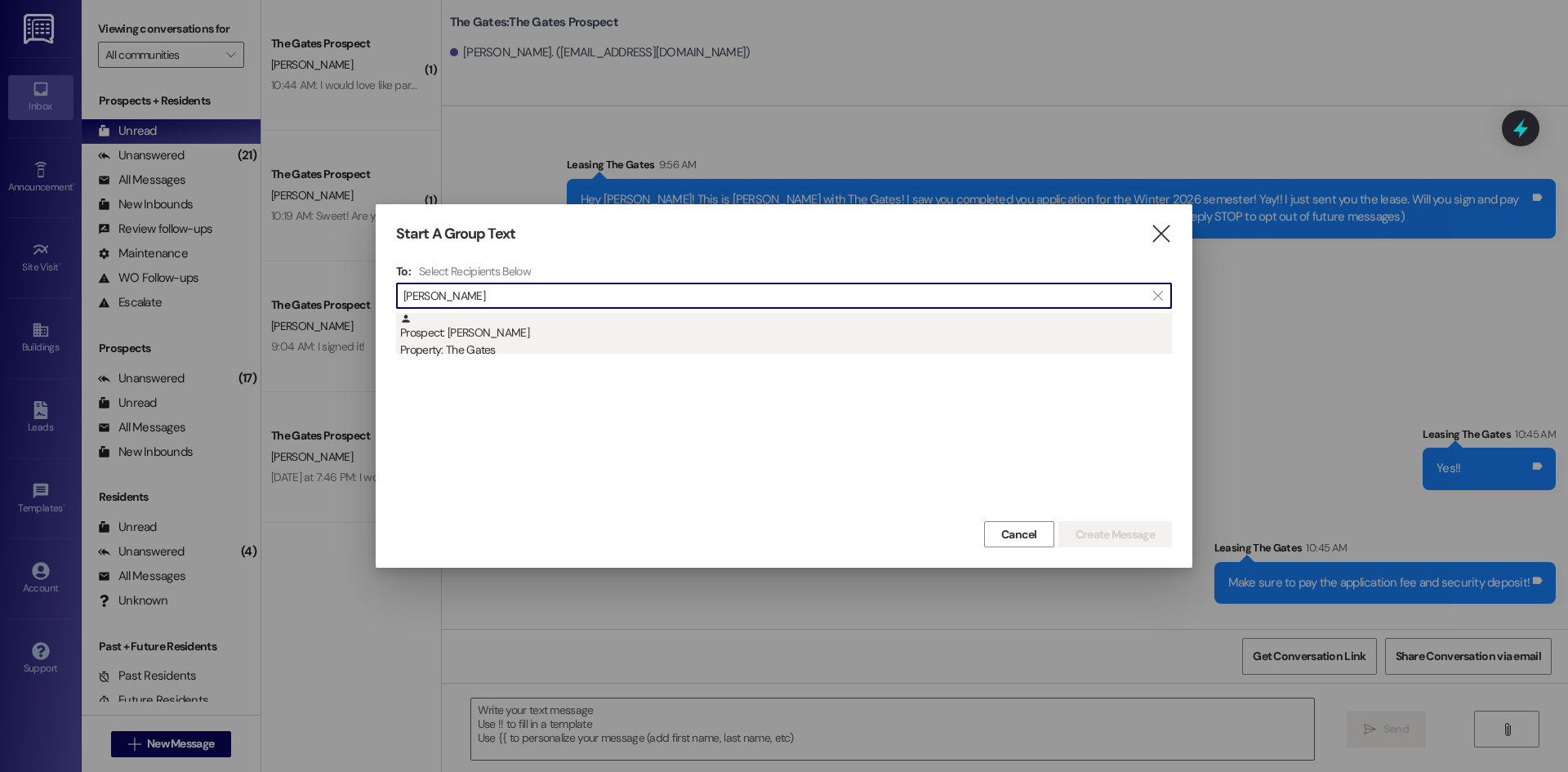
type input "Molly Pett"
click at [518, 327] on div "Prospect: Molly Pett Property: The Gates" at bounding box center [787, 336] width 772 height 47
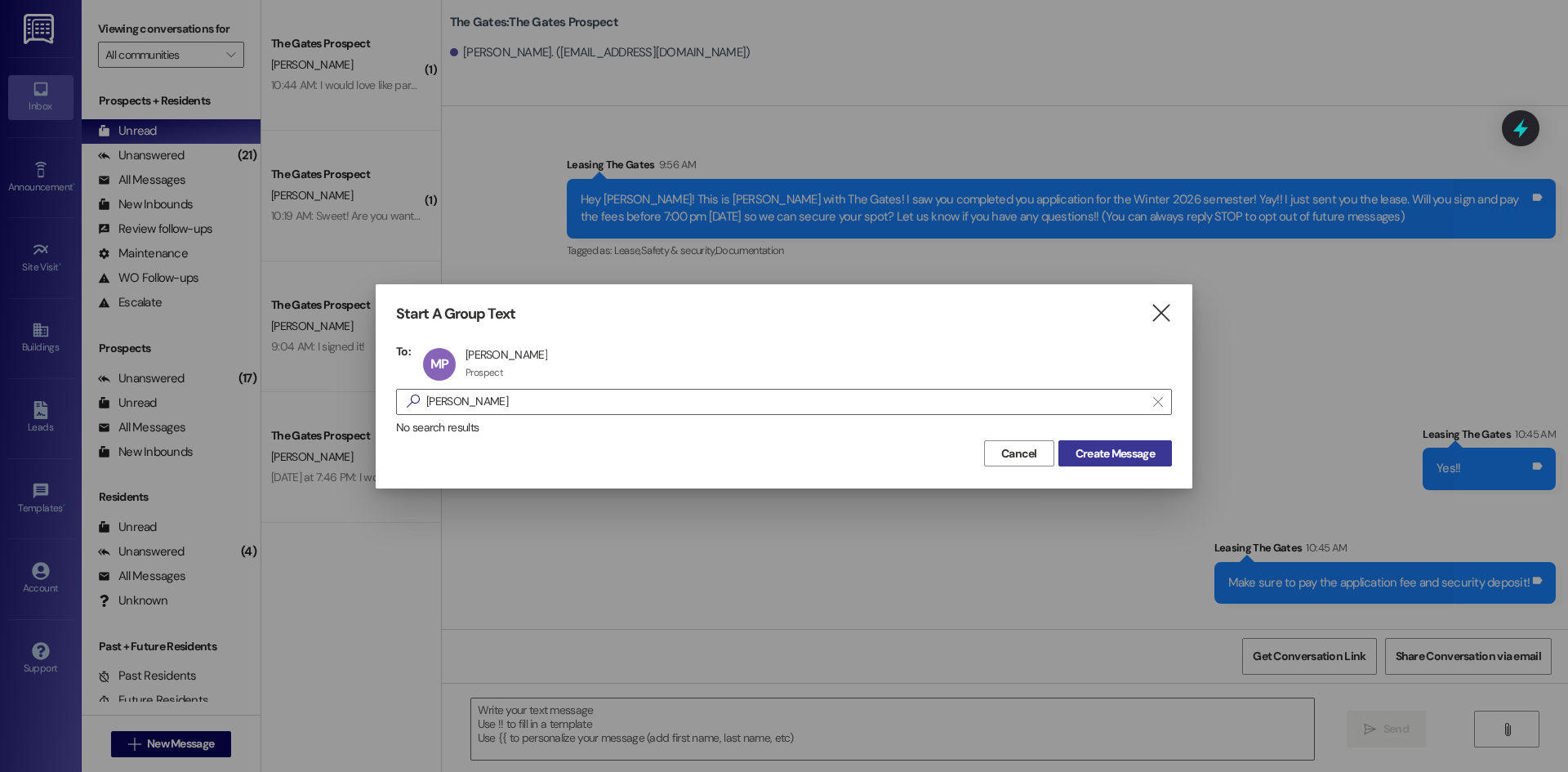
click at [1140, 446] on span "Create Message" at bounding box center [1115, 453] width 80 height 17
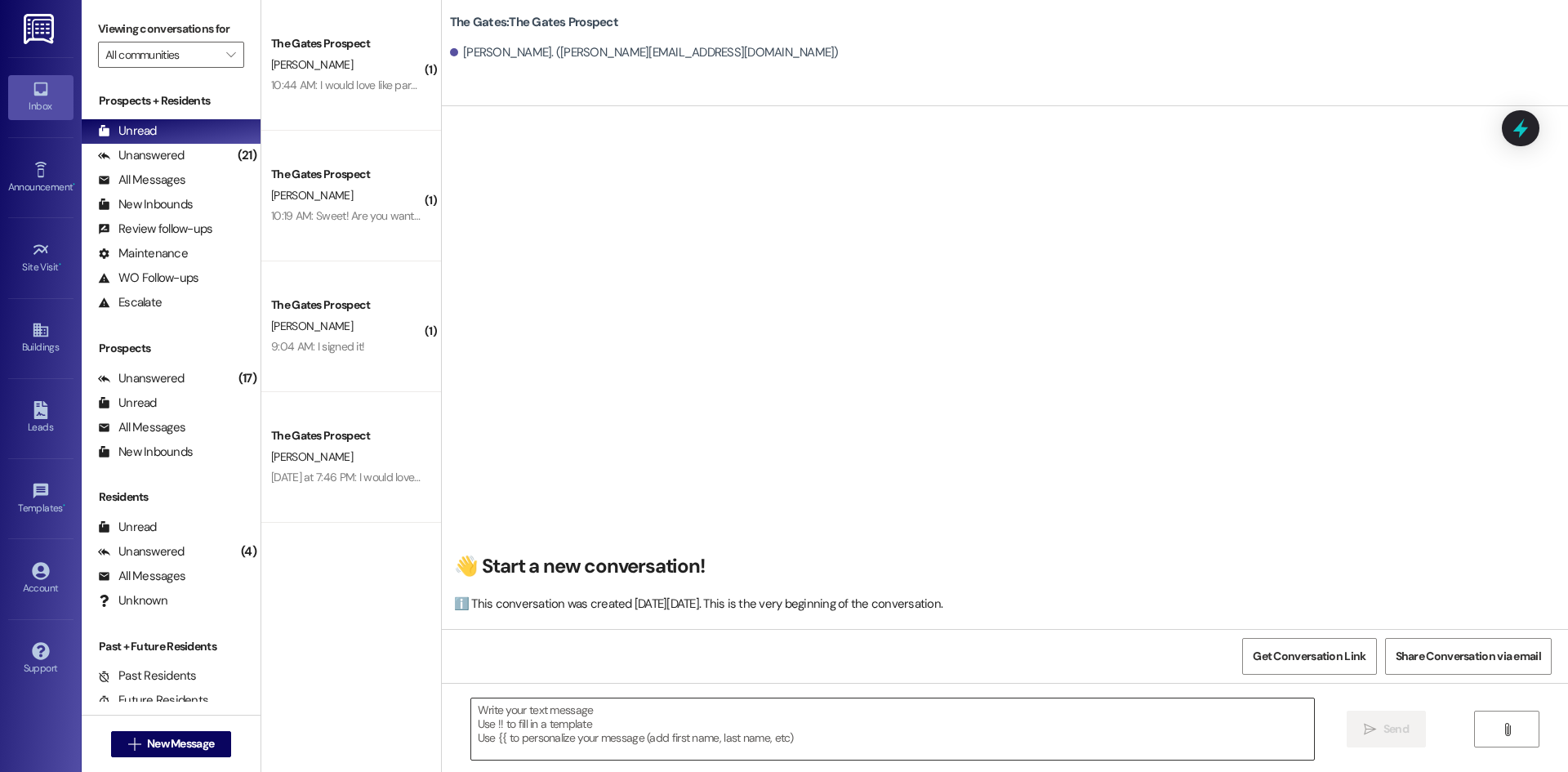
click at [512, 712] on textarea at bounding box center [893, 728] width 843 height 61
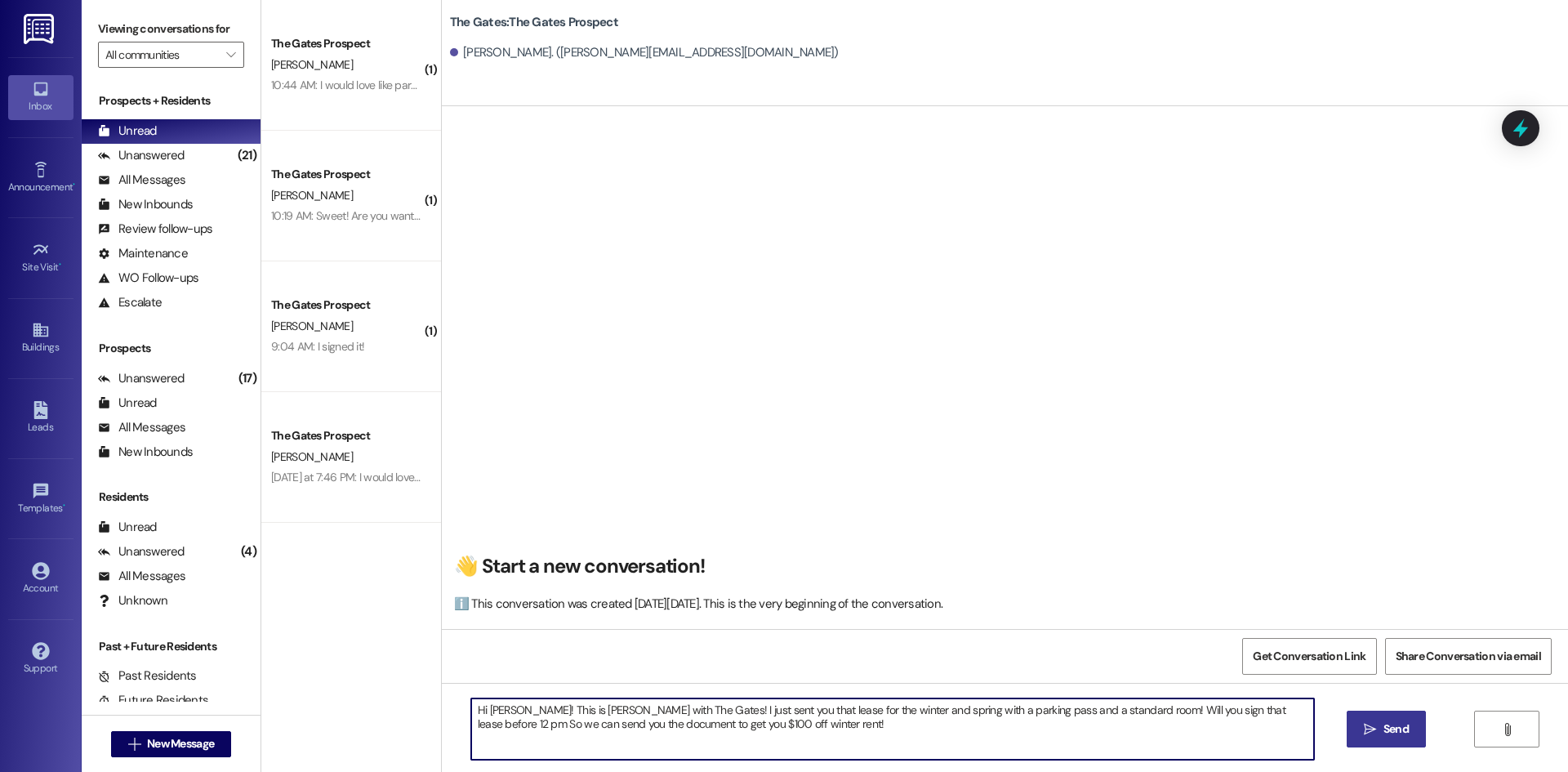
type textarea "Hi Molly! This is Mackenzie with The Gates! I just sent you that lease for the …"
click at [1373, 739] on button " Send" at bounding box center [1386, 728] width 80 height 37
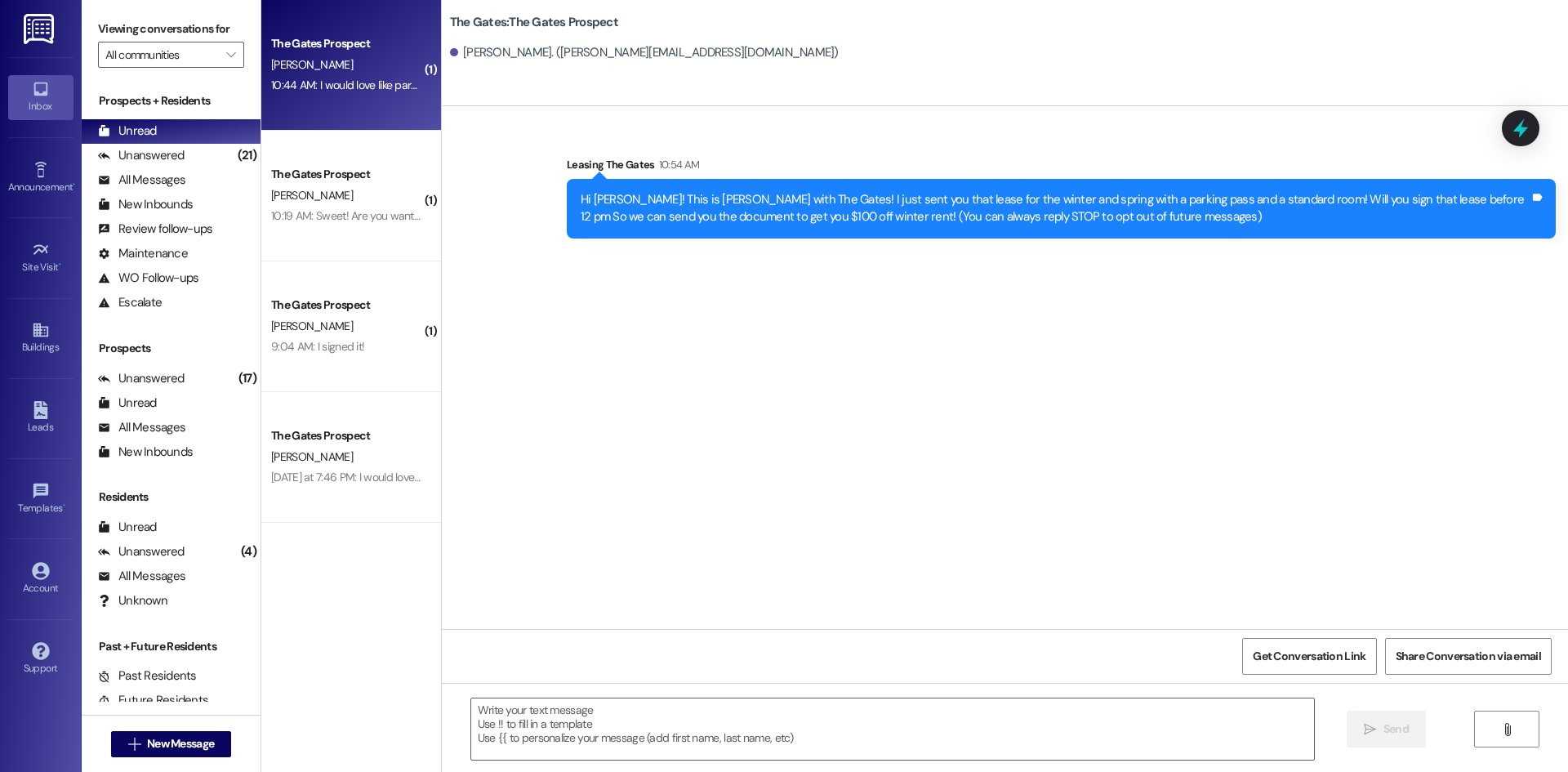
click at [353, 82] on div "10:44 AM: I would love like parking and the premium room is perfect. 10:44 AM: …" at bounding box center [431, 85] width 320 height 15
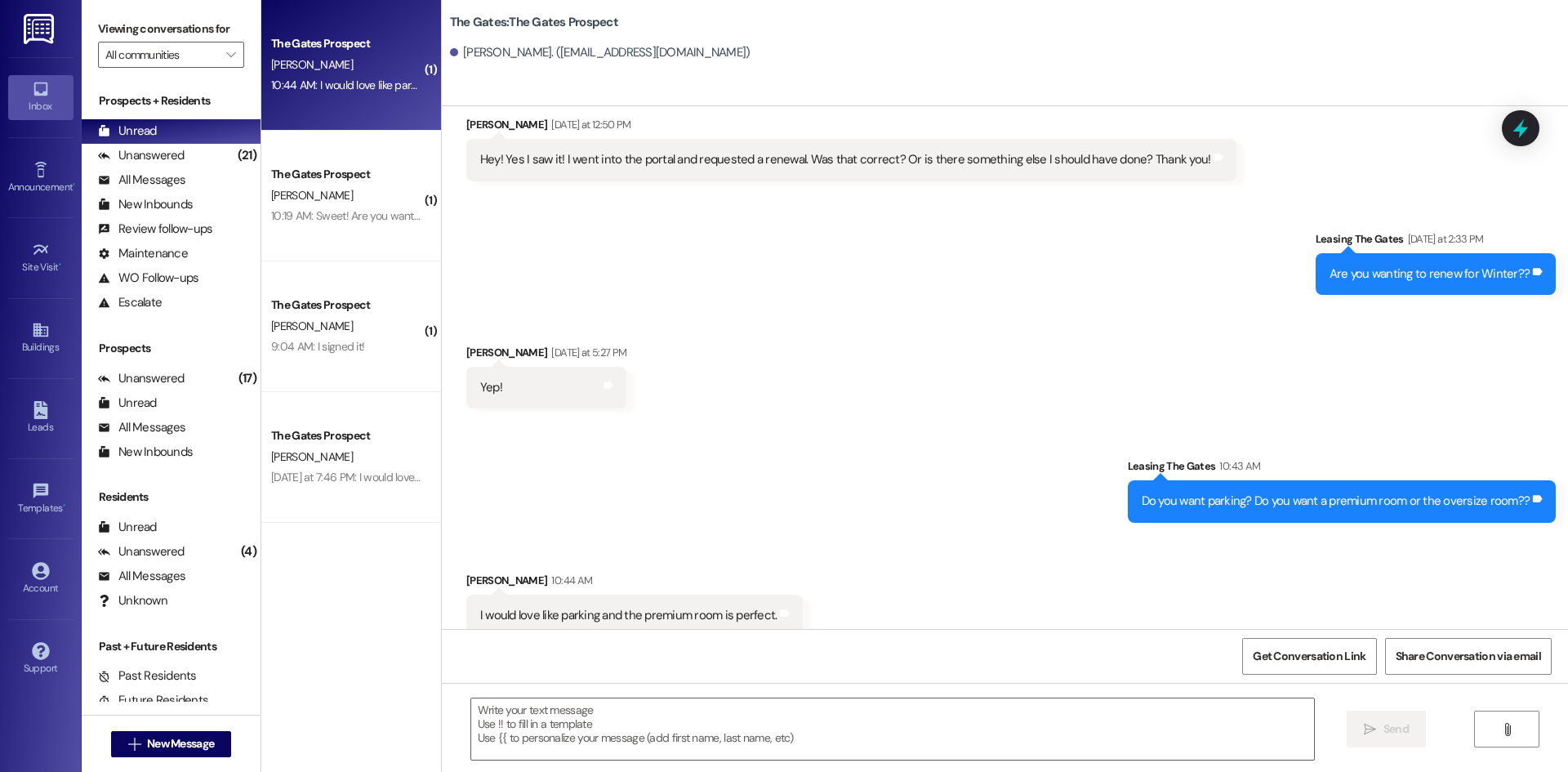
scroll to position [370, 0]
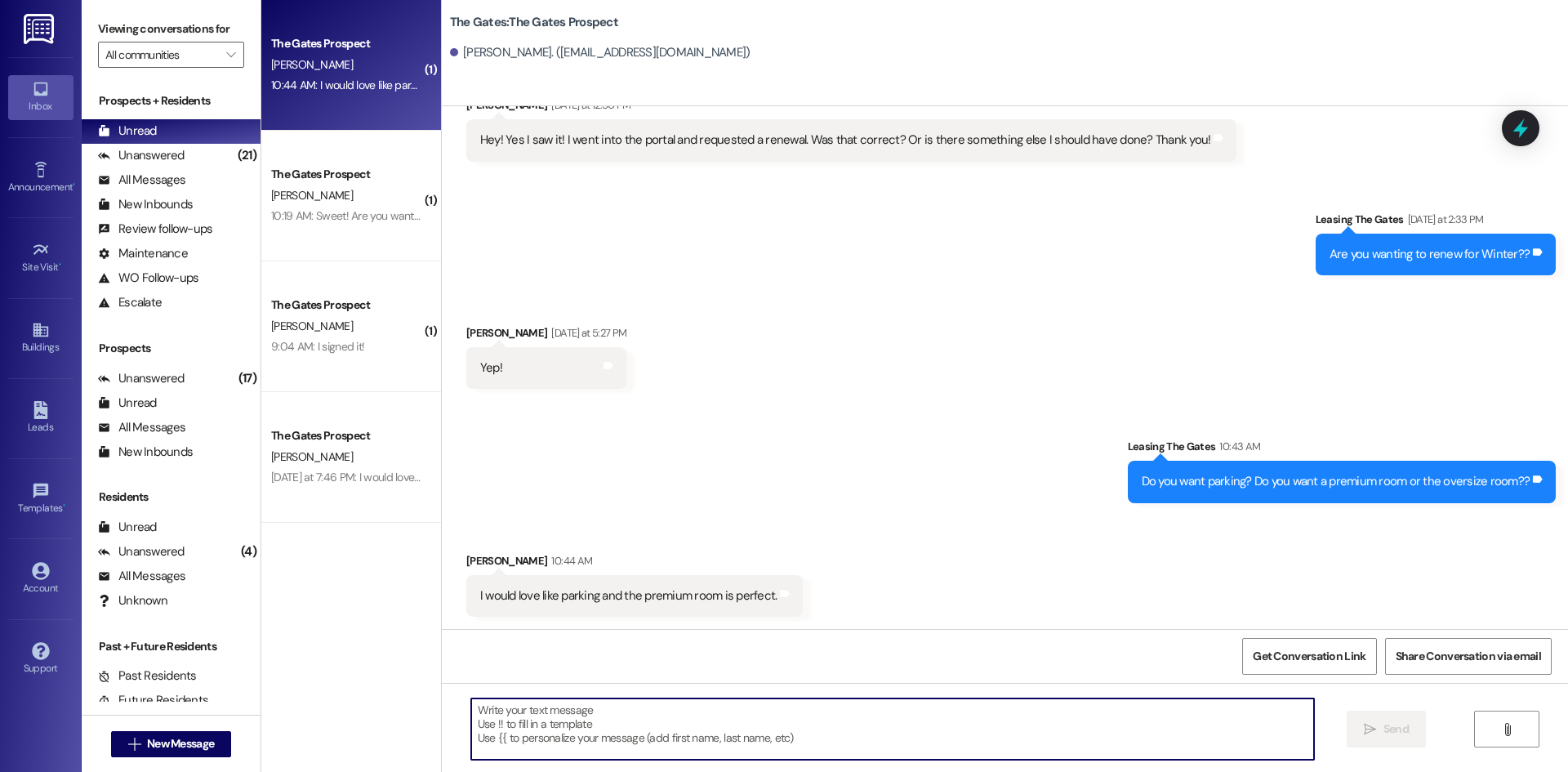
click at [612, 730] on textarea at bounding box center [893, 728] width 843 height 61
type textarea "Perfect! We sent you that lease for you to sign!"
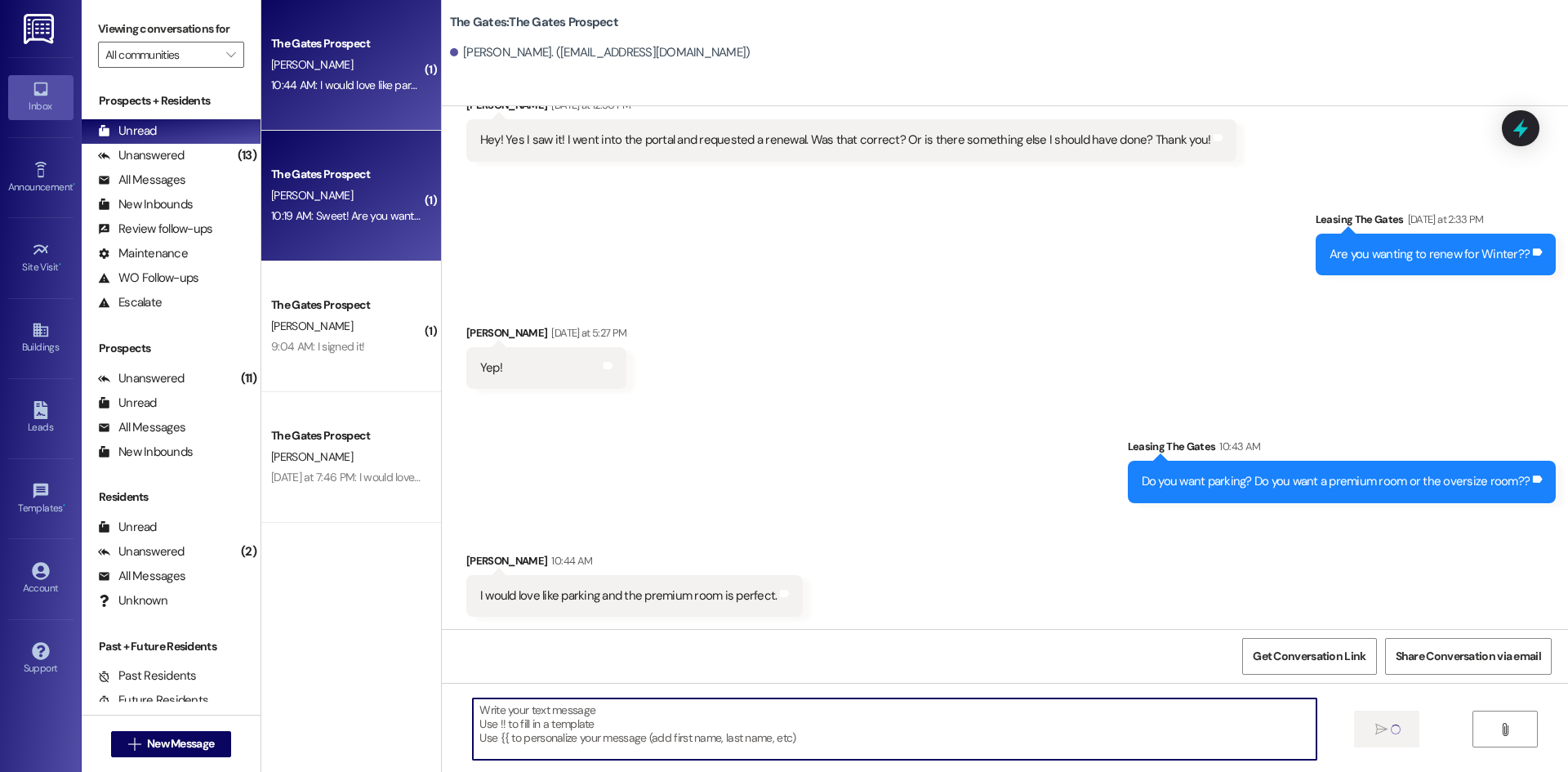
click at [348, 185] on div "H. Rigby" at bounding box center [347, 195] width 154 height 20
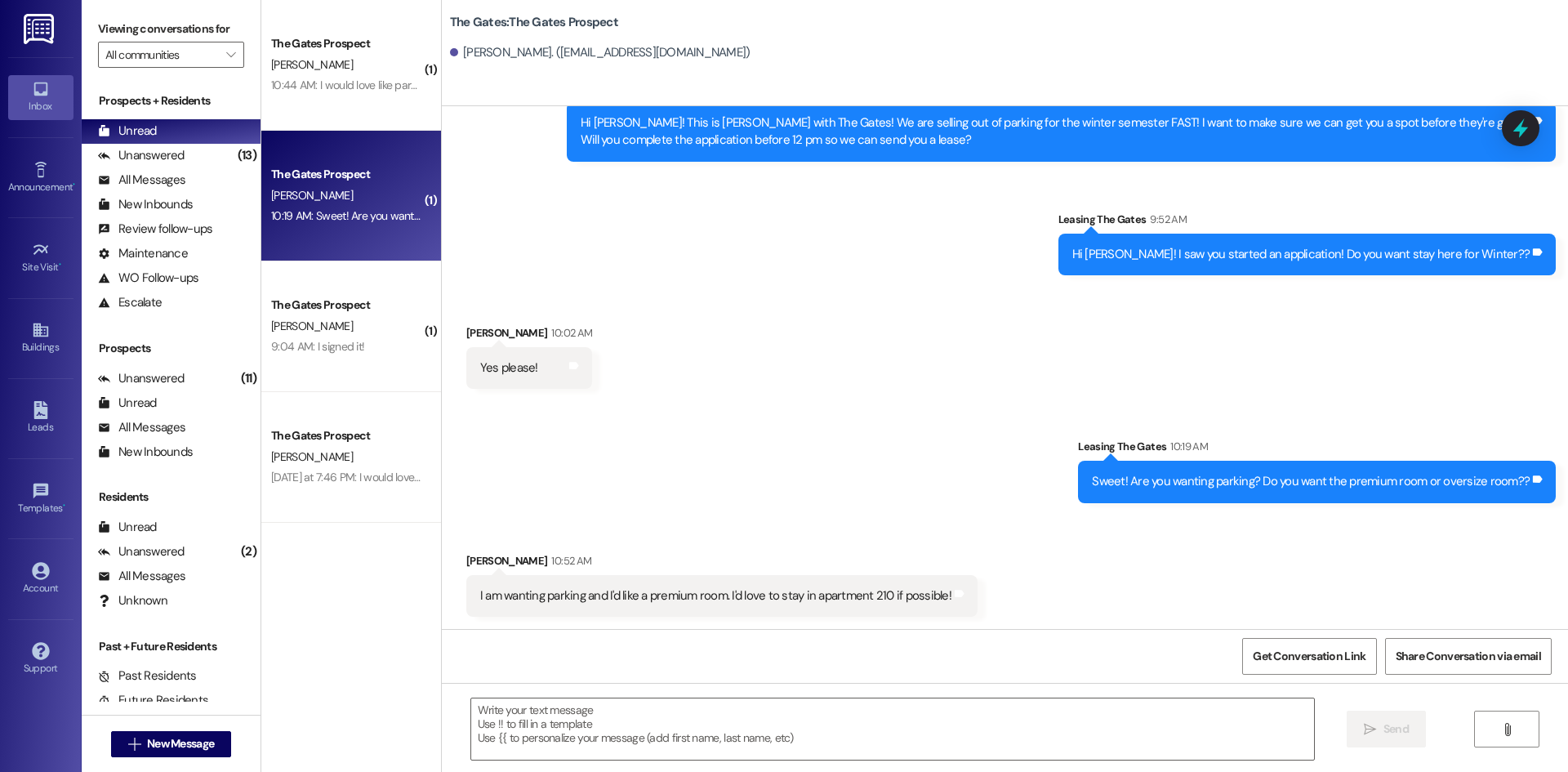
scroll to position [461, 0]
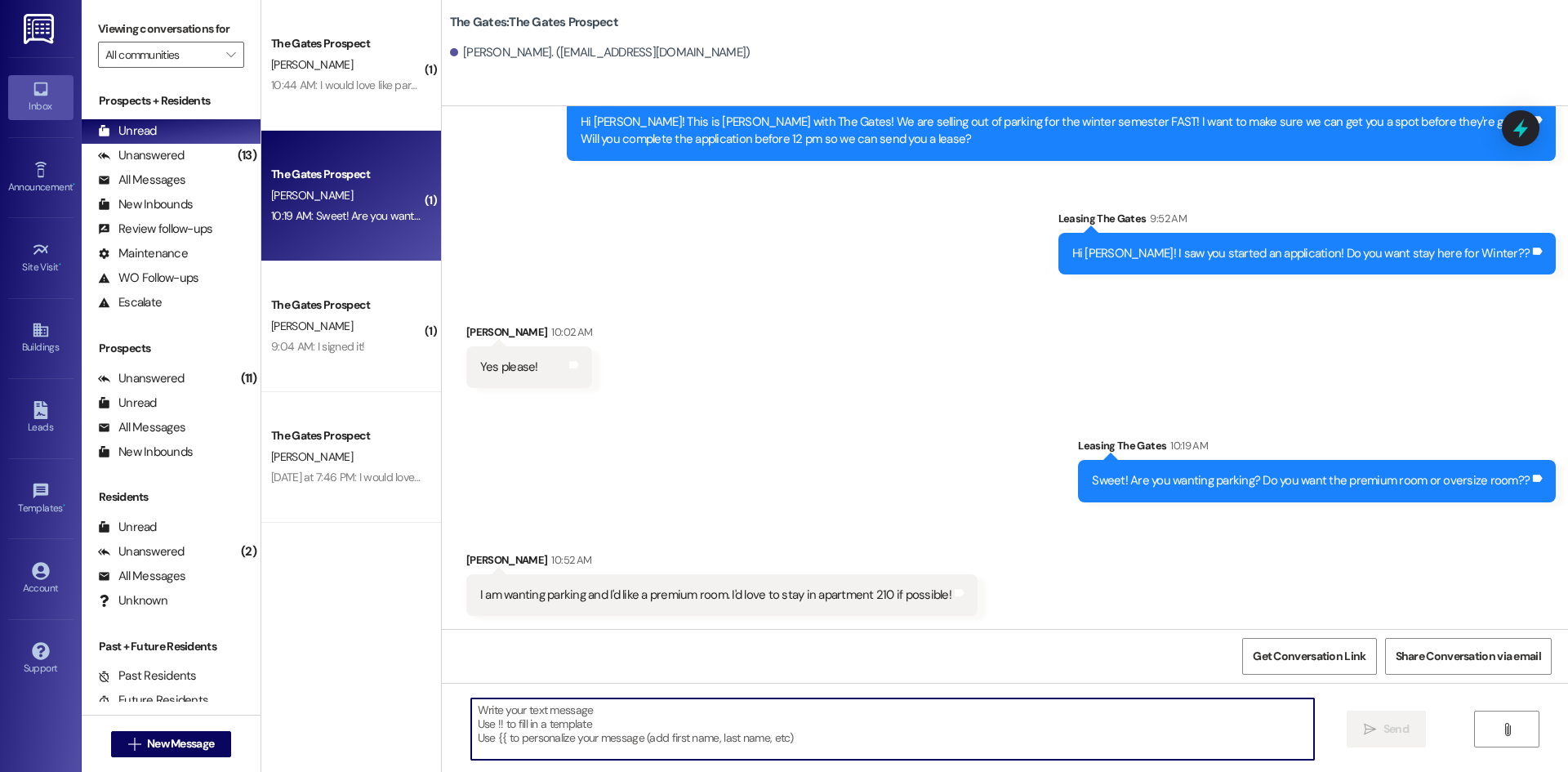
click at [574, 729] on textarea at bounding box center [893, 728] width 843 height 61
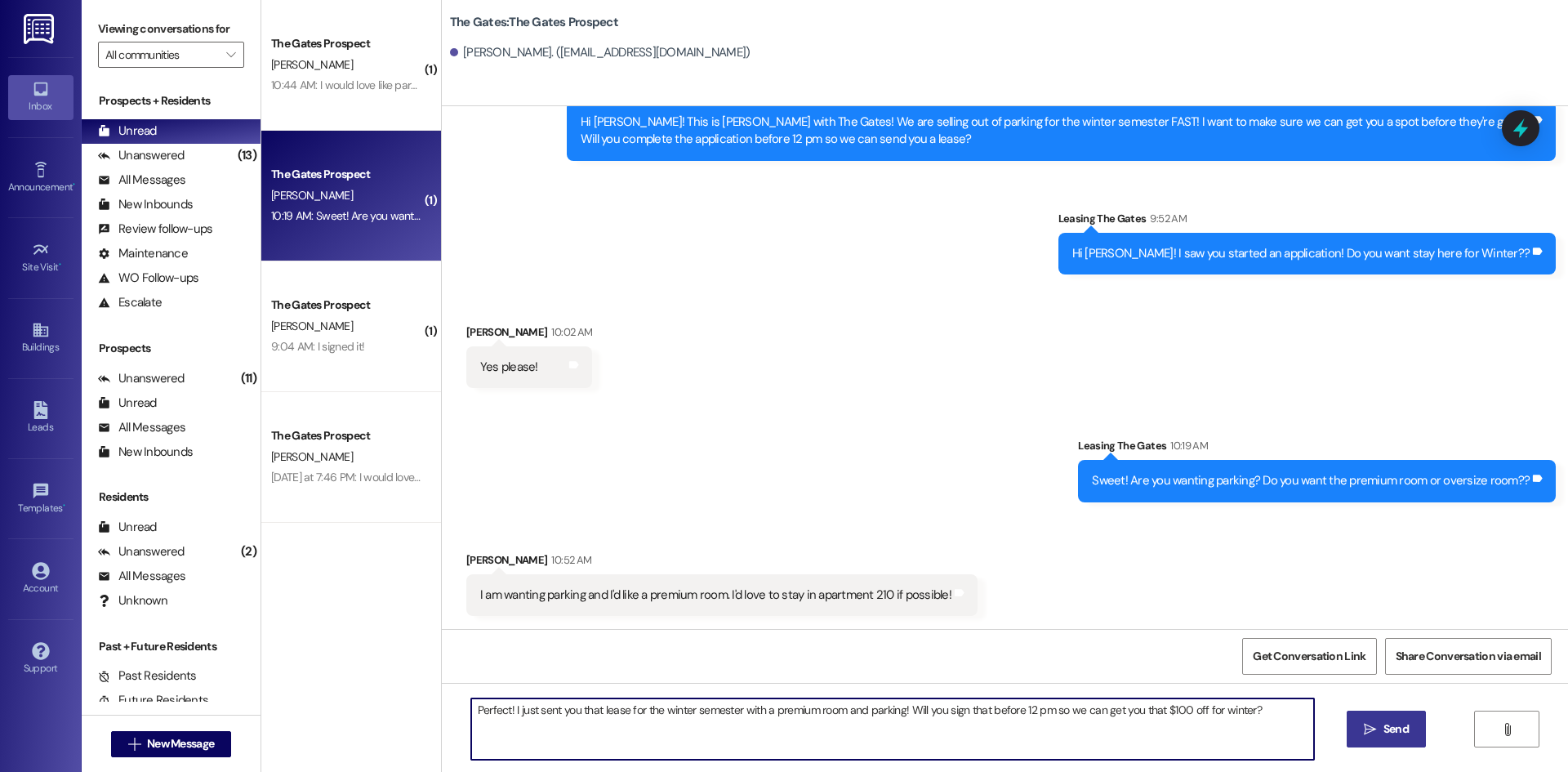
type textarea "Perfect! I just sent you that lease for the winter semester with a premium room…"
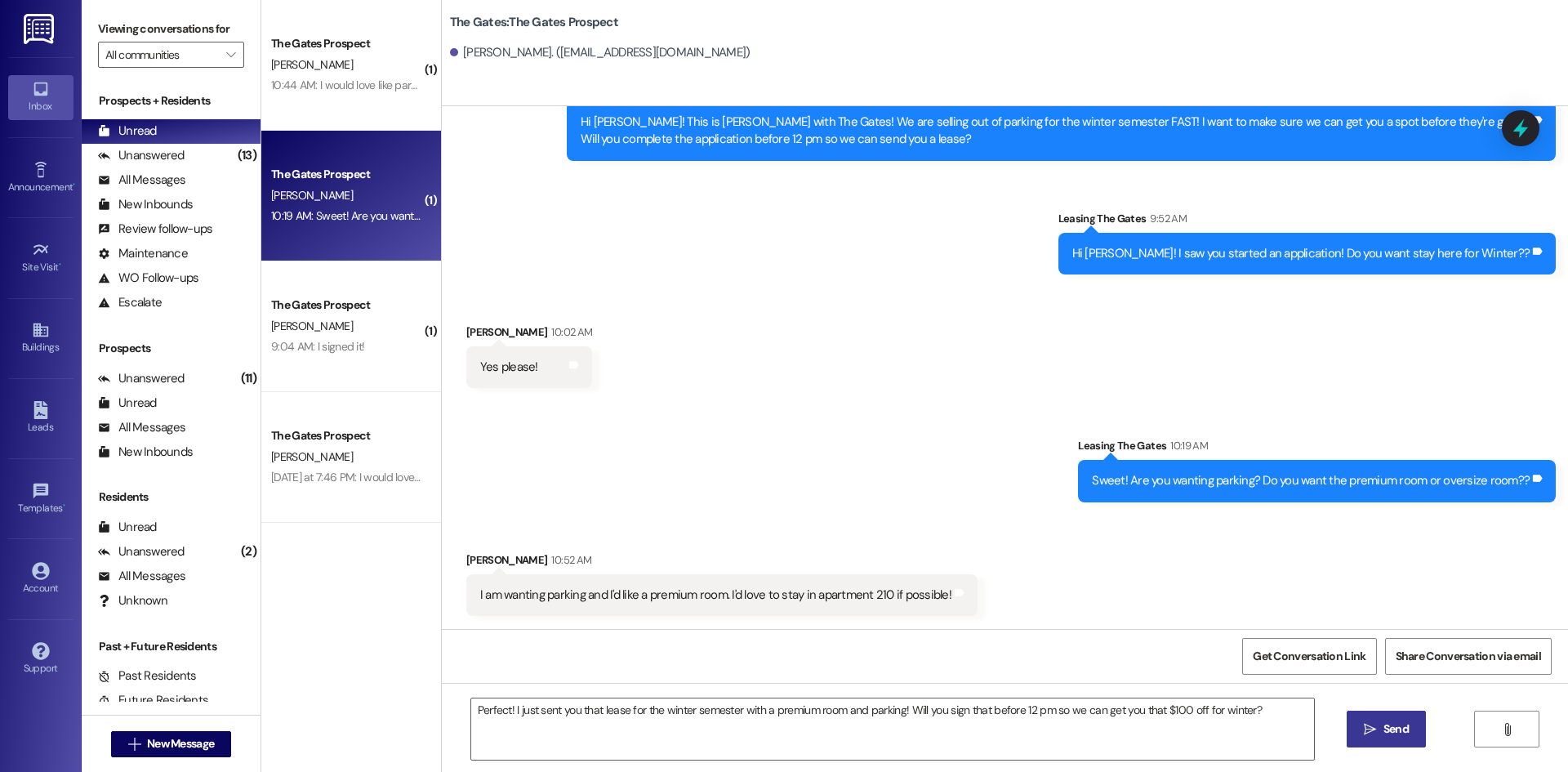
click at [1374, 728] on icon "" at bounding box center [1370, 729] width 13 height 13
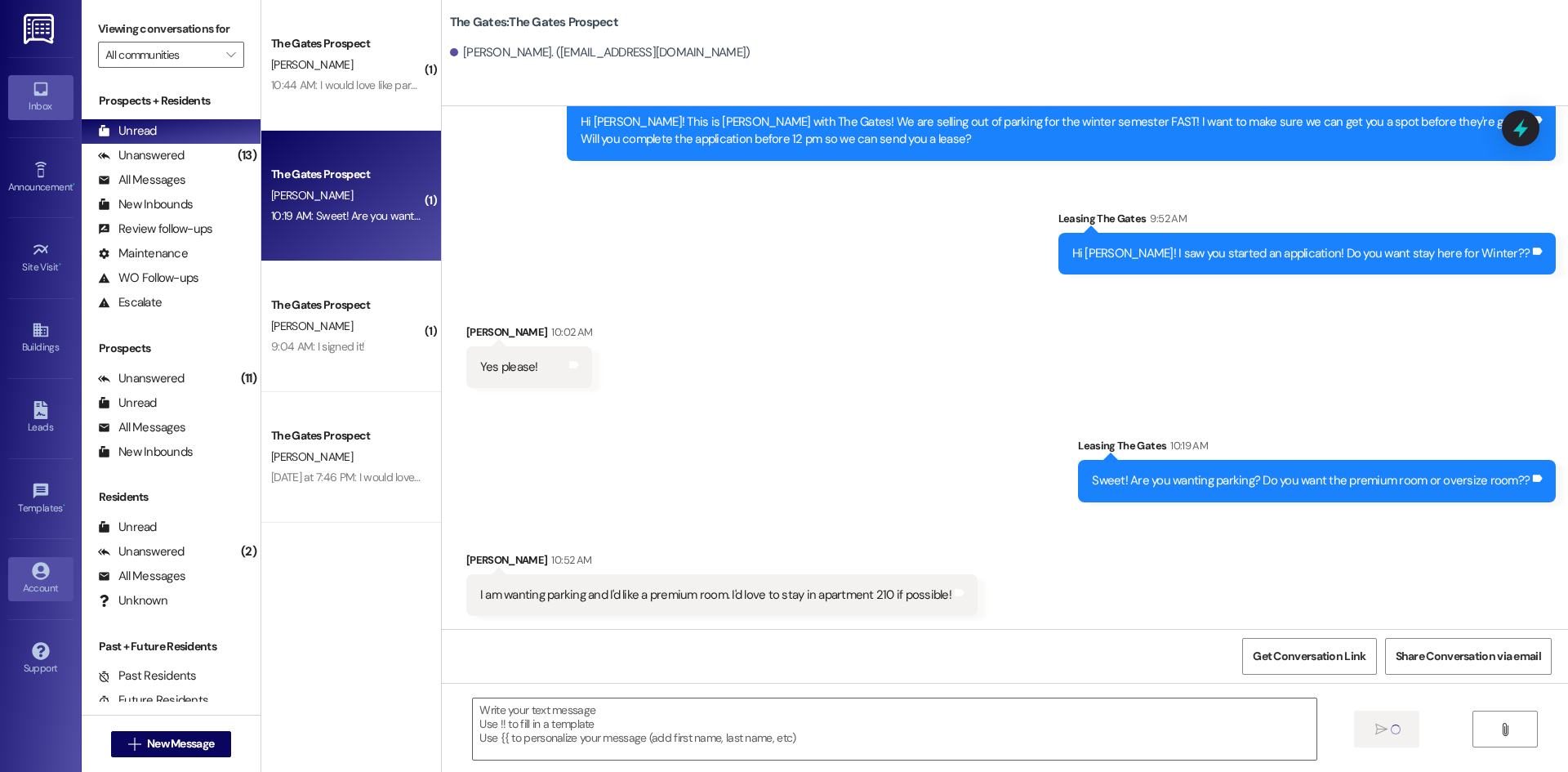
scroll to position [460, 0]
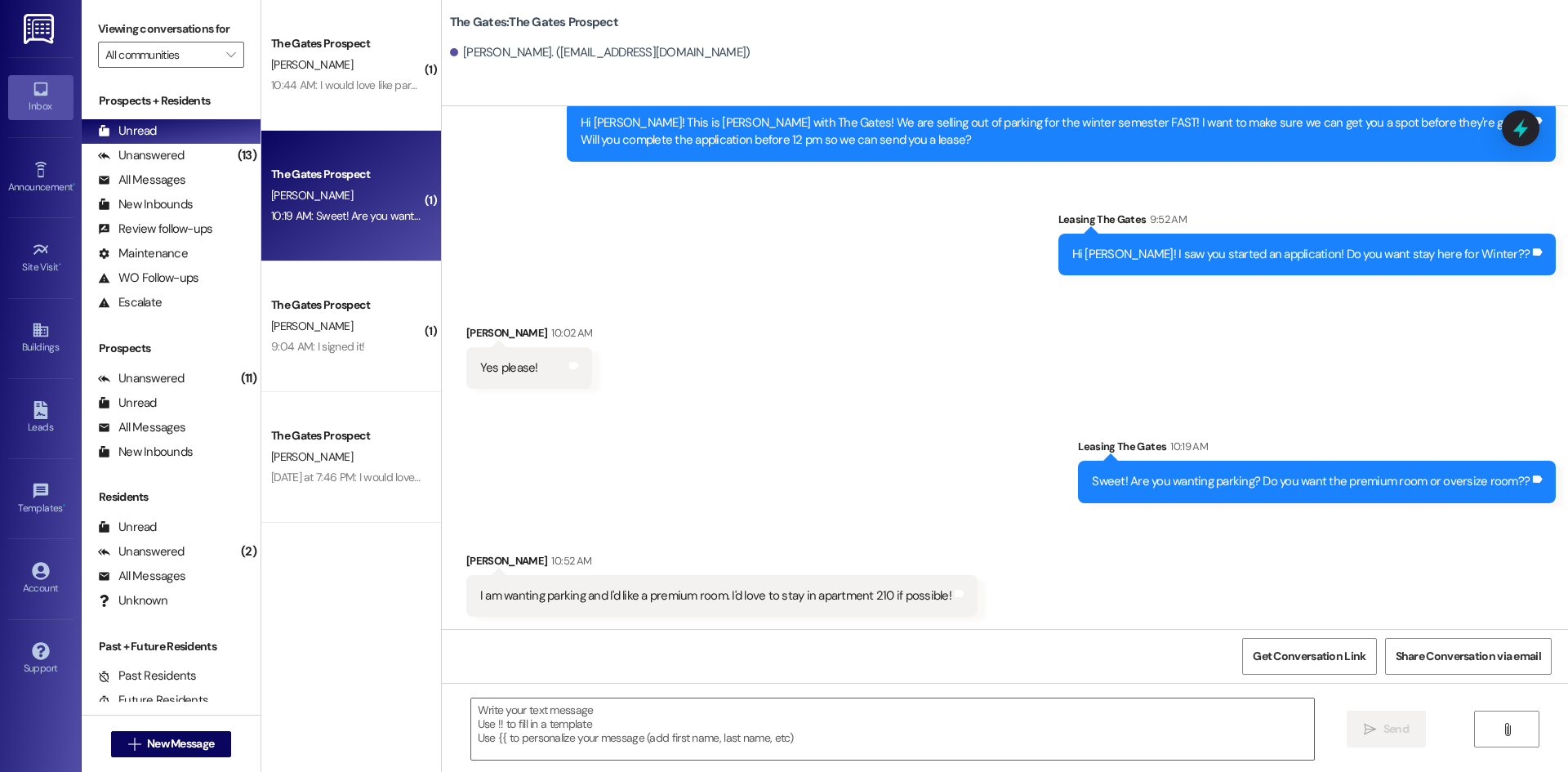
click at [221, 345] on div "Prospects" at bounding box center [172, 348] width 179 height 17
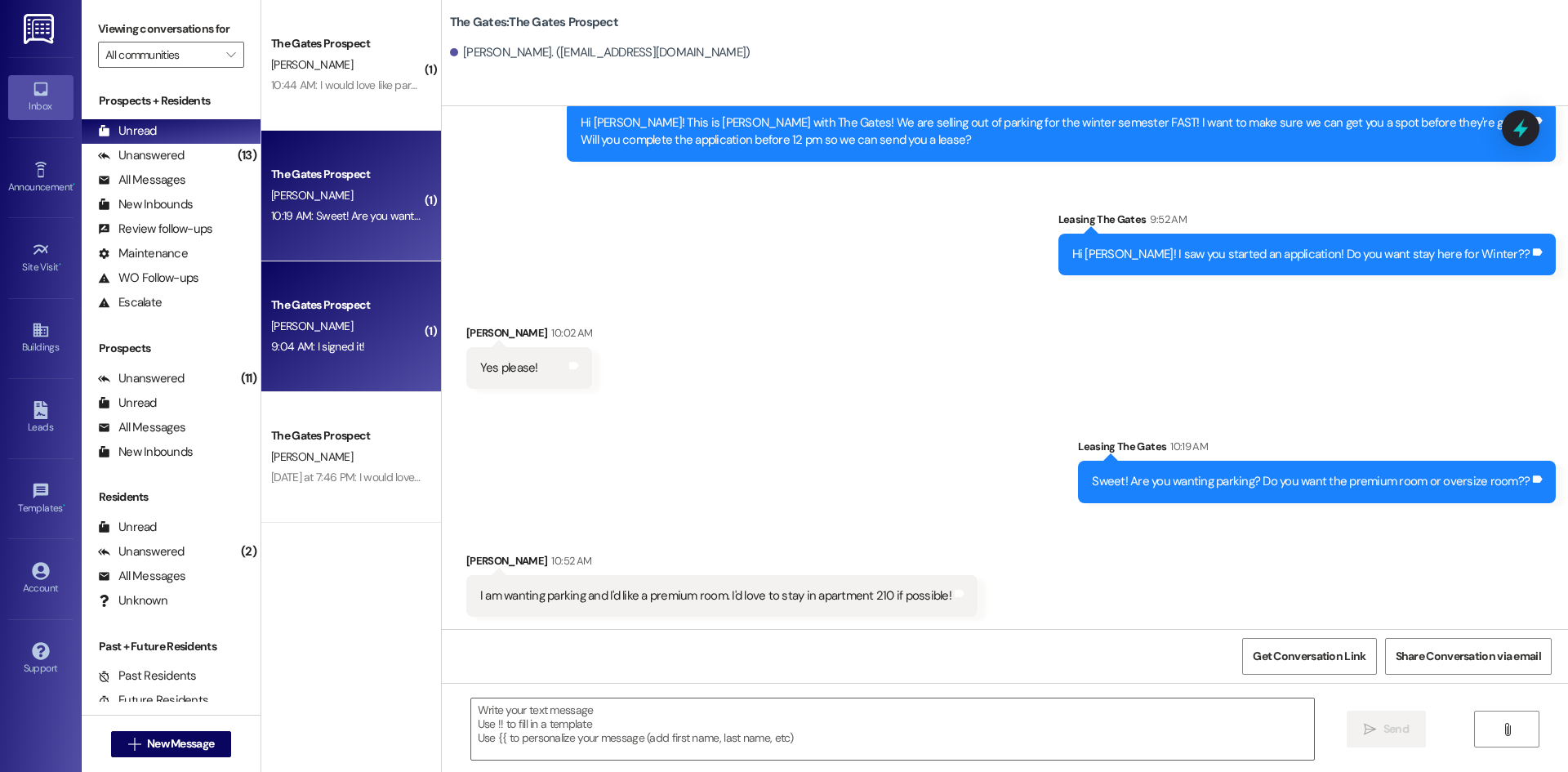
click at [297, 346] on div "9:04 AM: I signed it! 9:04 AM: I signed it!" at bounding box center [317, 347] width 93 height 15
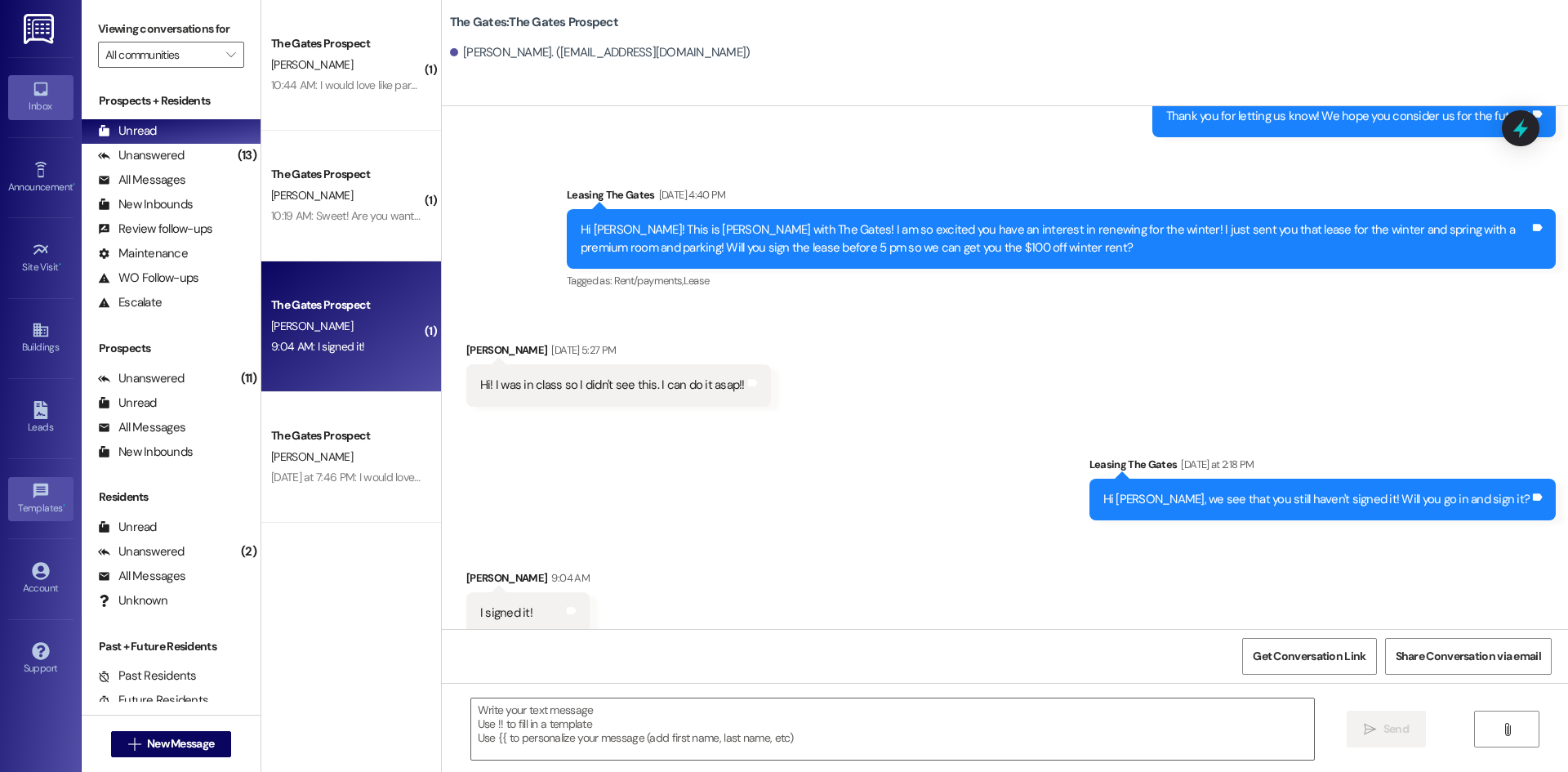
scroll to position [2766, 0]
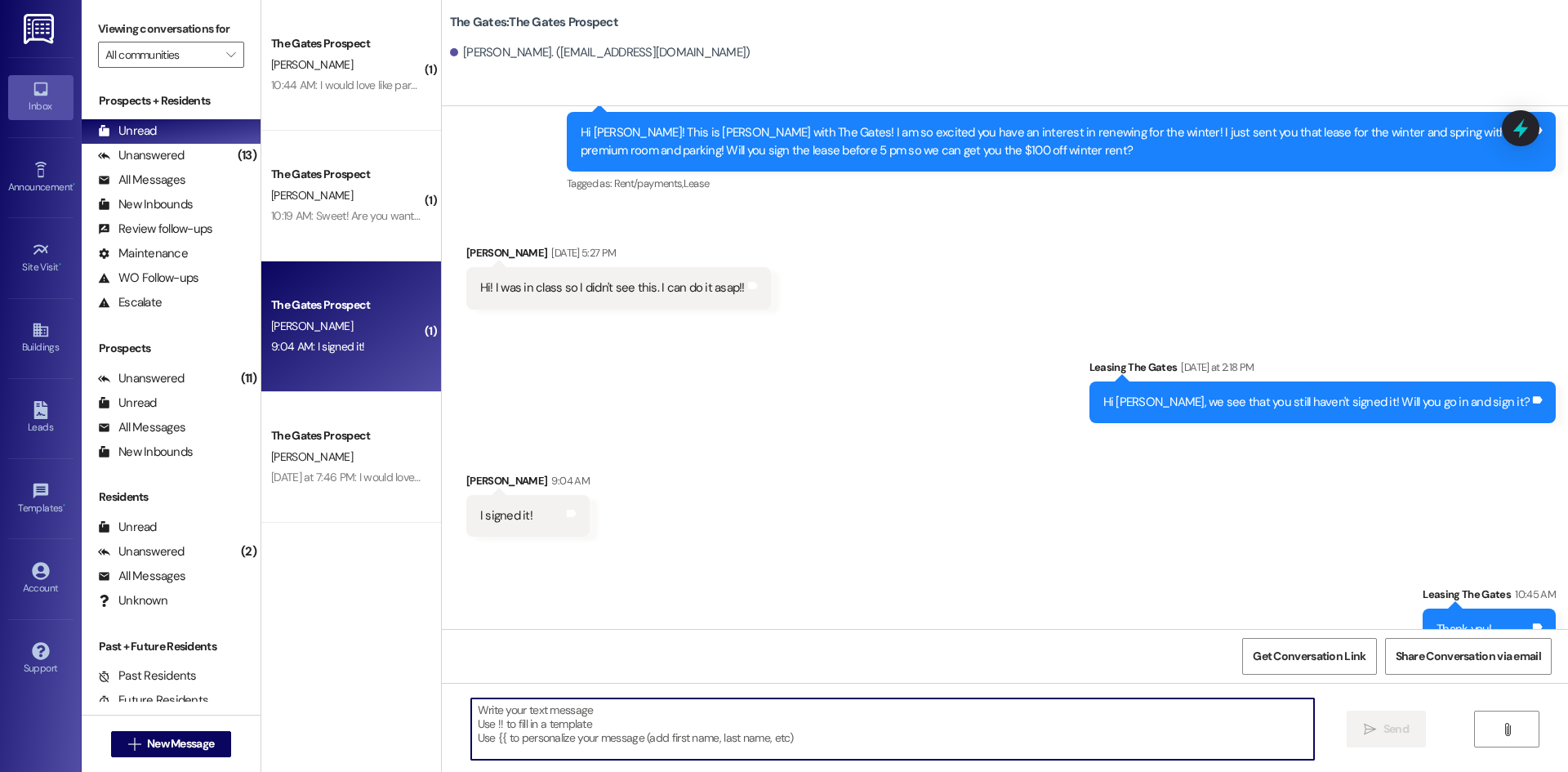
click at [613, 727] on textarea at bounding box center [893, 728] width 843 height 61
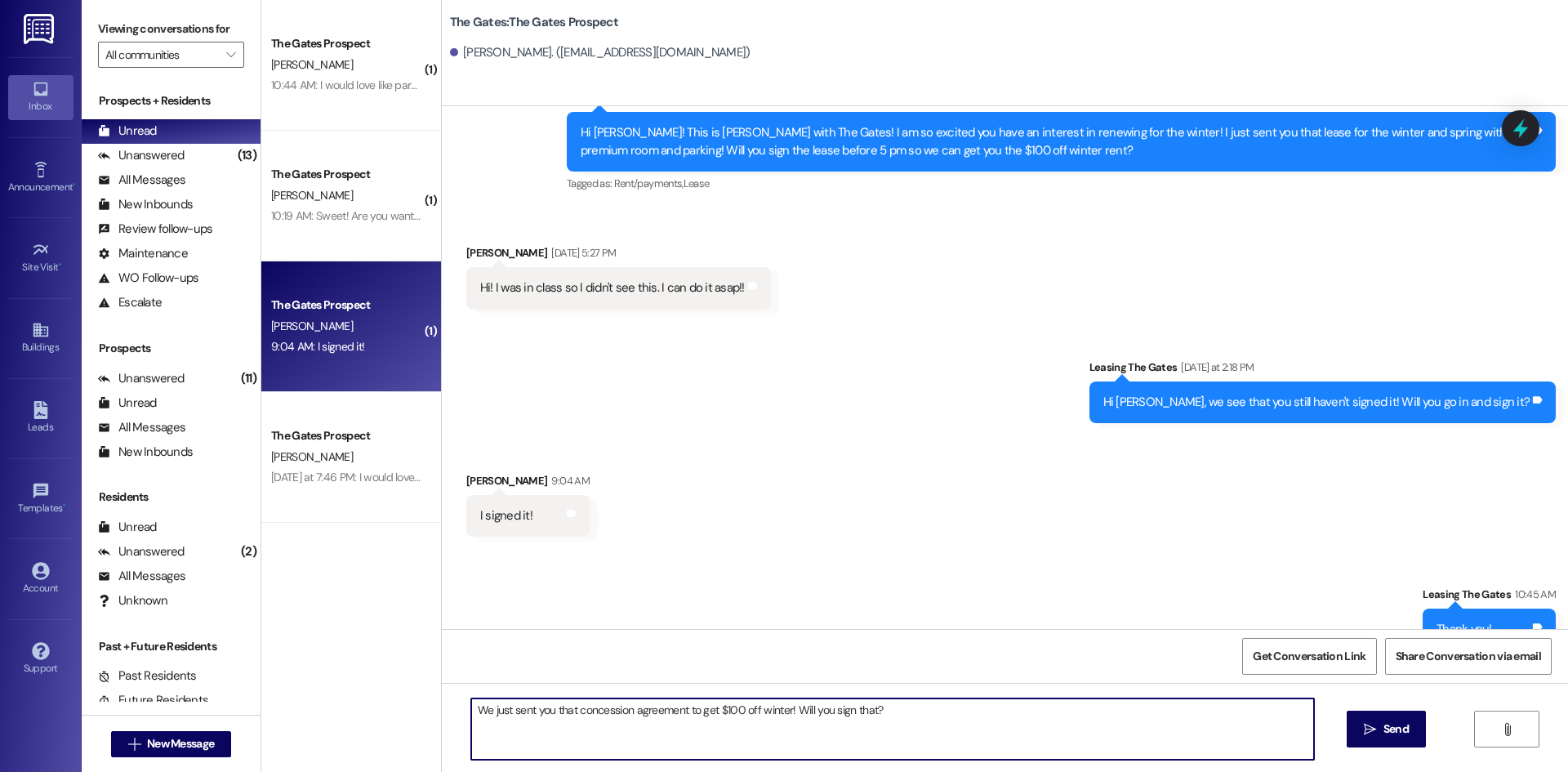
type textarea "We just sent you that concession agreement to get $100 off winter! Will you sig…"
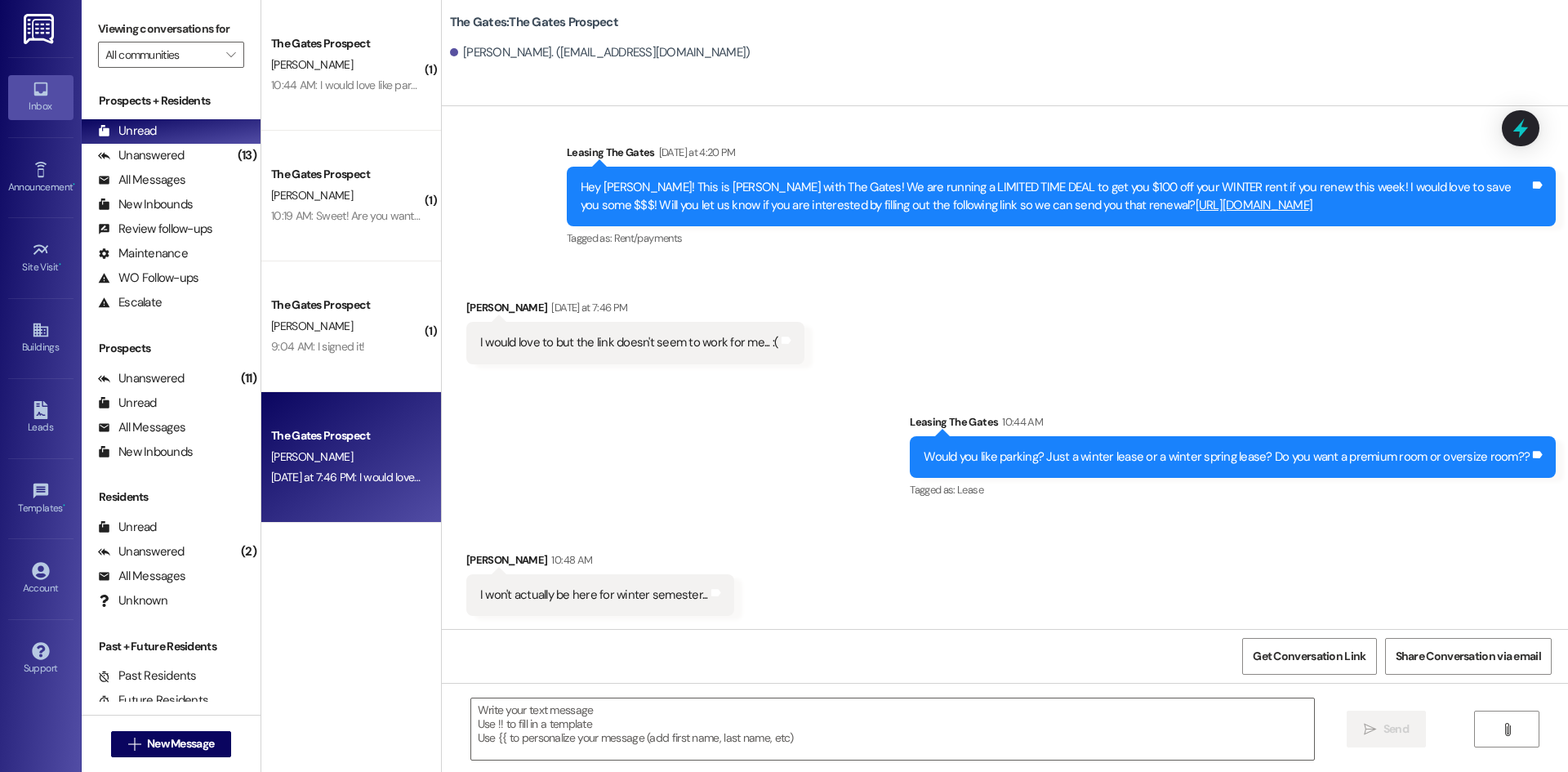
scroll to position [436, 0]
click at [637, 705] on textarea at bounding box center [893, 728] width 843 height 61
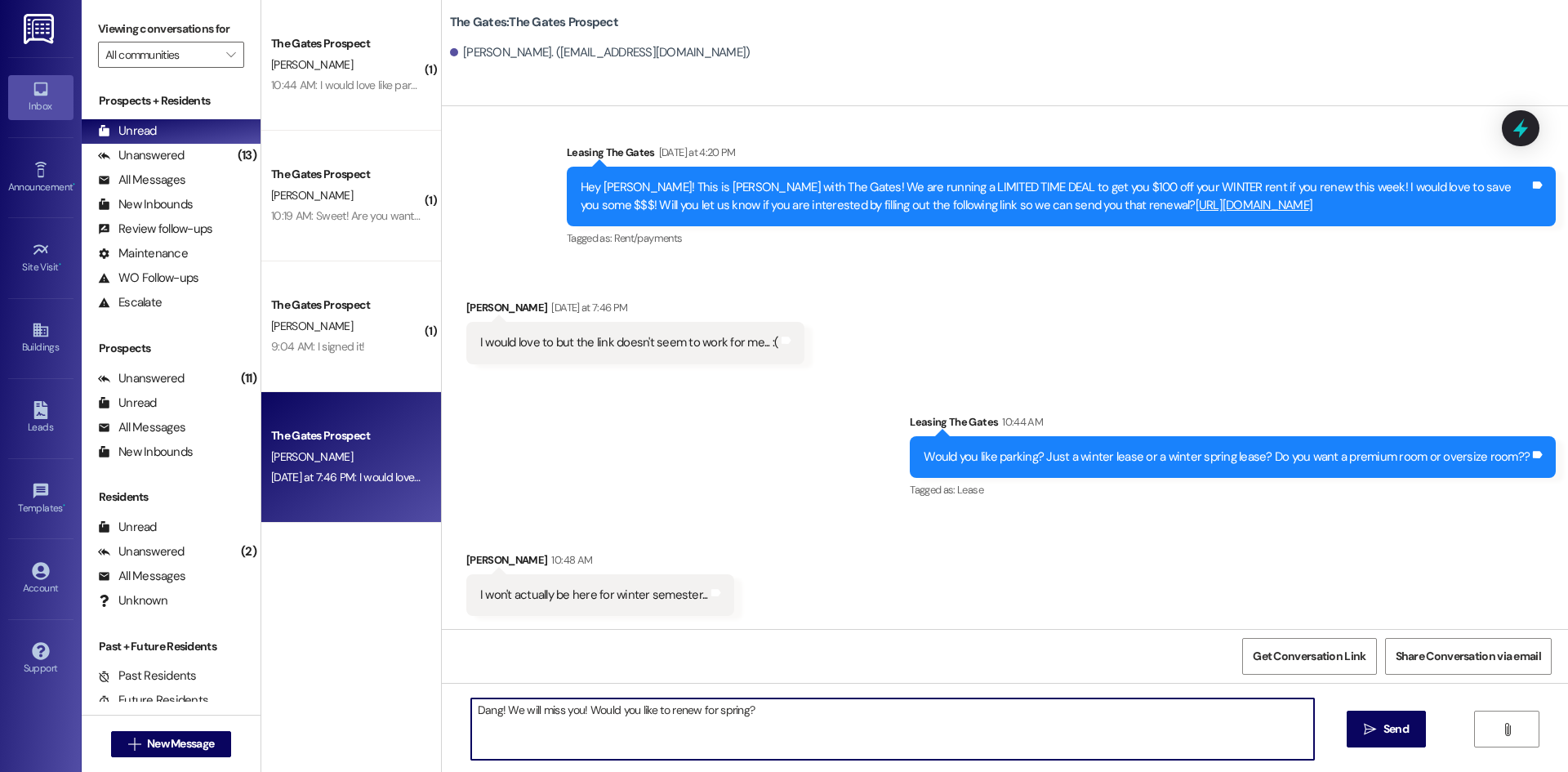
type textarea "Dang! We will miss you! Would you like to renew for spring?"
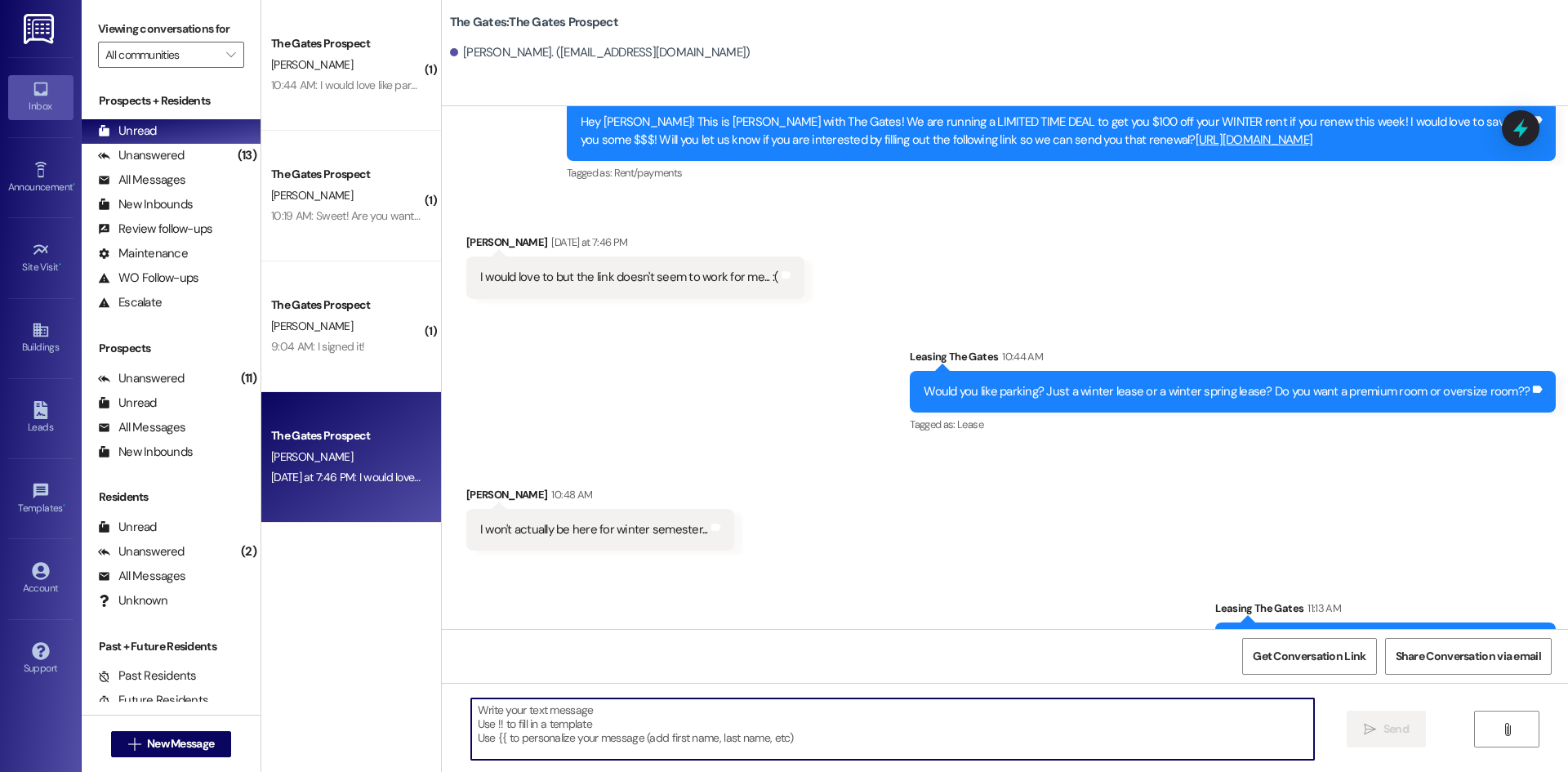
scroll to position [550, 0]
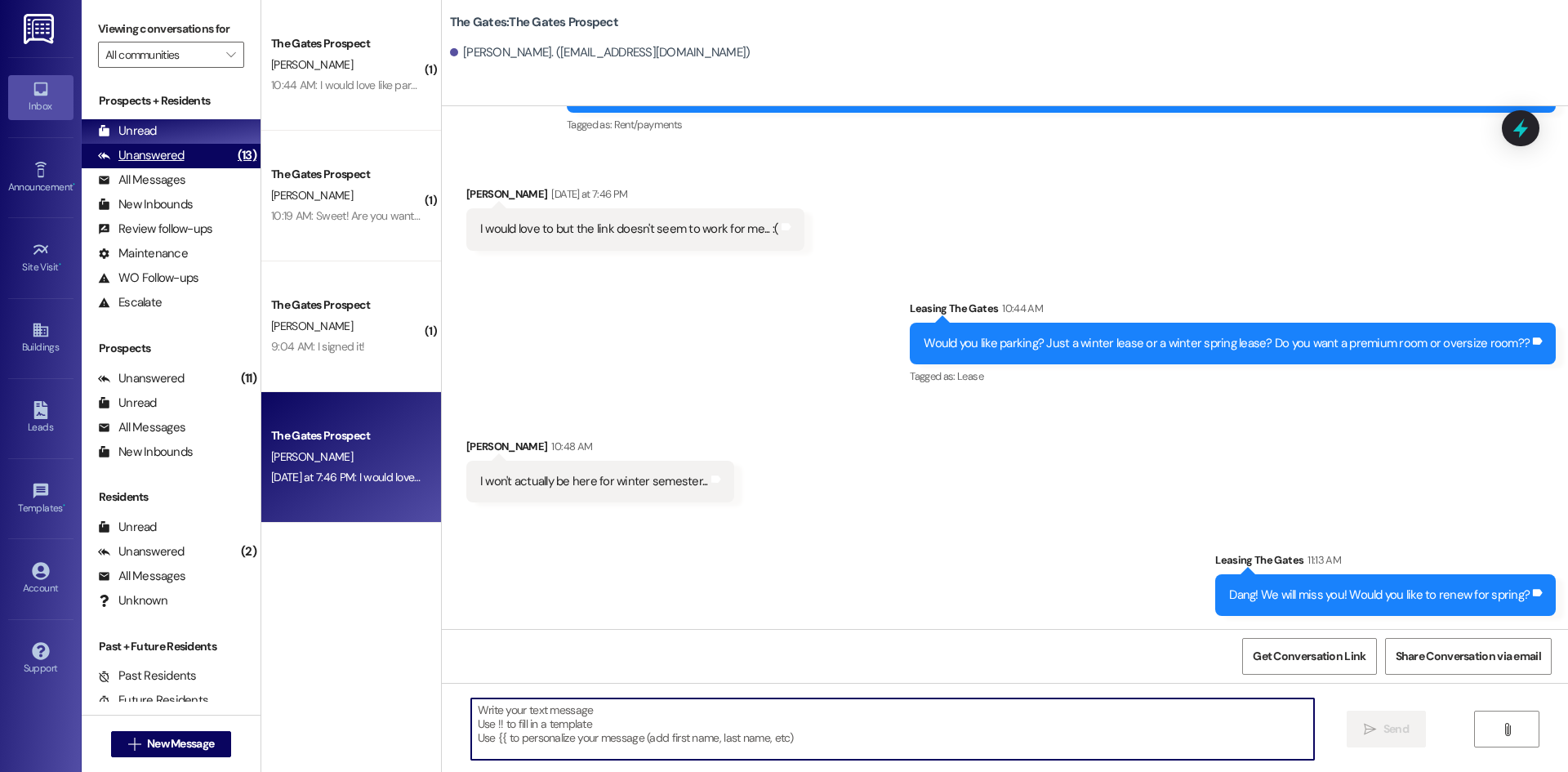
click at [156, 152] on div "Unanswered" at bounding box center [141, 156] width 86 height 17
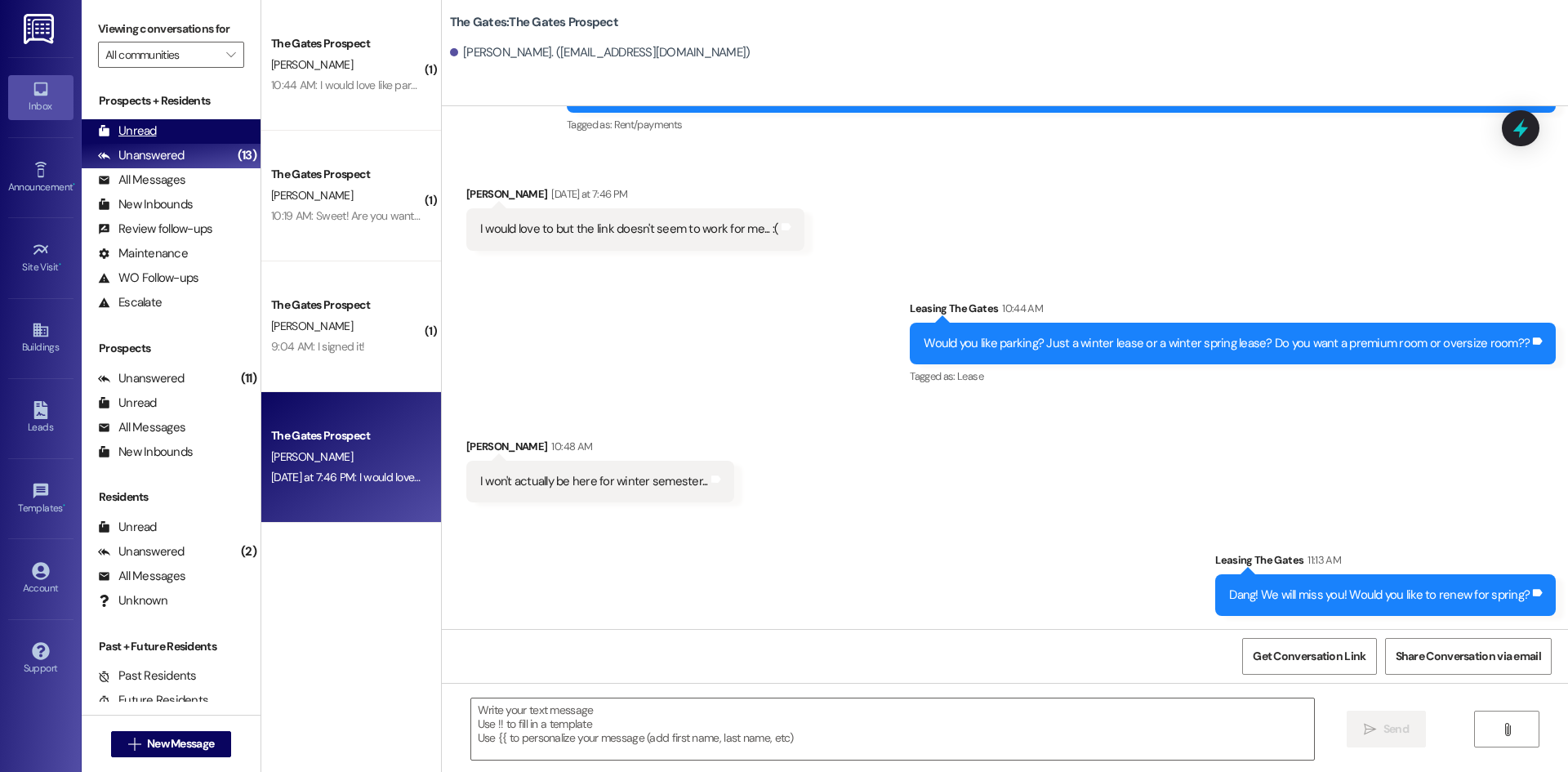
click at [157, 136] on div "Unread (0)" at bounding box center [172, 131] width 179 height 24
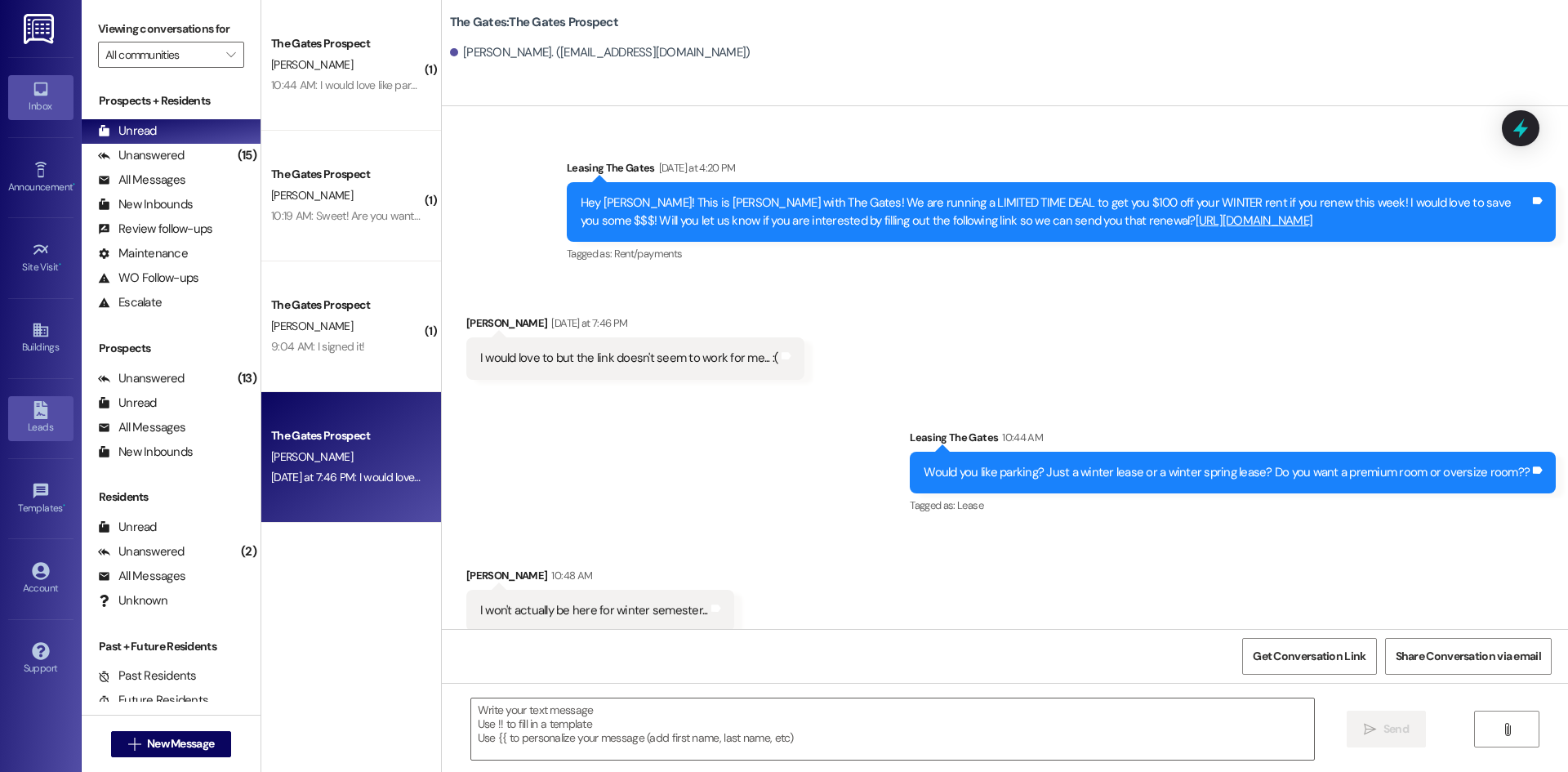
scroll to position [435, 0]
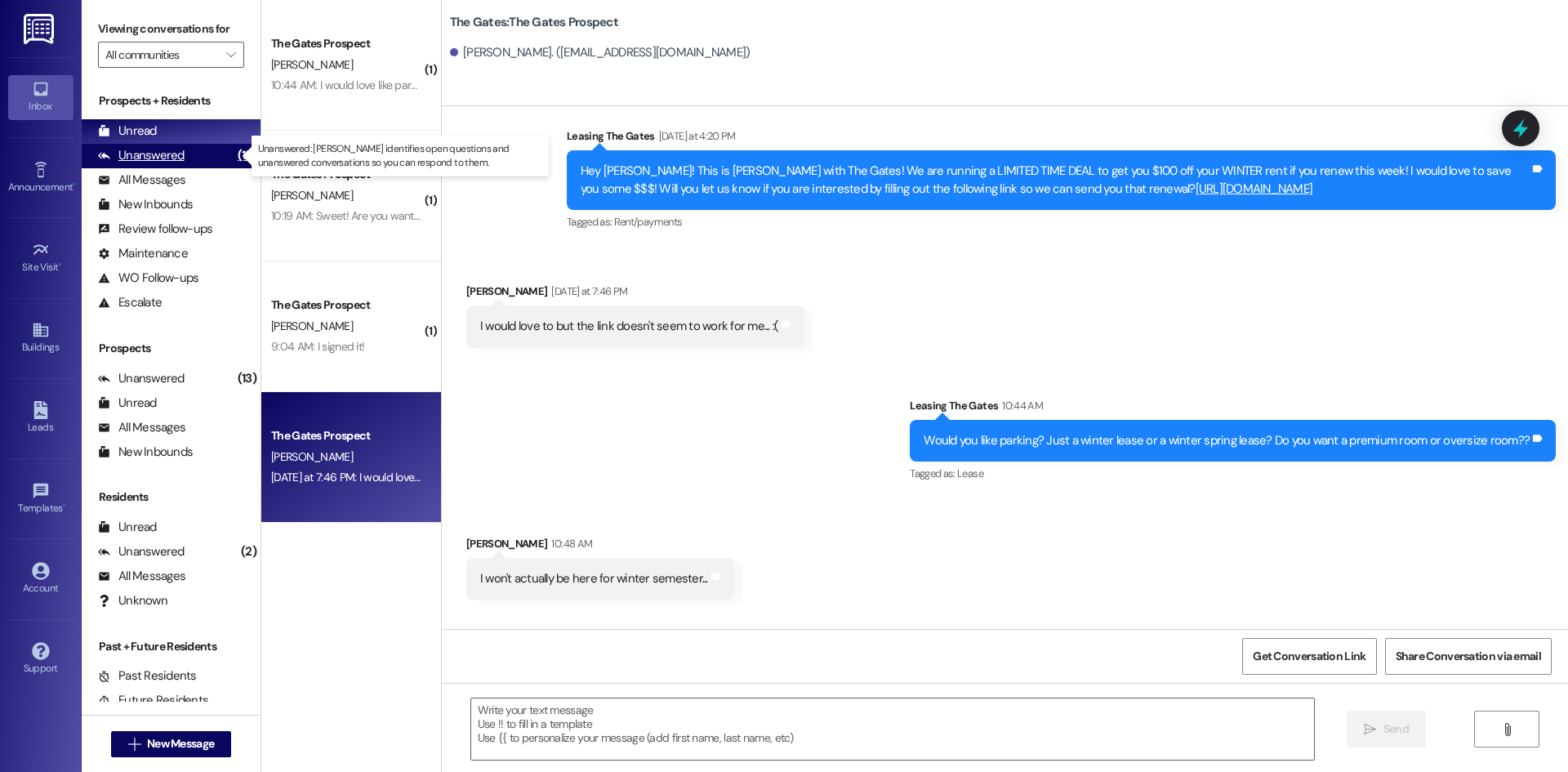
drag, startPoint x: 104, startPoint y: 146, endPoint x: 108, endPoint y: 153, distance: 8.1
click at [106, 151] on div "Unanswered (15)" at bounding box center [172, 156] width 179 height 24
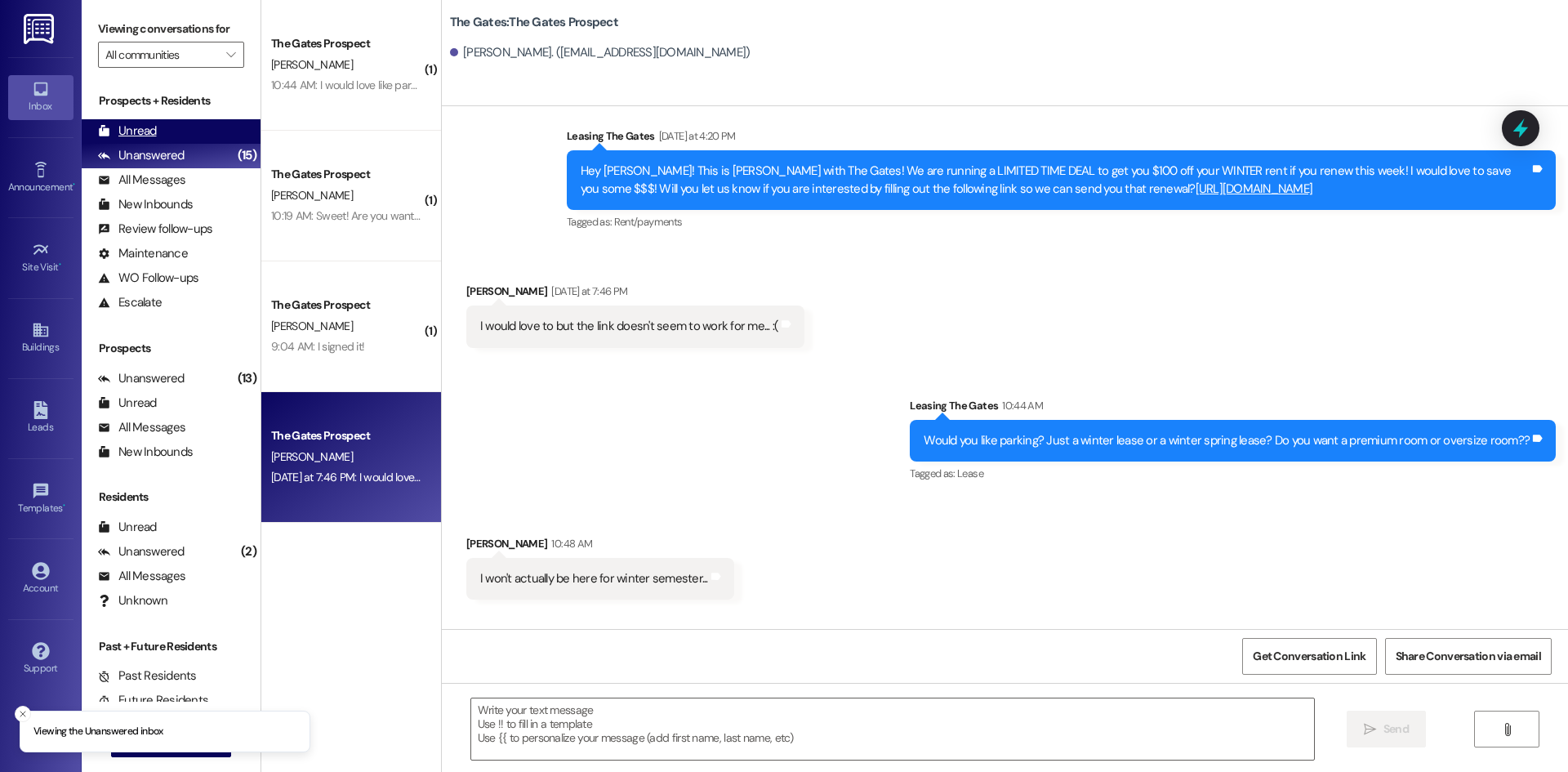
click at [142, 129] on div "Unread" at bounding box center [127, 131] width 59 height 17
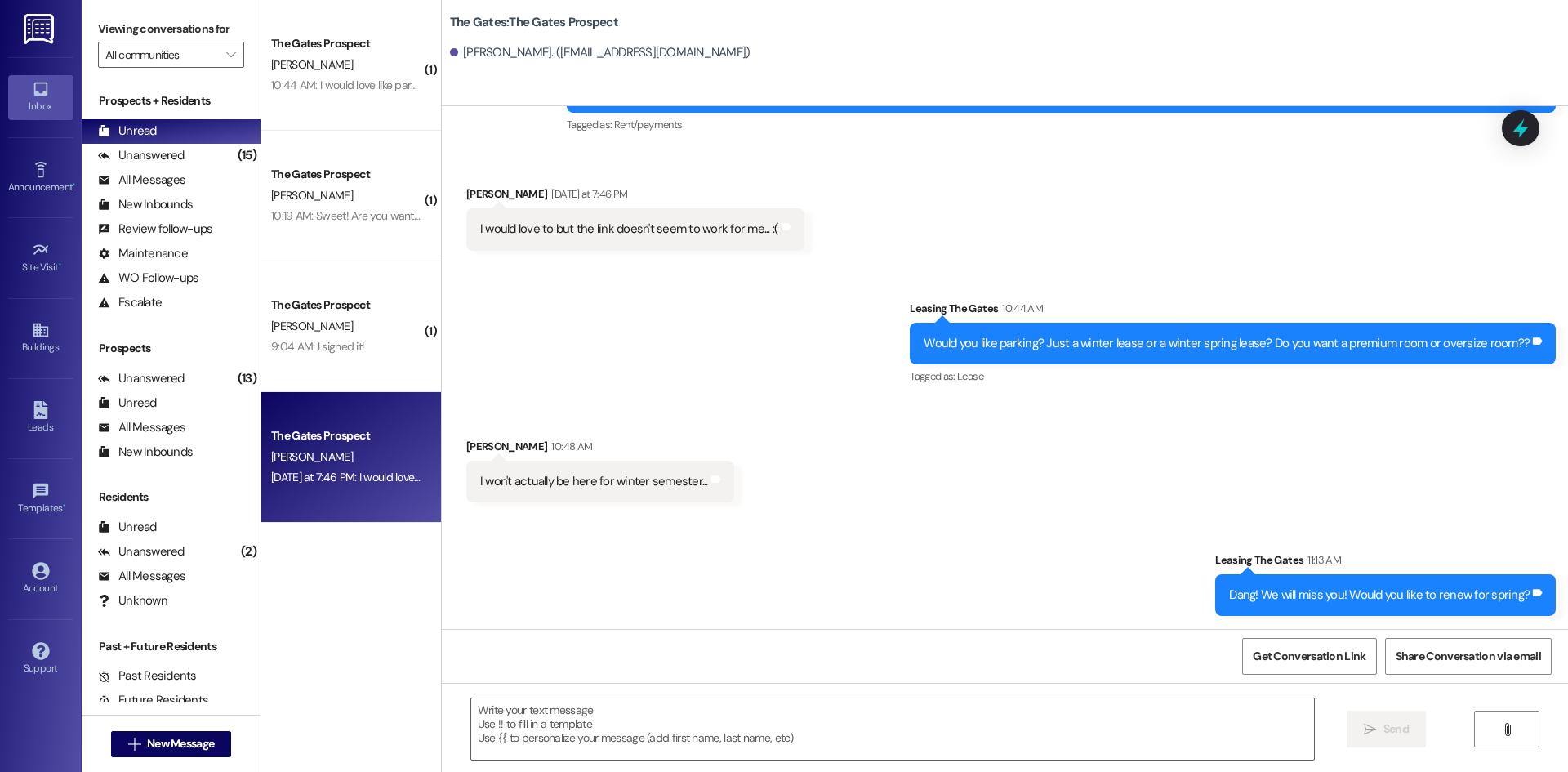
scroll to position [550, 0]
